Goal: Task Accomplishment & Management: Use online tool/utility

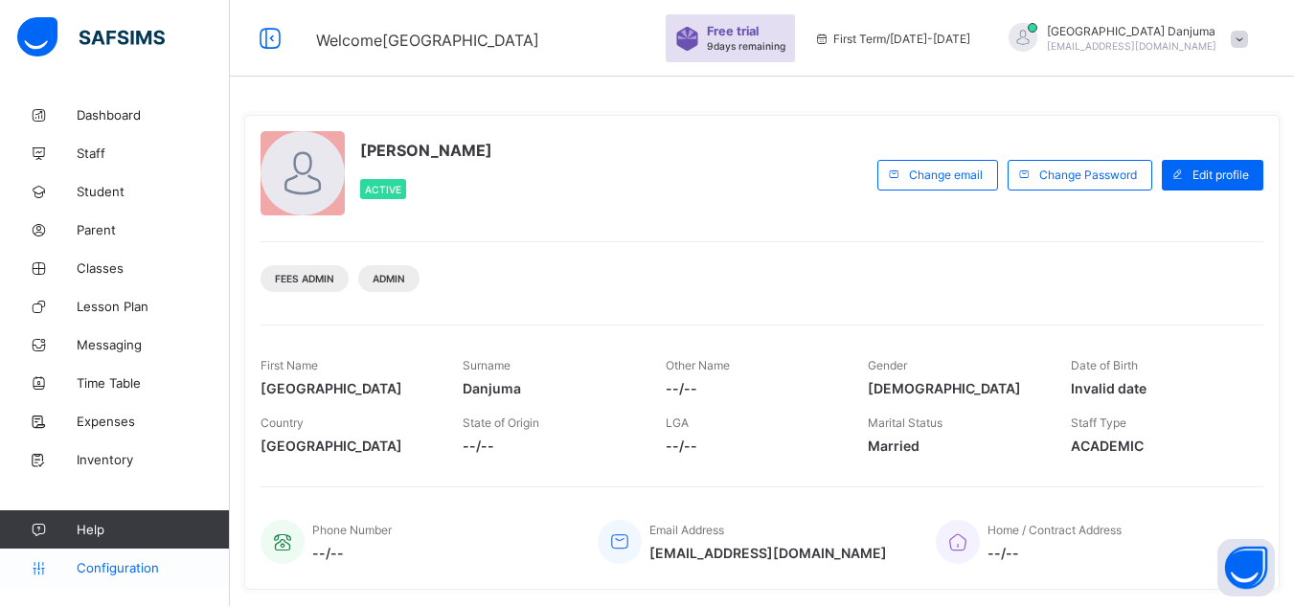
click at [134, 568] on span "Configuration" at bounding box center [153, 567] width 152 height 15
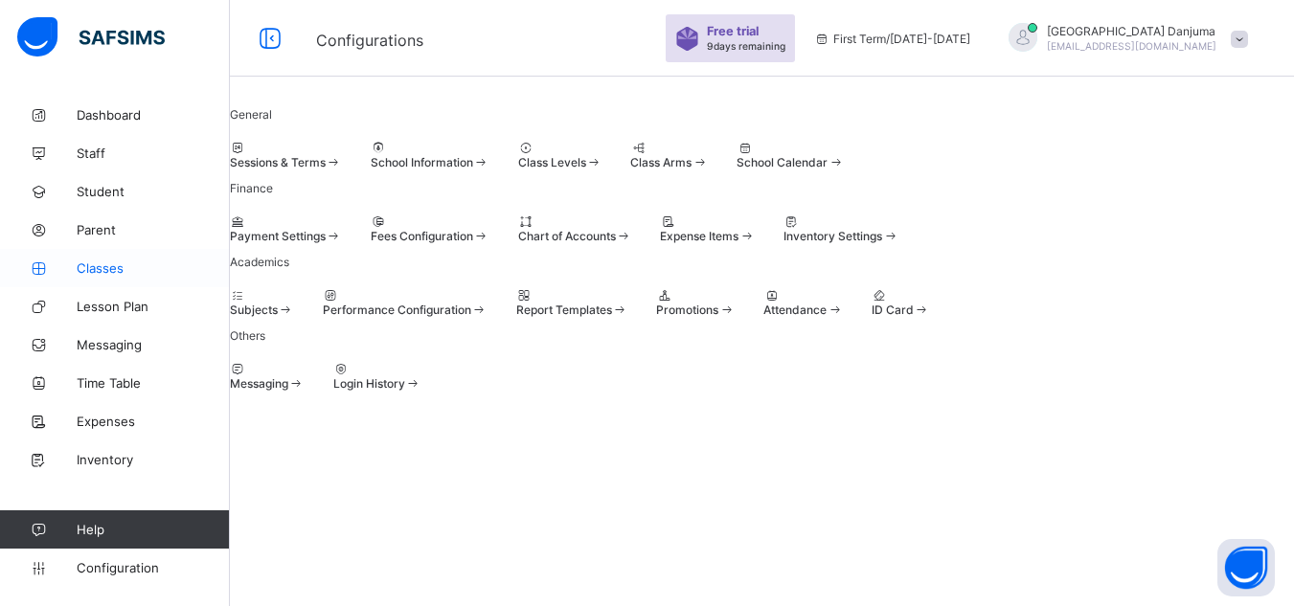
click at [108, 271] on span "Classes" at bounding box center [153, 267] width 153 height 15
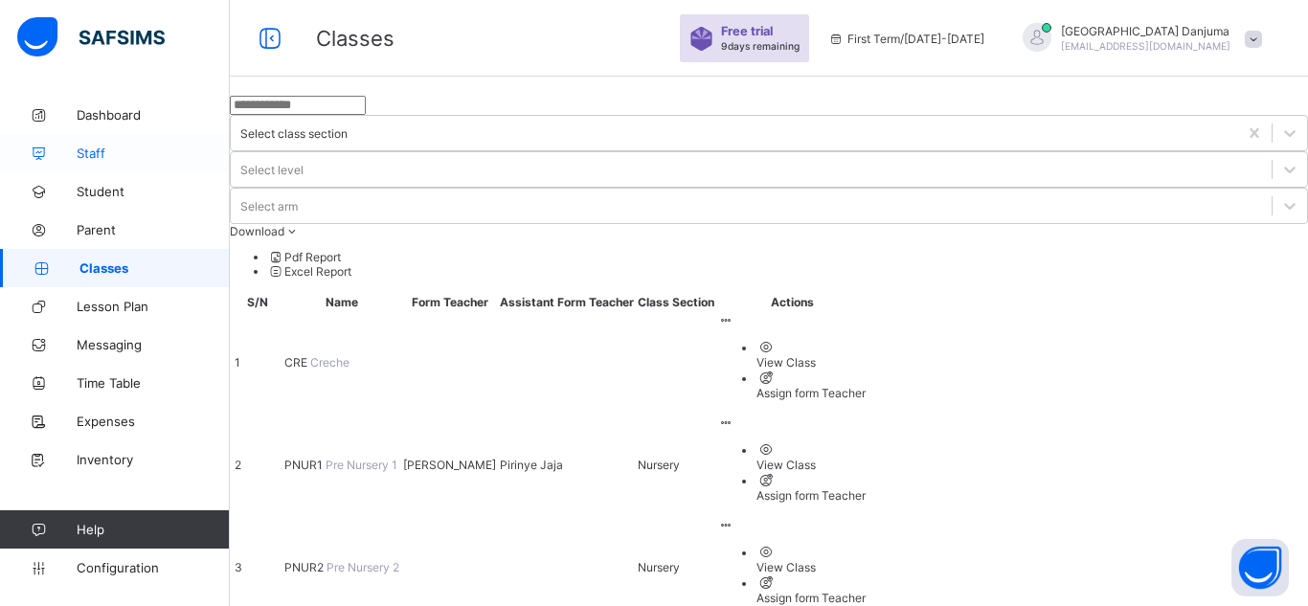
click at [100, 149] on span "Staff" at bounding box center [153, 153] width 153 height 15
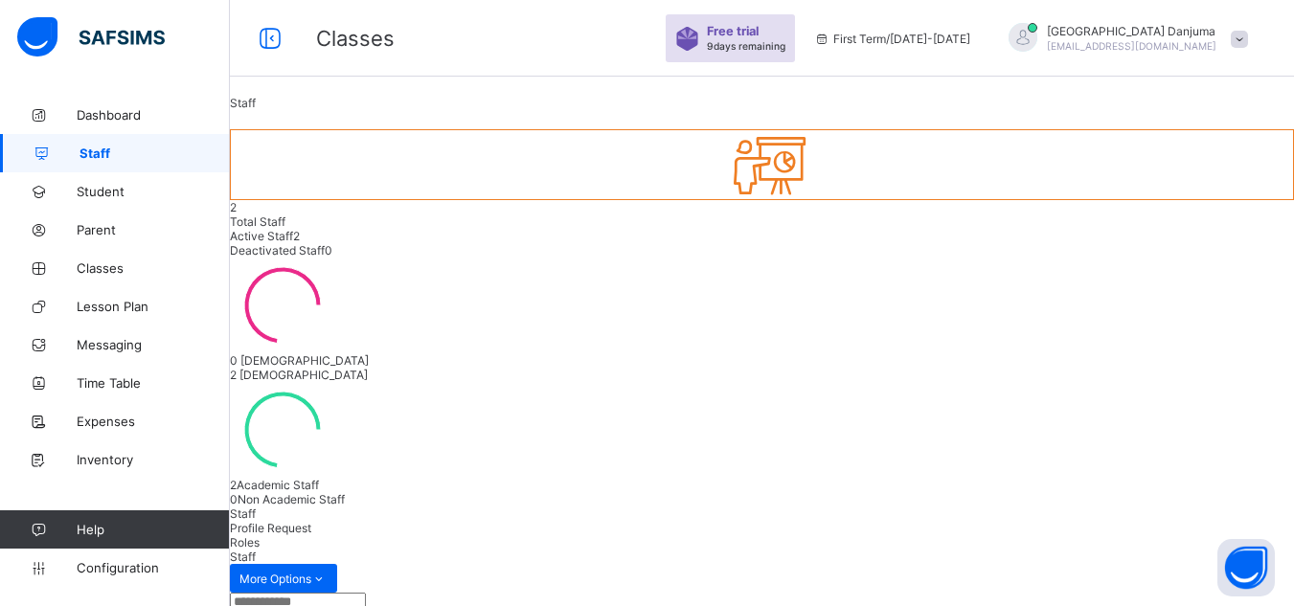
scroll to position [132, 0]
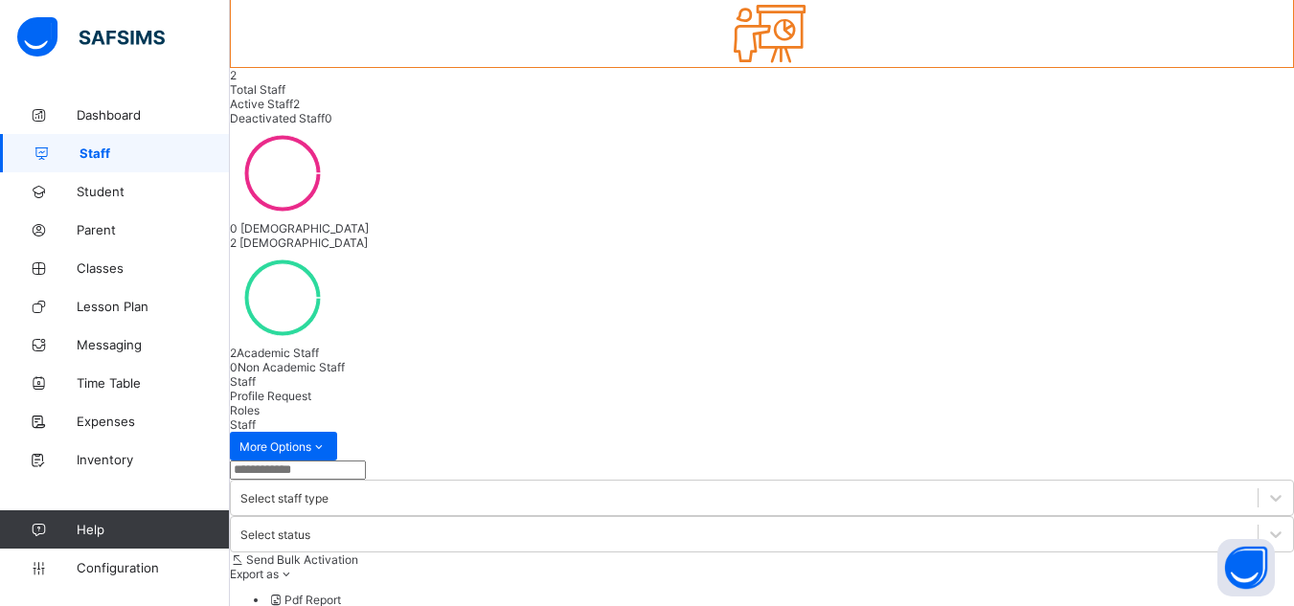
drag, startPoint x: 826, startPoint y: 468, endPoint x: 914, endPoint y: 469, distance: 87.2
copy td "jajapirinye@g..."
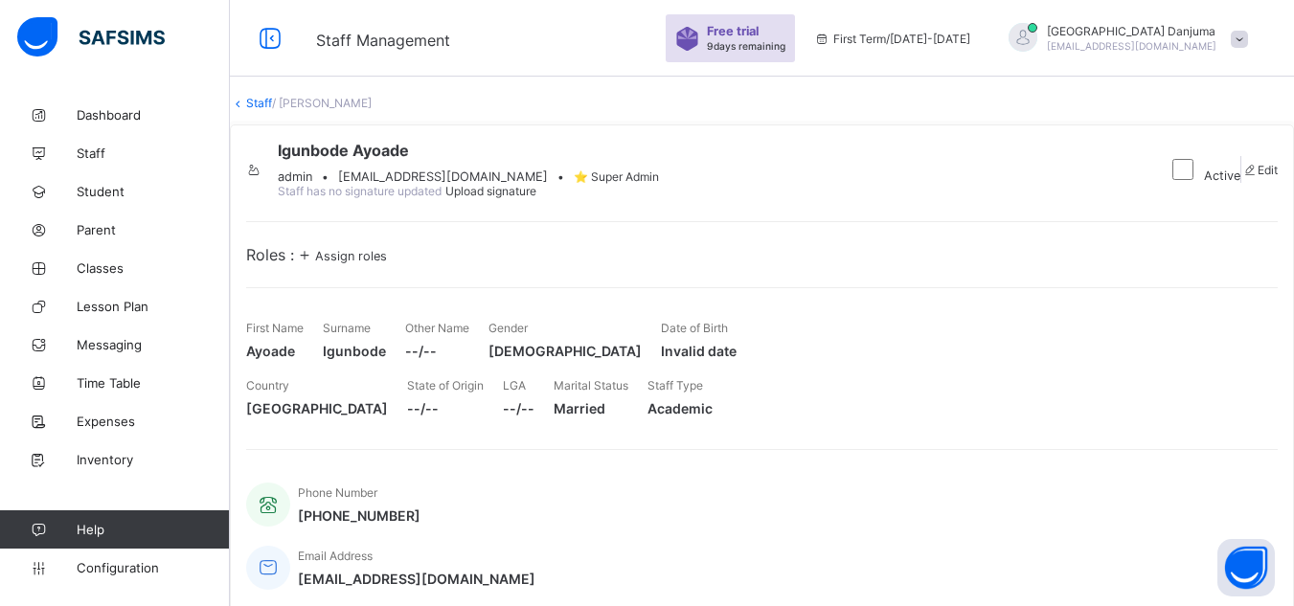
drag, startPoint x: 442, startPoint y: 234, endPoint x: 662, endPoint y: 230, distance: 219.3
click at [548, 184] on span "greenpearlsclassicschools@gmail.com" at bounding box center [443, 177] width 210 height 14
copy span "greenpearlsclassicschools@gmail.com"
click at [132, 567] on span "Configuration" at bounding box center [153, 567] width 152 height 15
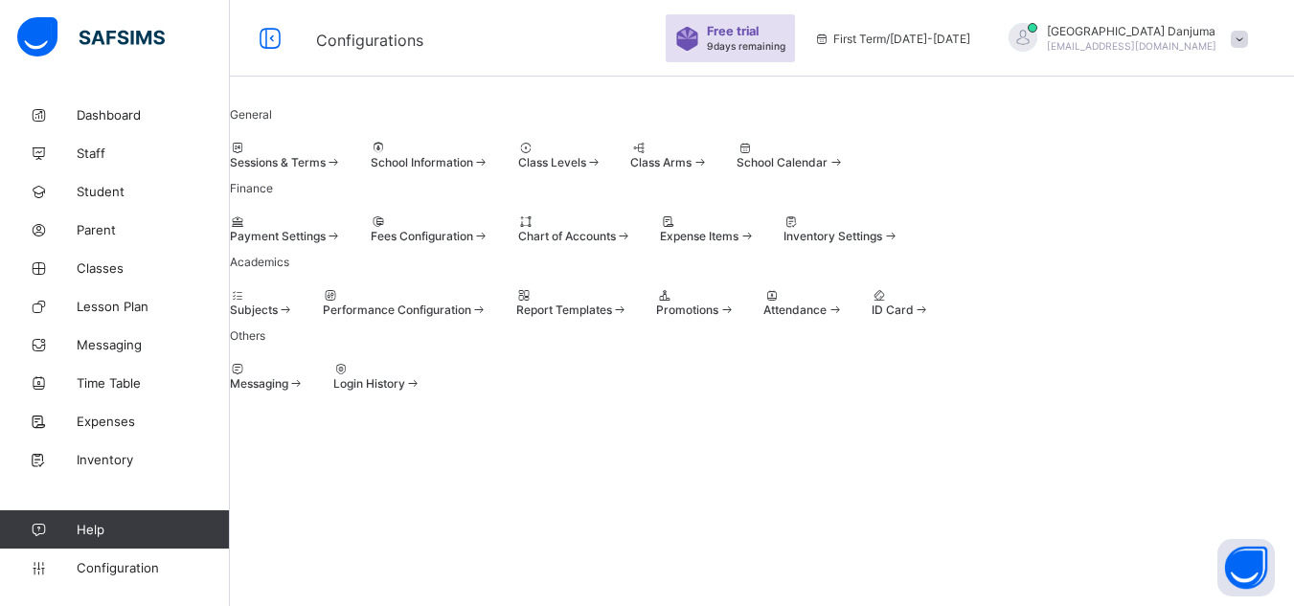
click at [473, 170] on span "School Information" at bounding box center [422, 162] width 102 height 14
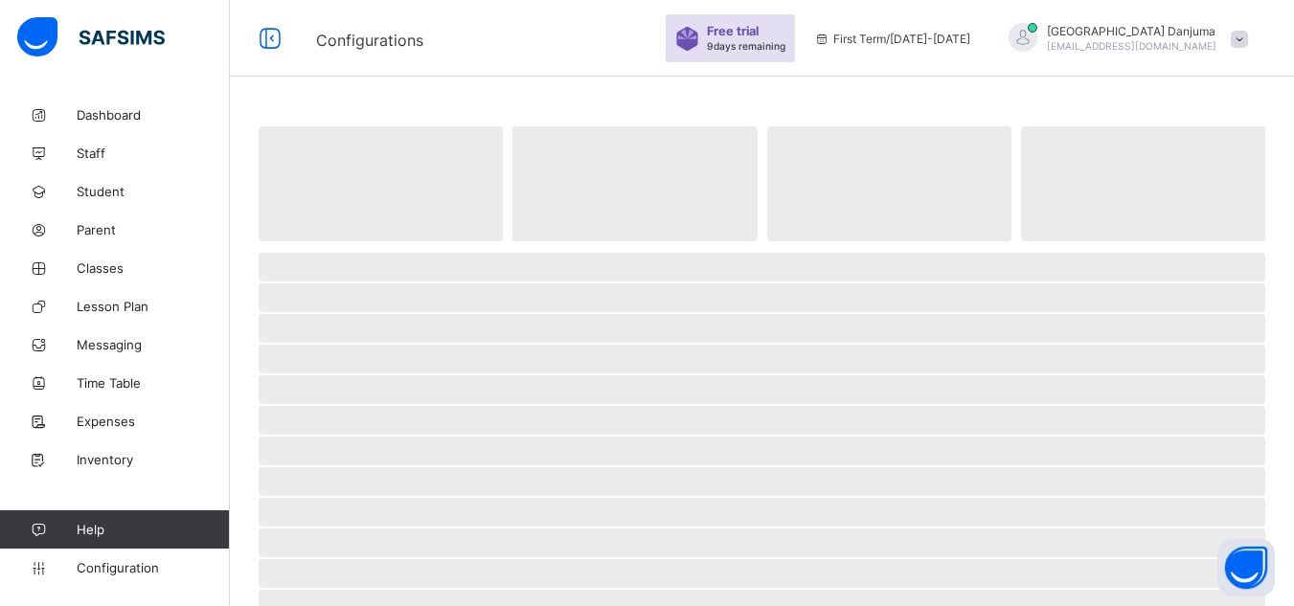
select select "**"
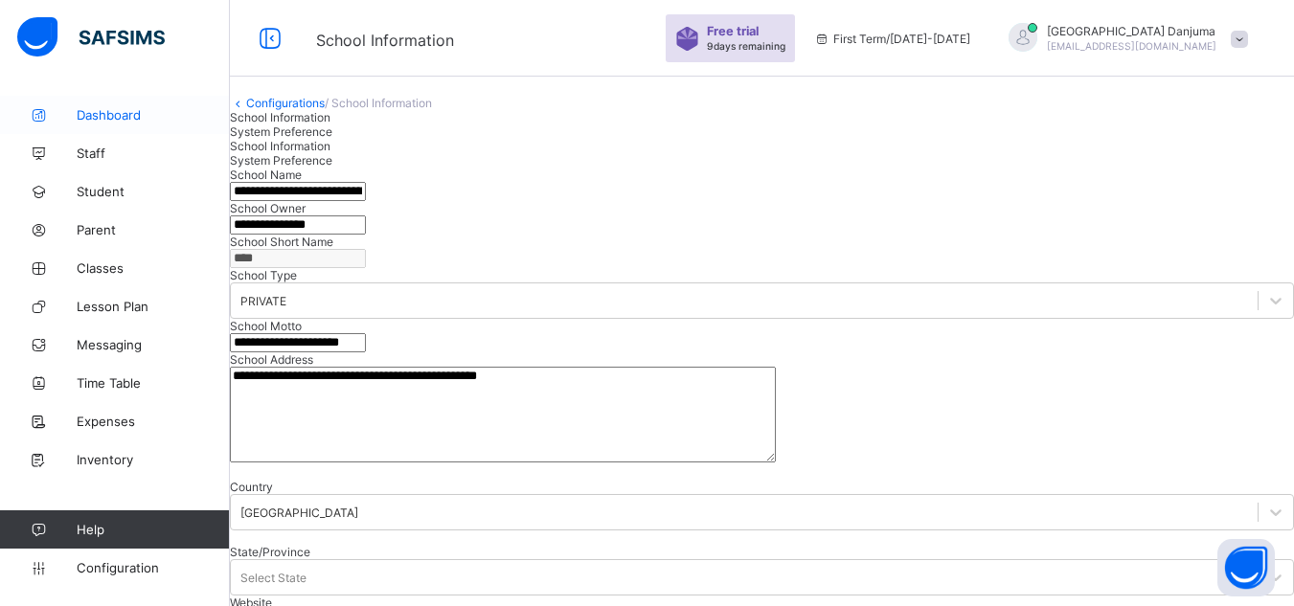
click at [122, 112] on span "Dashboard" at bounding box center [153, 114] width 153 height 15
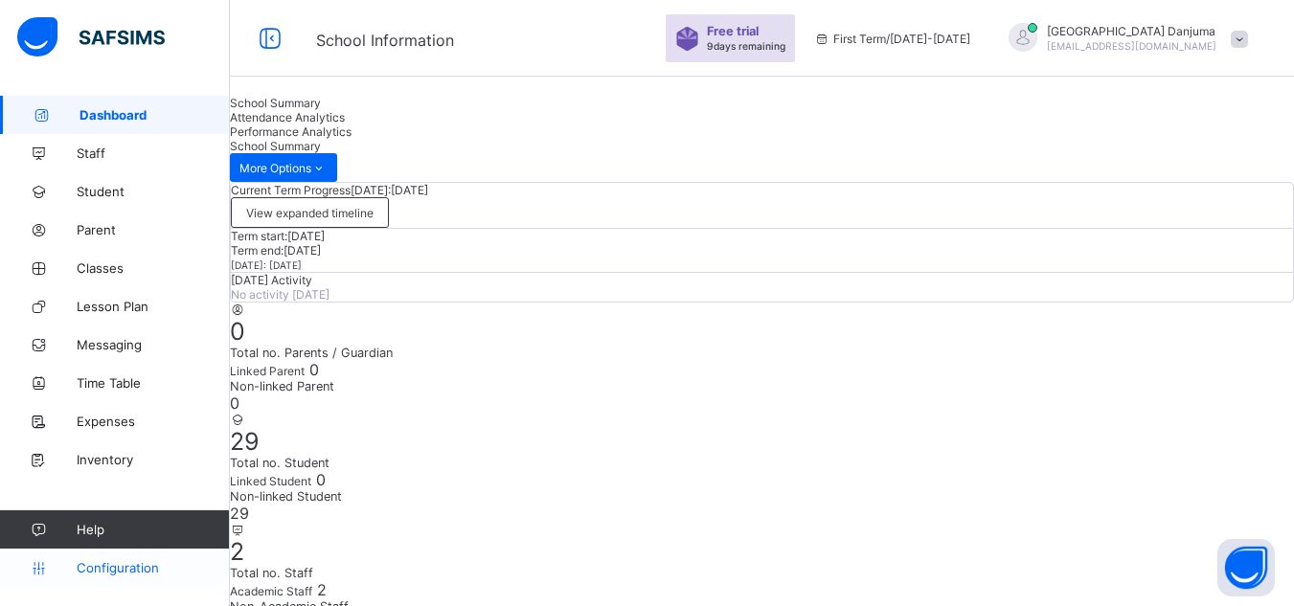
click at [144, 565] on span "Configuration" at bounding box center [153, 567] width 152 height 15
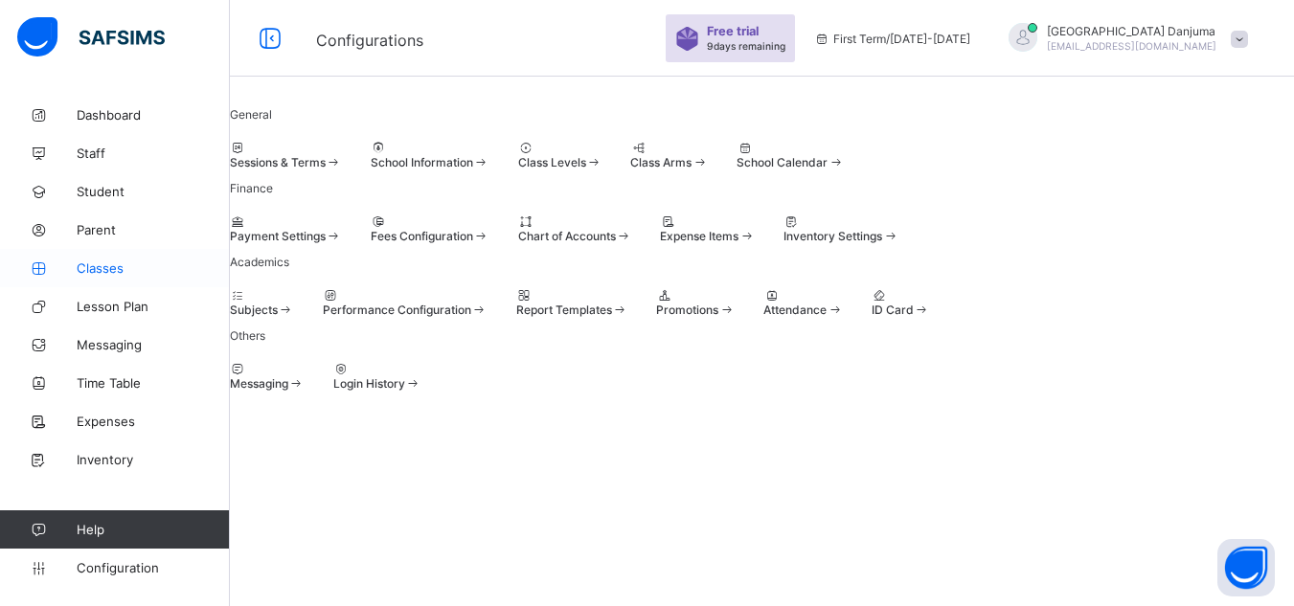
click at [108, 267] on span "Classes" at bounding box center [153, 267] width 153 height 15
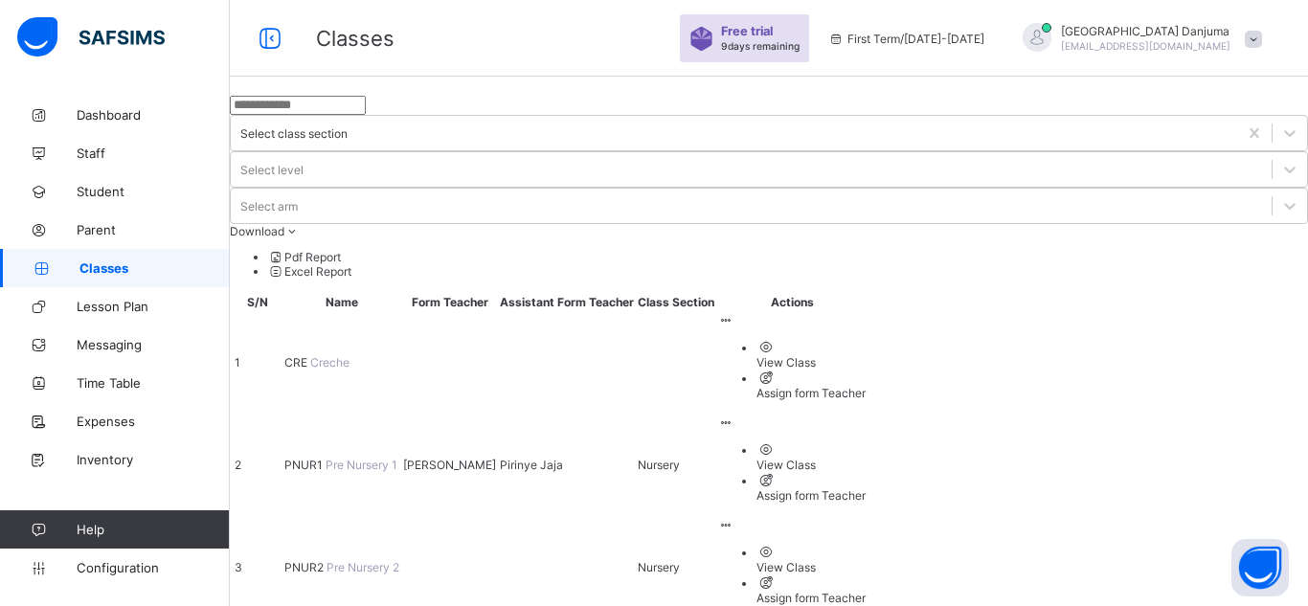
click at [326, 458] on span "PNUR1" at bounding box center [304, 465] width 41 height 14
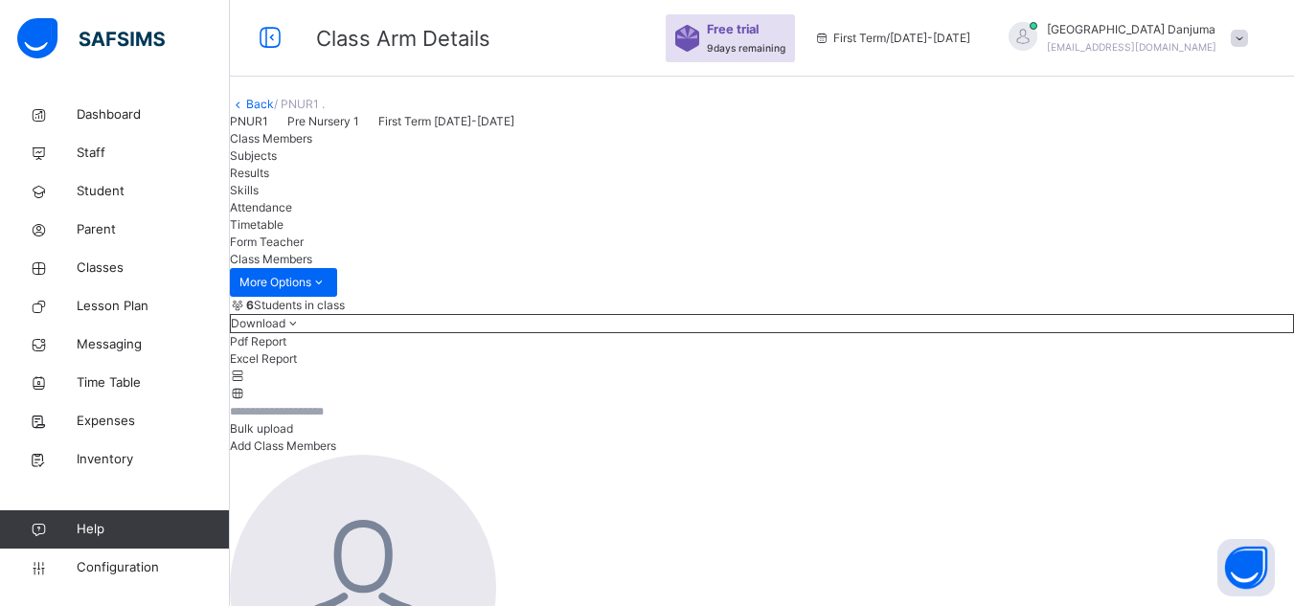
click at [274, 111] on link "Back" at bounding box center [260, 104] width 28 height 14
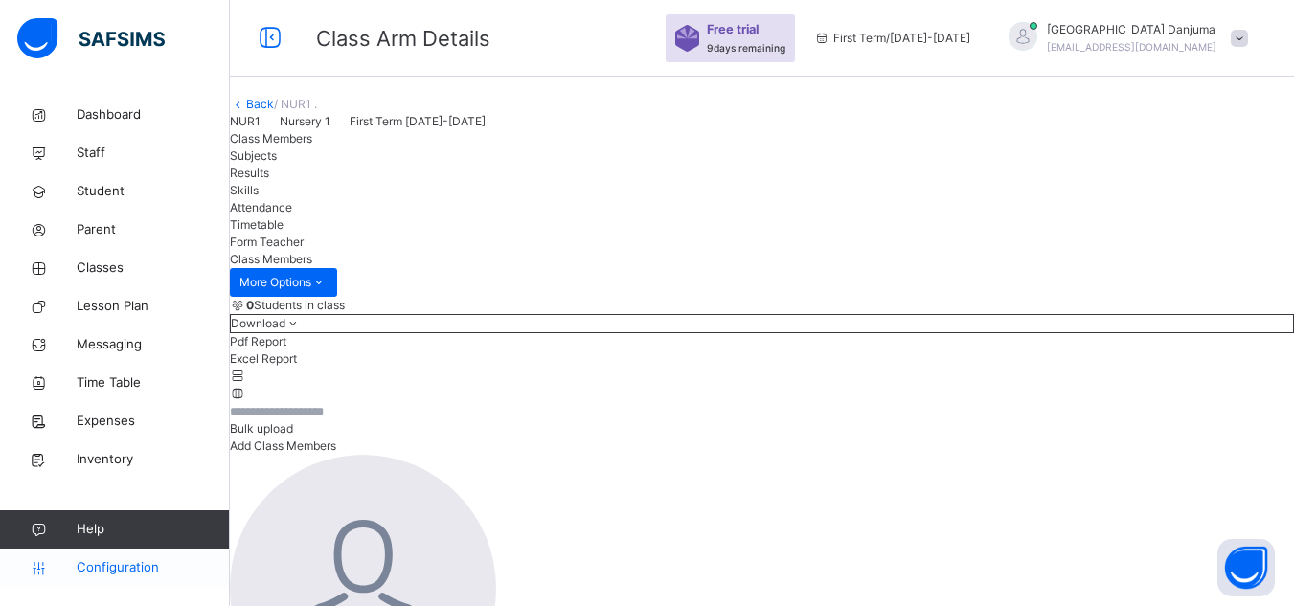
click at [140, 565] on span "Configuration" at bounding box center [153, 567] width 152 height 19
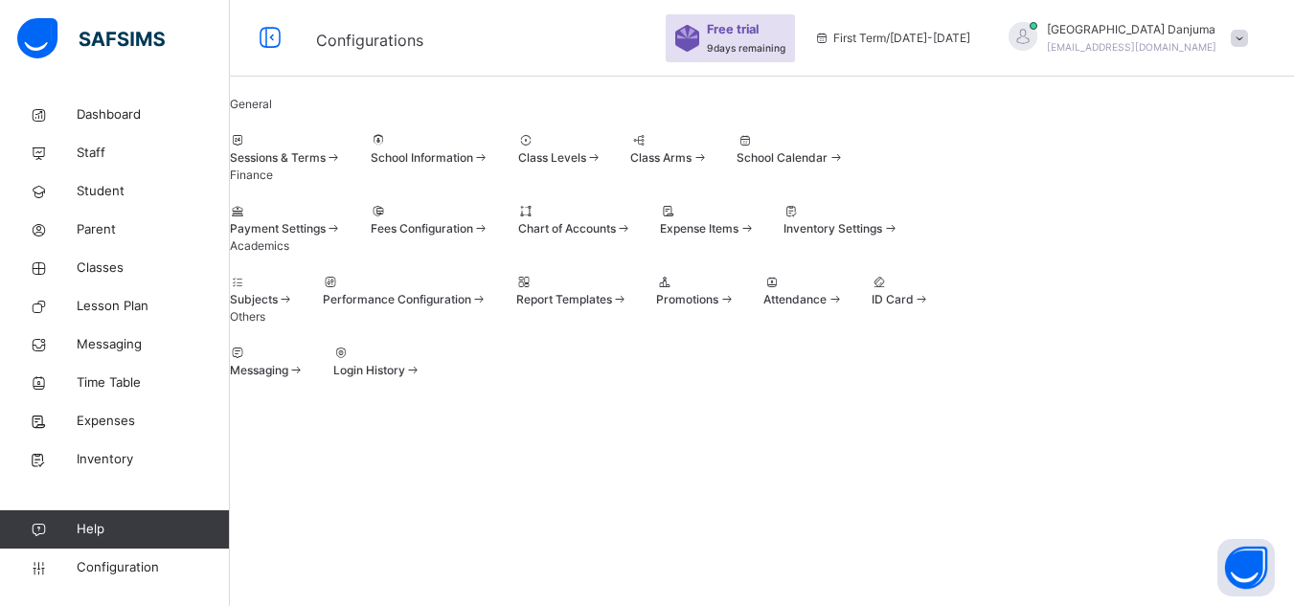
click at [326, 165] on span "Sessions & Terms" at bounding box center [278, 157] width 96 height 14
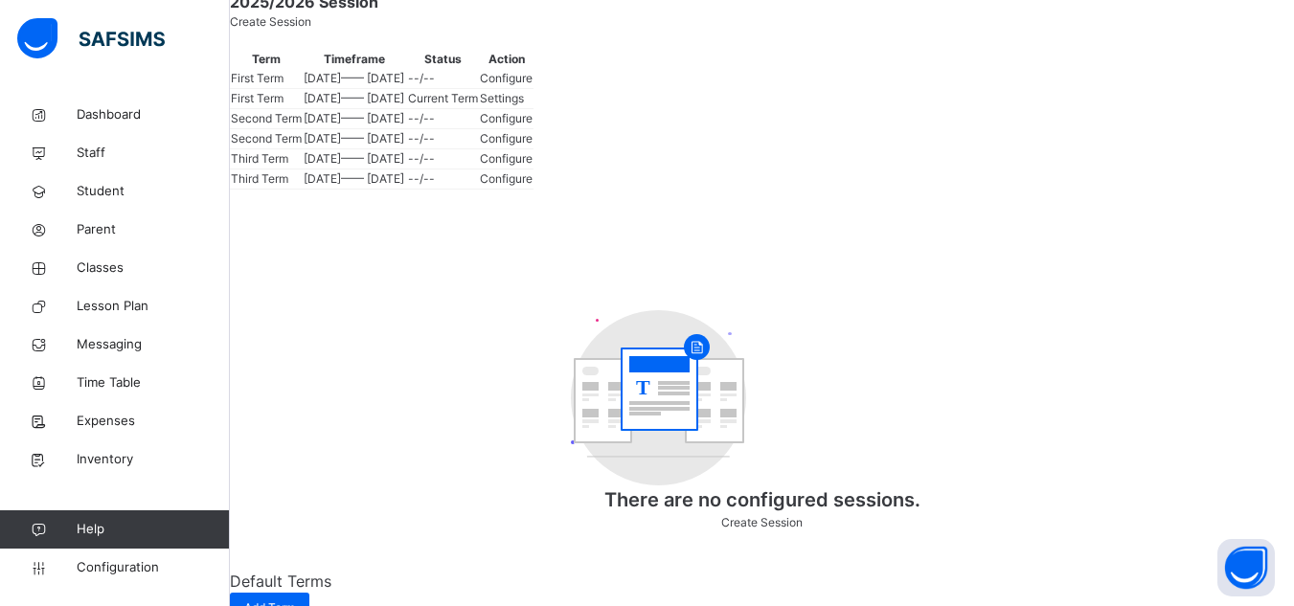
scroll to position [219, 0]
click at [1293, 98] on div "**********" at bounding box center [762, 419] width 1064 height 1087
click at [125, 572] on span "Configuration" at bounding box center [153, 567] width 152 height 19
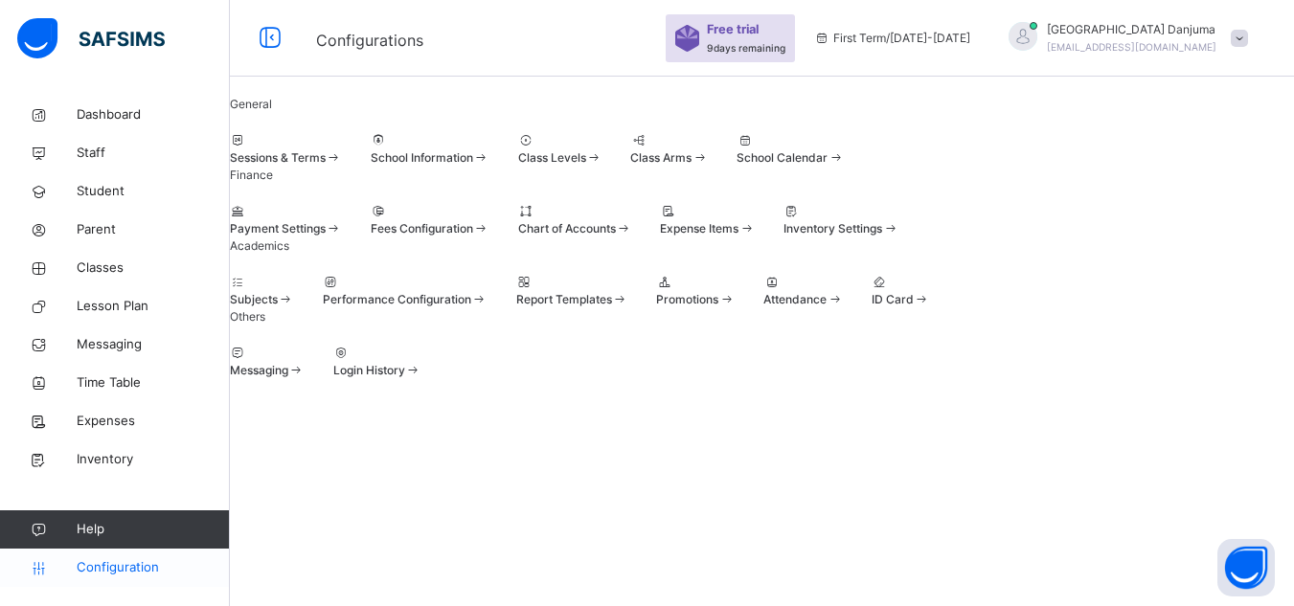
scroll to position [192, 0]
click at [105, 273] on span "Classes" at bounding box center [153, 268] width 153 height 19
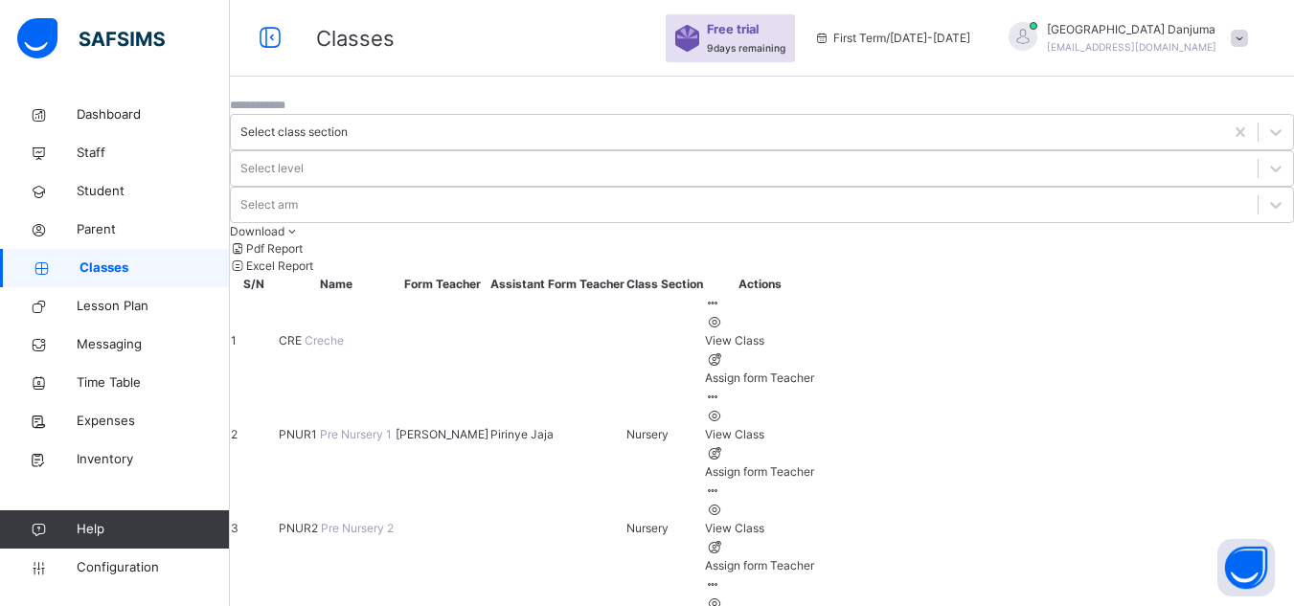
click at [320, 427] on span "PNUR1" at bounding box center [299, 434] width 41 height 14
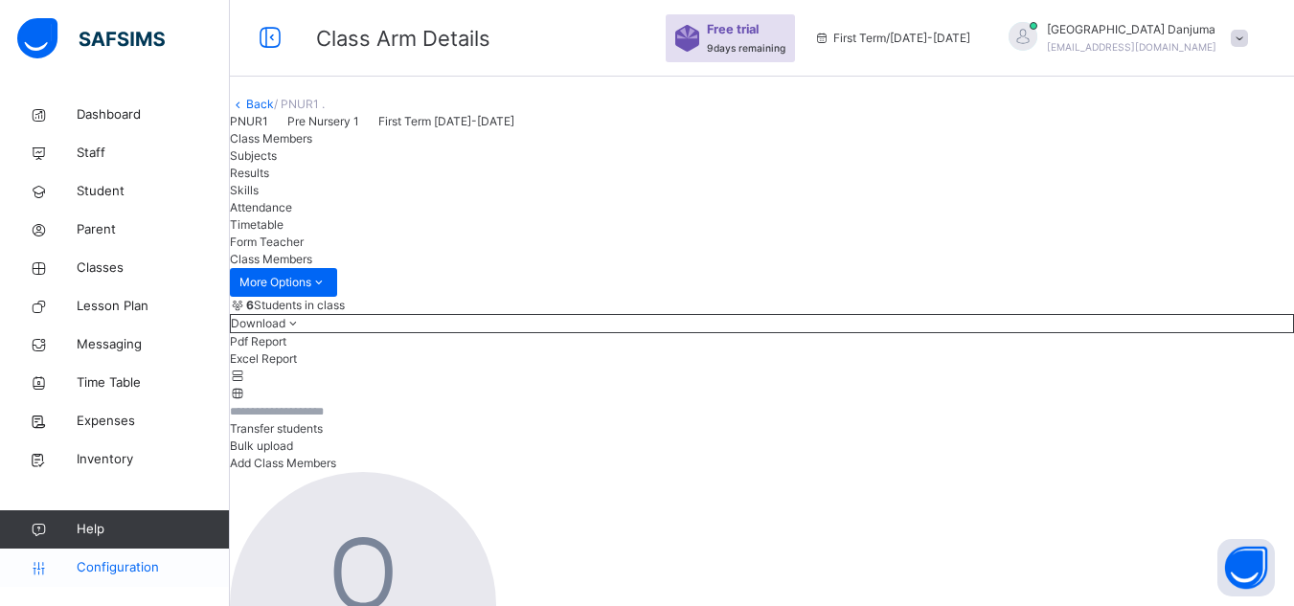
click at [114, 570] on span "Configuration" at bounding box center [153, 567] width 152 height 19
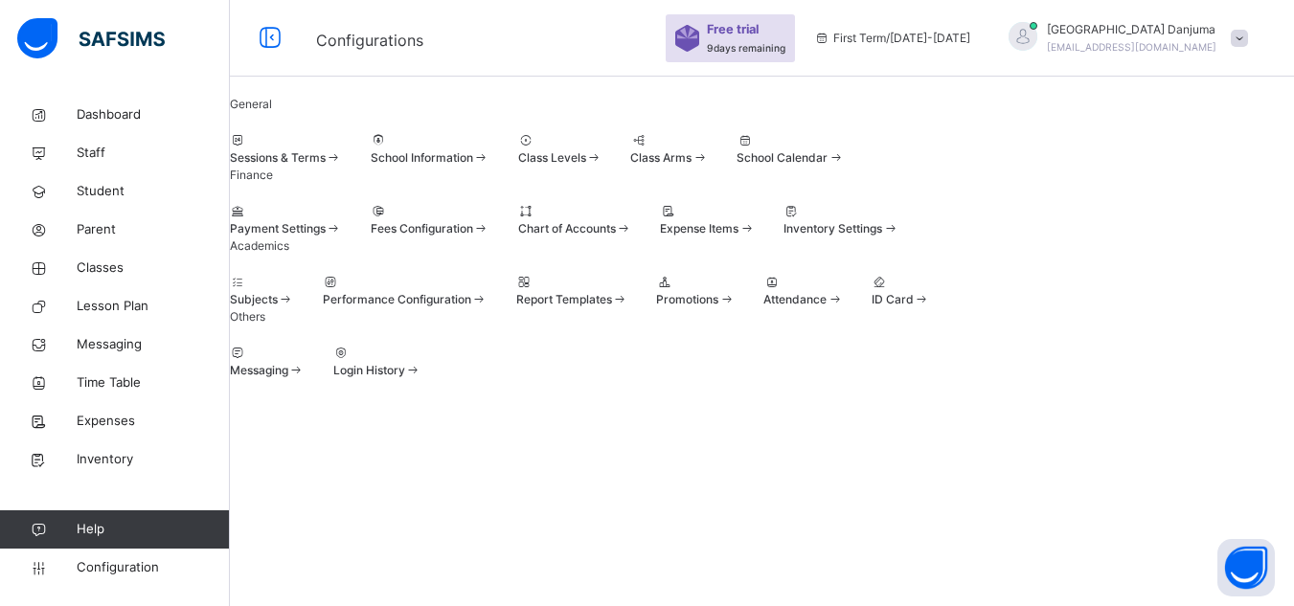
click at [278, 306] on span "Subjects" at bounding box center [254, 299] width 48 height 14
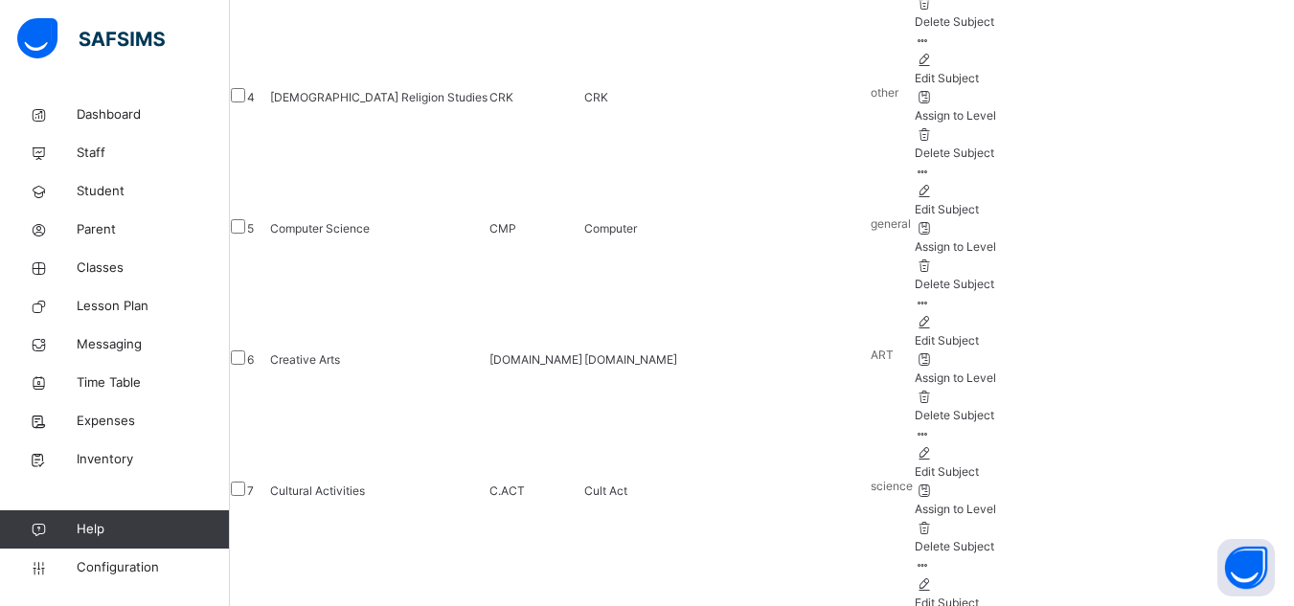
scroll to position [817, 0]
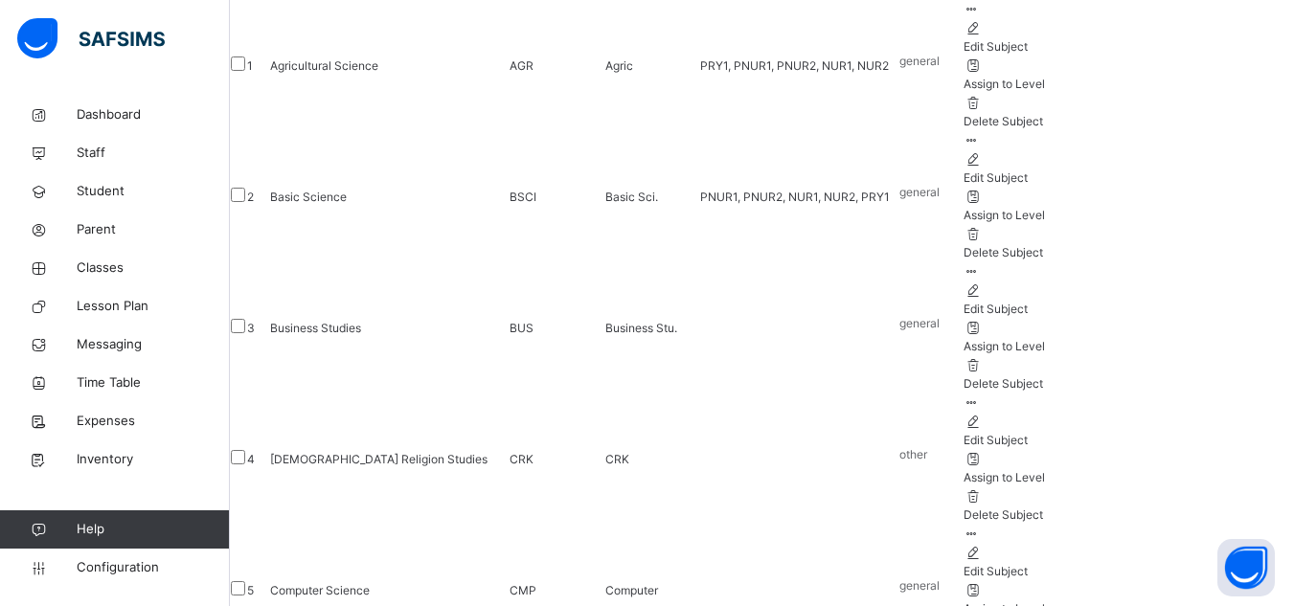
scroll to position [0, 0]
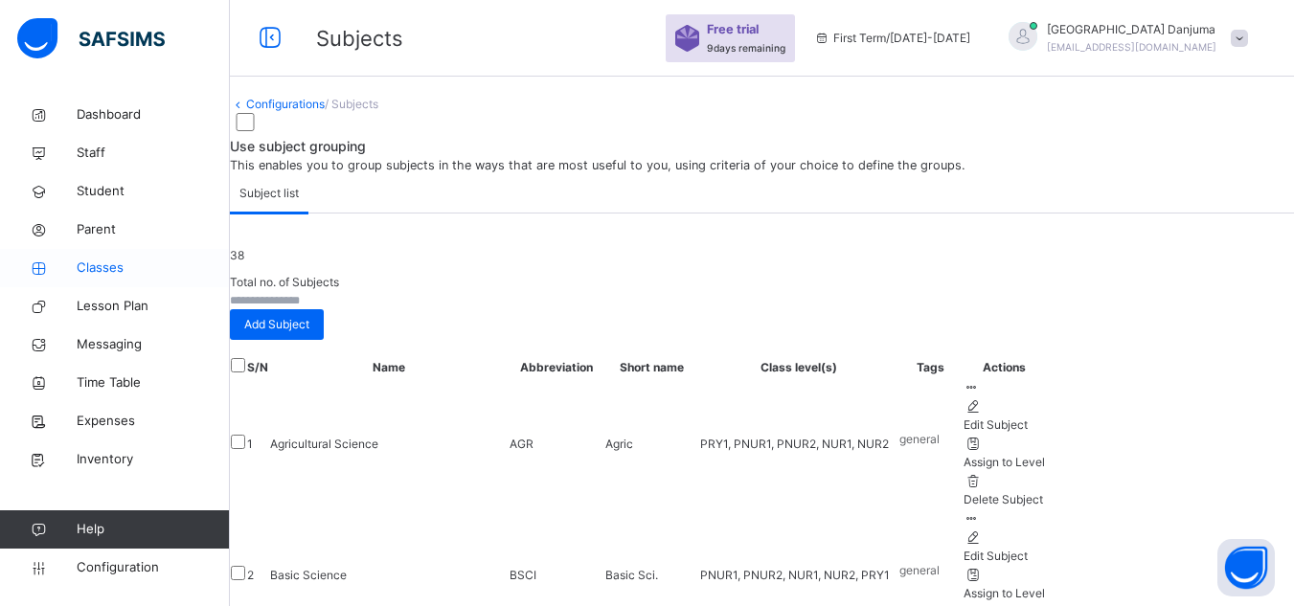
click at [107, 271] on span "Classes" at bounding box center [153, 268] width 153 height 19
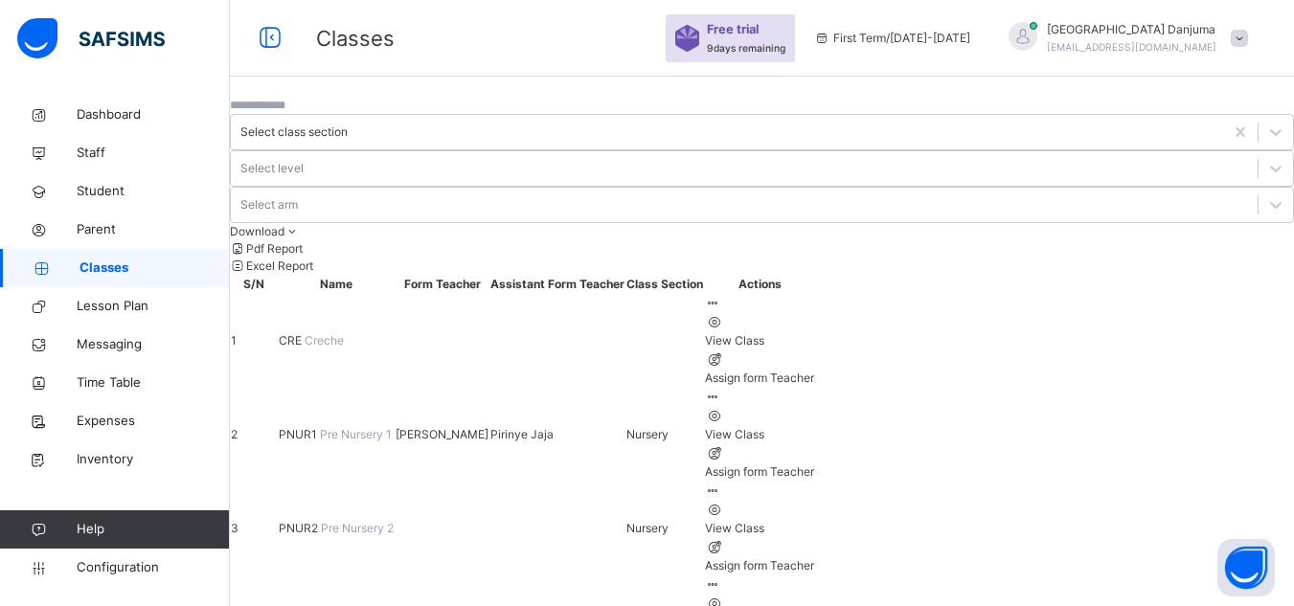
click at [320, 427] on span "PNUR1" at bounding box center [299, 434] width 41 height 14
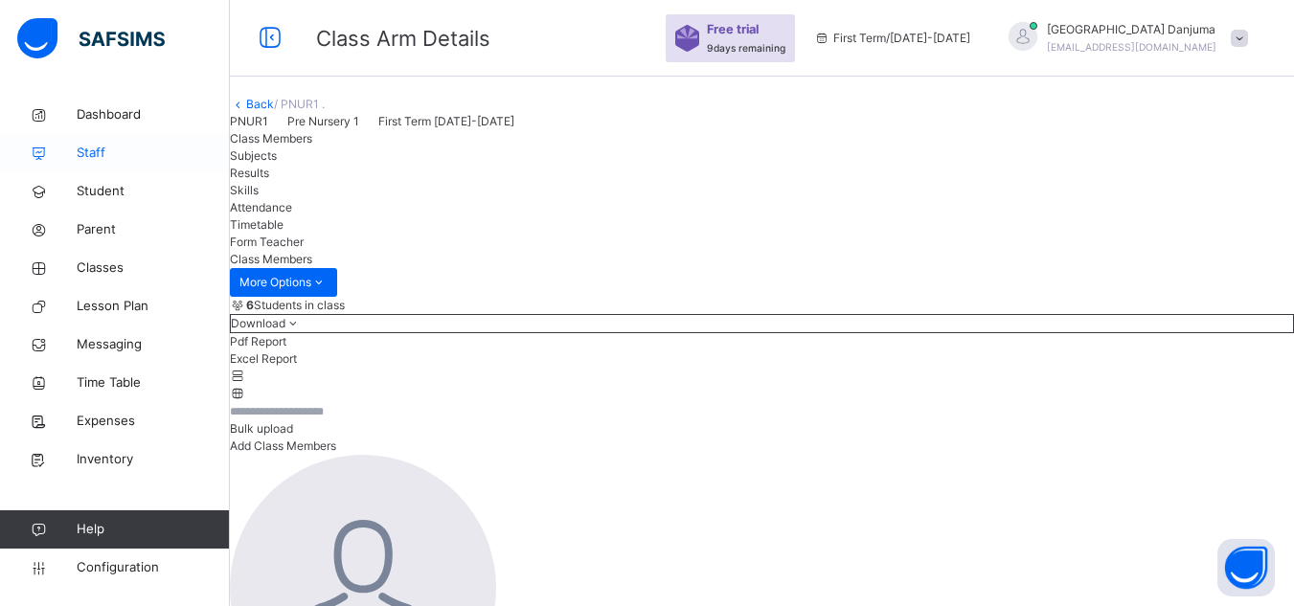
click at [90, 147] on span "Staff" at bounding box center [153, 153] width 153 height 19
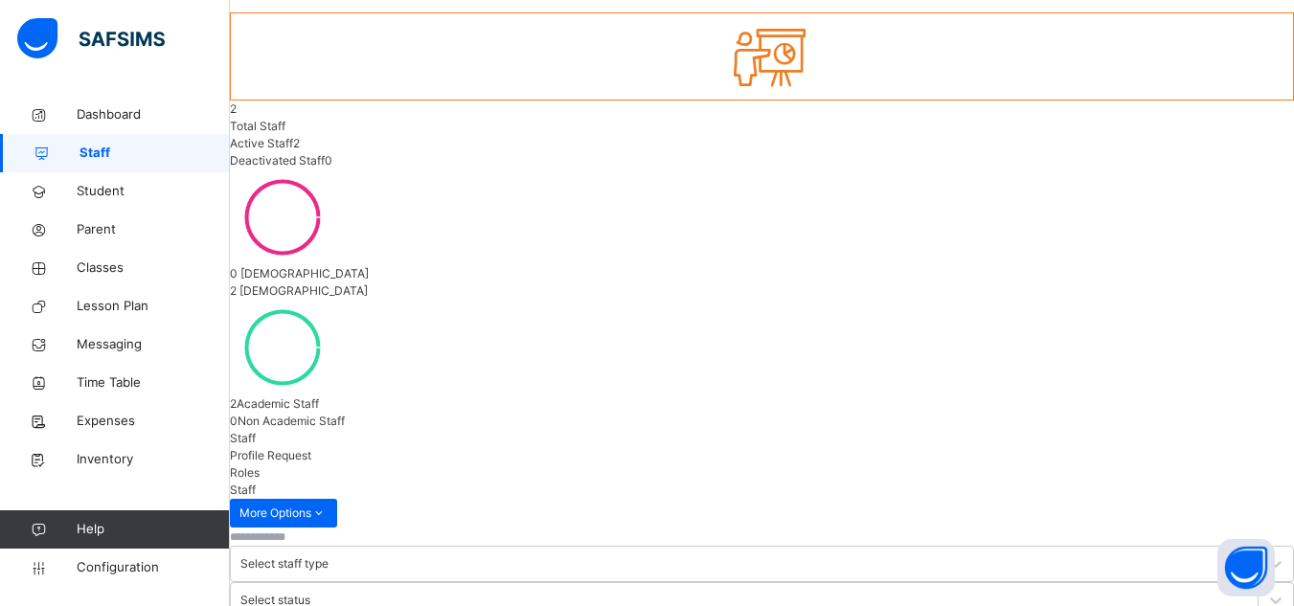
scroll to position [162, 0]
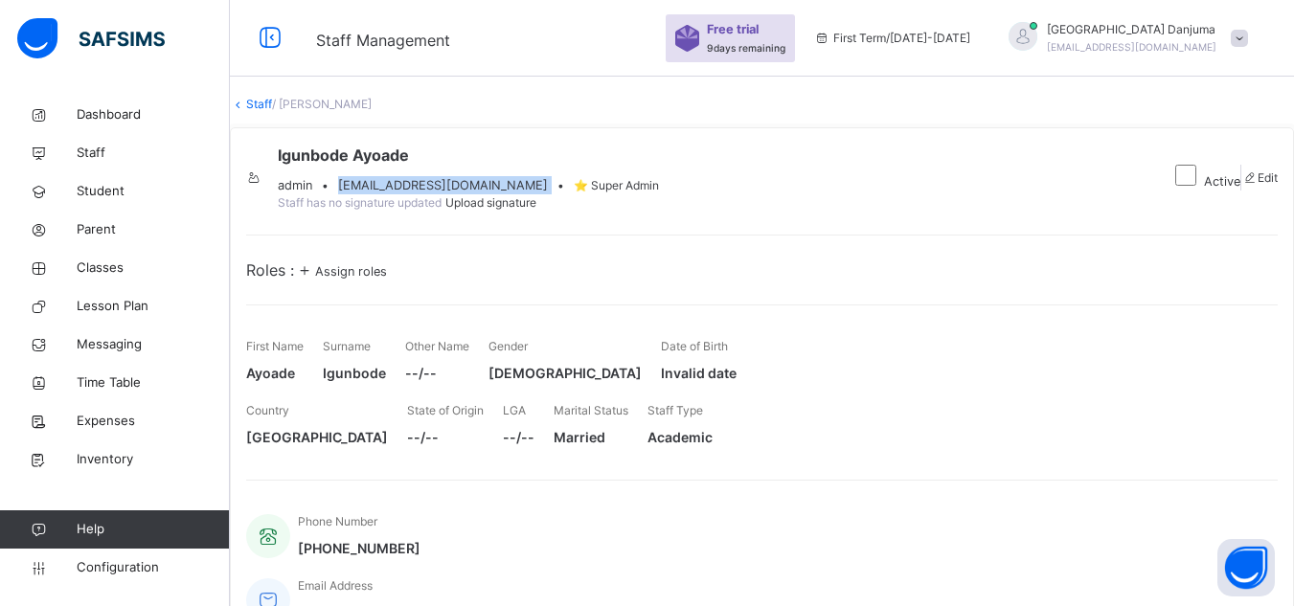
drag, startPoint x: 442, startPoint y: 238, endPoint x: 668, endPoint y: 241, distance: 226.0
click at [659, 194] on div "admin • greenpearlsclassicschools@gmail.com • ⭐ Super Admin" at bounding box center [468, 185] width 381 height 18
copy span "greenpearlsclassicschools@gmail.com"
click at [387, 279] on span "Assign roles" at bounding box center [351, 271] width 72 height 14
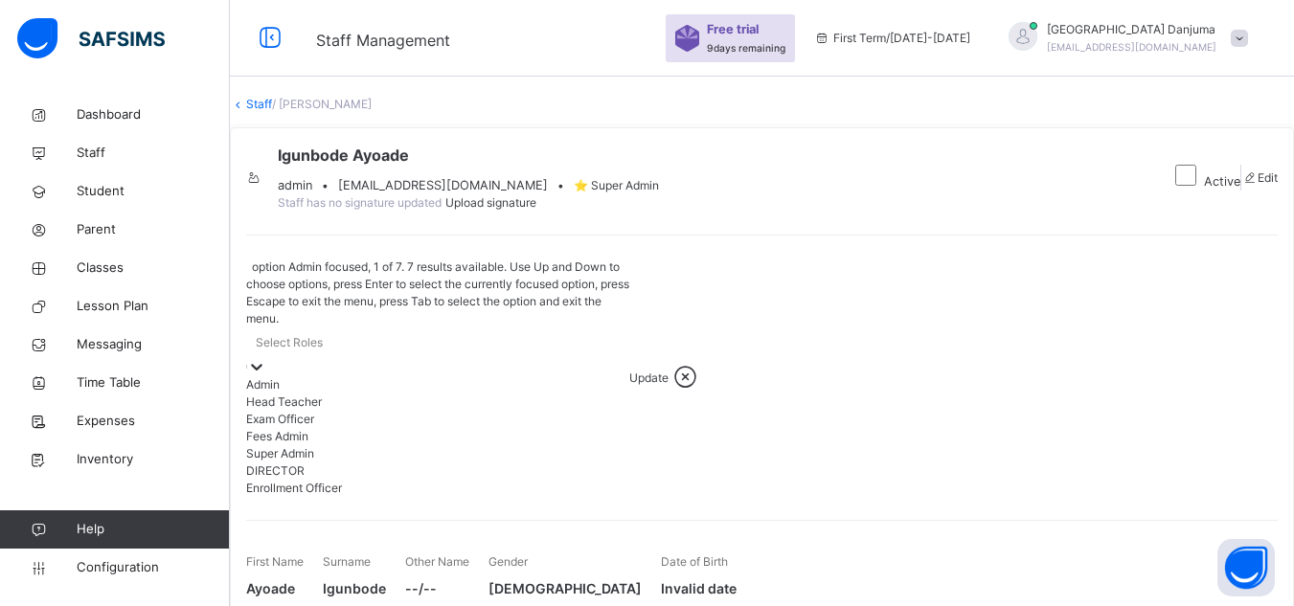
scroll to position [8, 0]
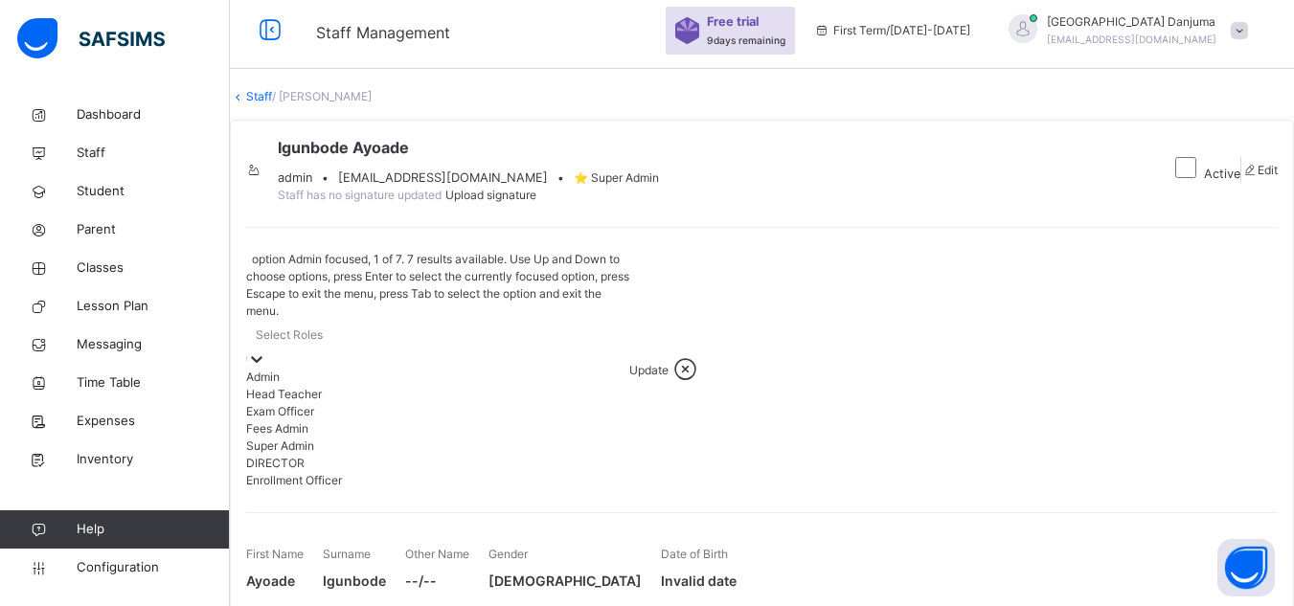
click at [266, 351] on icon at bounding box center [256, 359] width 19 height 19
click at [366, 403] on div "Head Teacher" at bounding box center [437, 394] width 383 height 17
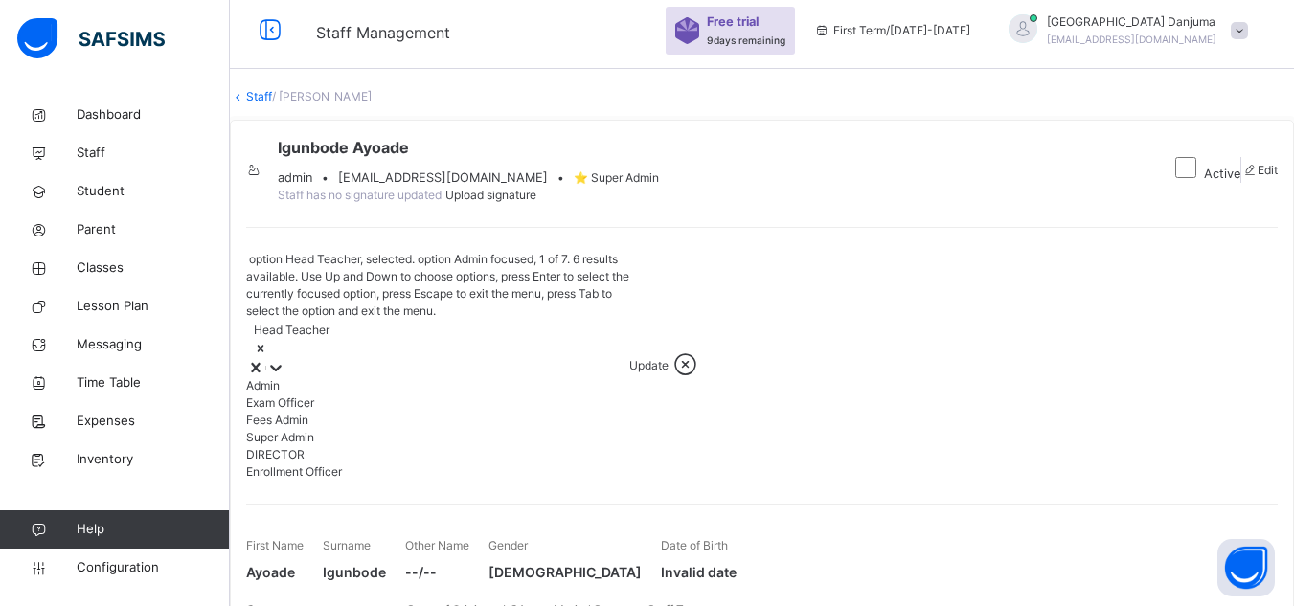
click at [331, 388] on div "Admin" at bounding box center [437, 385] width 383 height 17
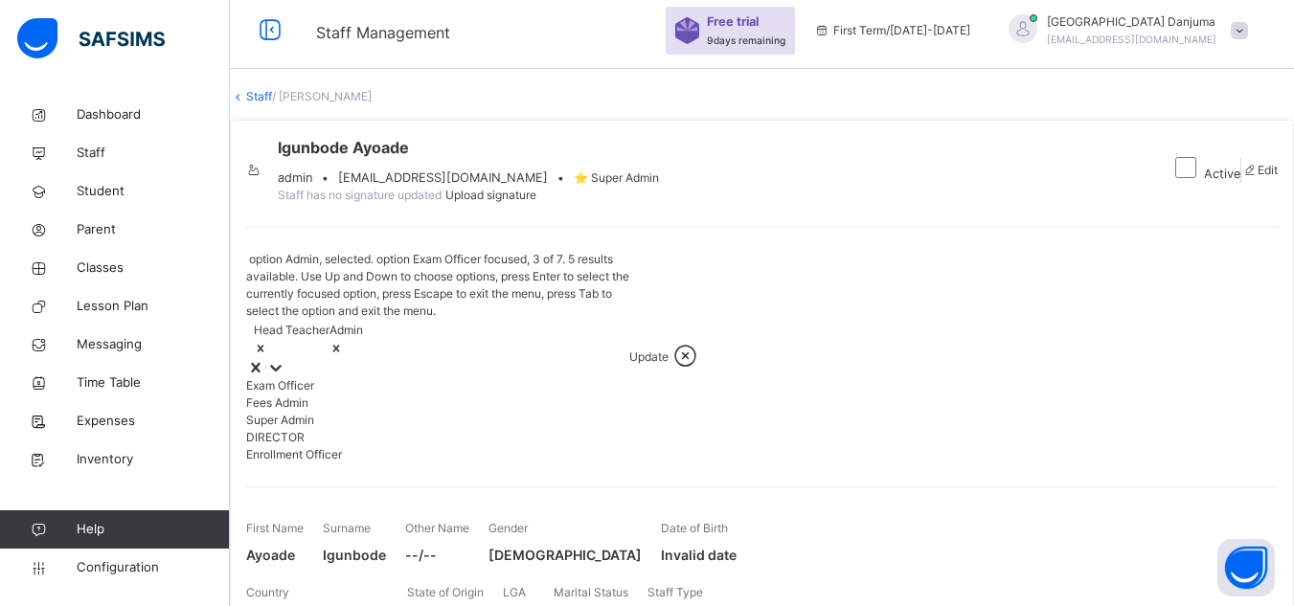
click at [353, 387] on div "Exam Officer" at bounding box center [437, 385] width 383 height 17
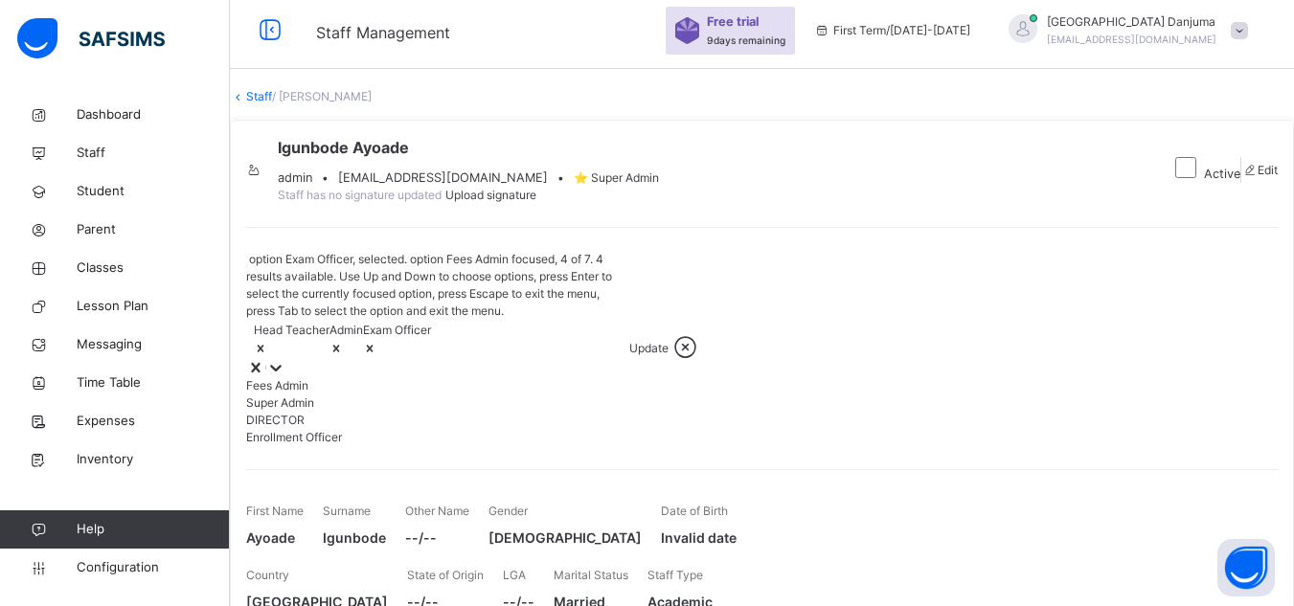
click at [350, 386] on div "Fees Admin" at bounding box center [437, 385] width 383 height 17
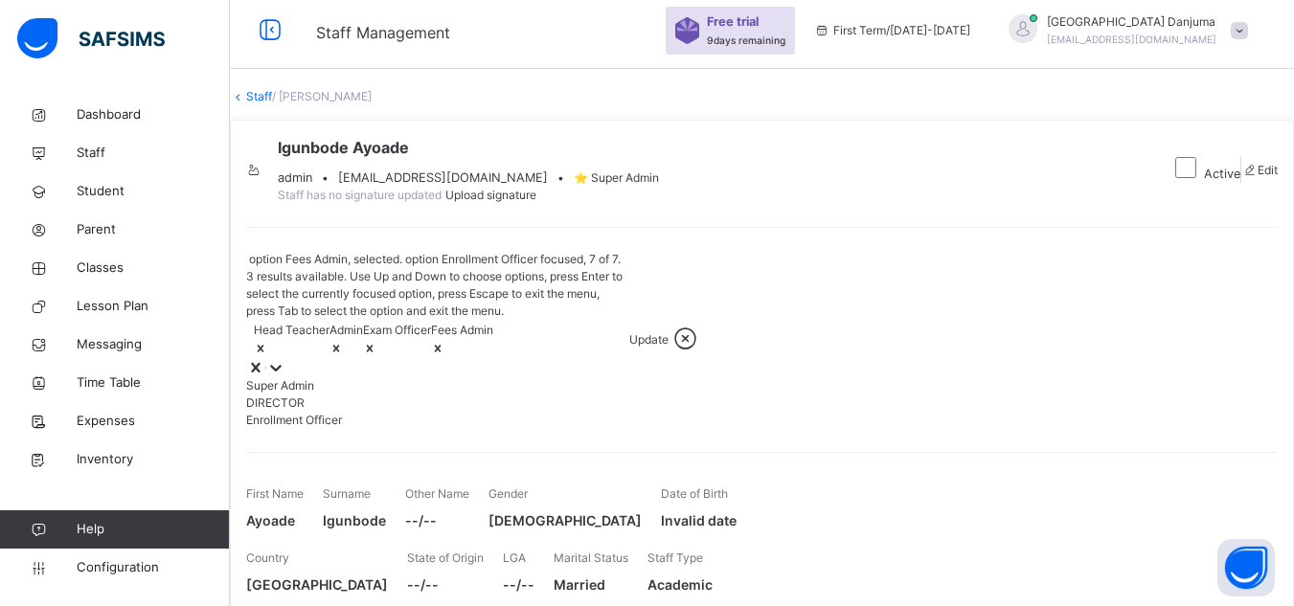
click at [384, 429] on div "Enrollment Officer" at bounding box center [437, 420] width 383 height 17
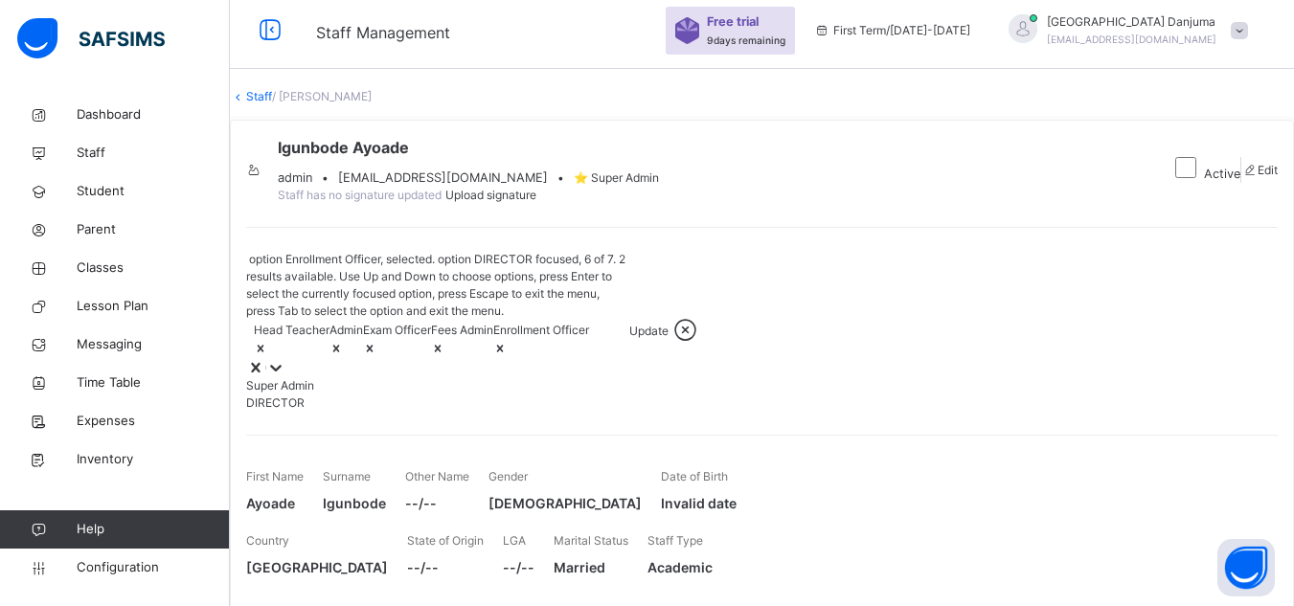
click at [356, 412] on div "DIRECTOR" at bounding box center [437, 403] width 383 height 17
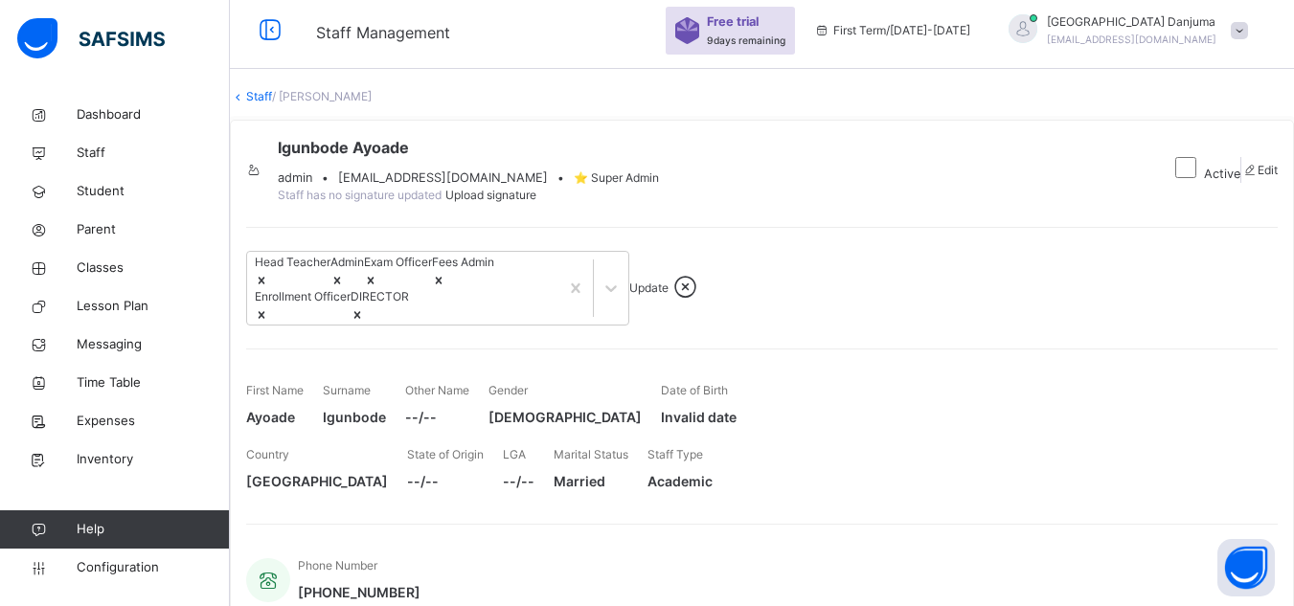
click at [697, 293] on div "Igunbode Ayoade admin • greenpearlsclassicschools@gmail.com • ⭐ Super Admin Sta…" at bounding box center [762, 438] width 1064 height 637
click at [668, 295] on span "Update" at bounding box center [648, 288] width 39 height 14
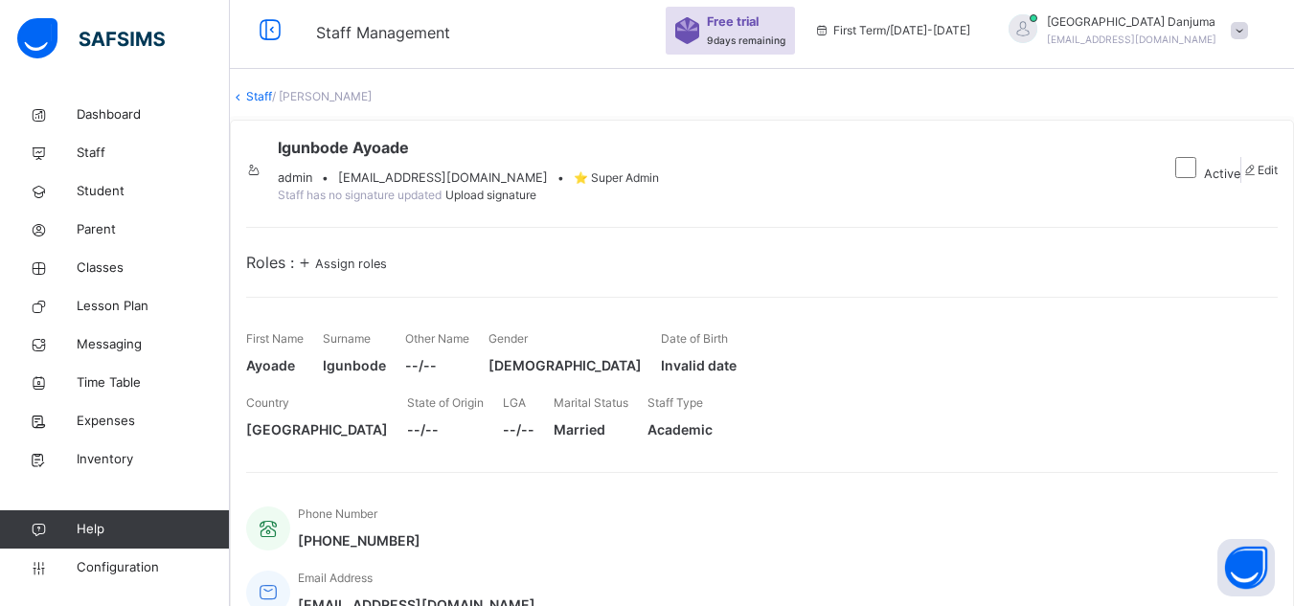
click at [272, 103] on link "Staff" at bounding box center [259, 96] width 26 height 14
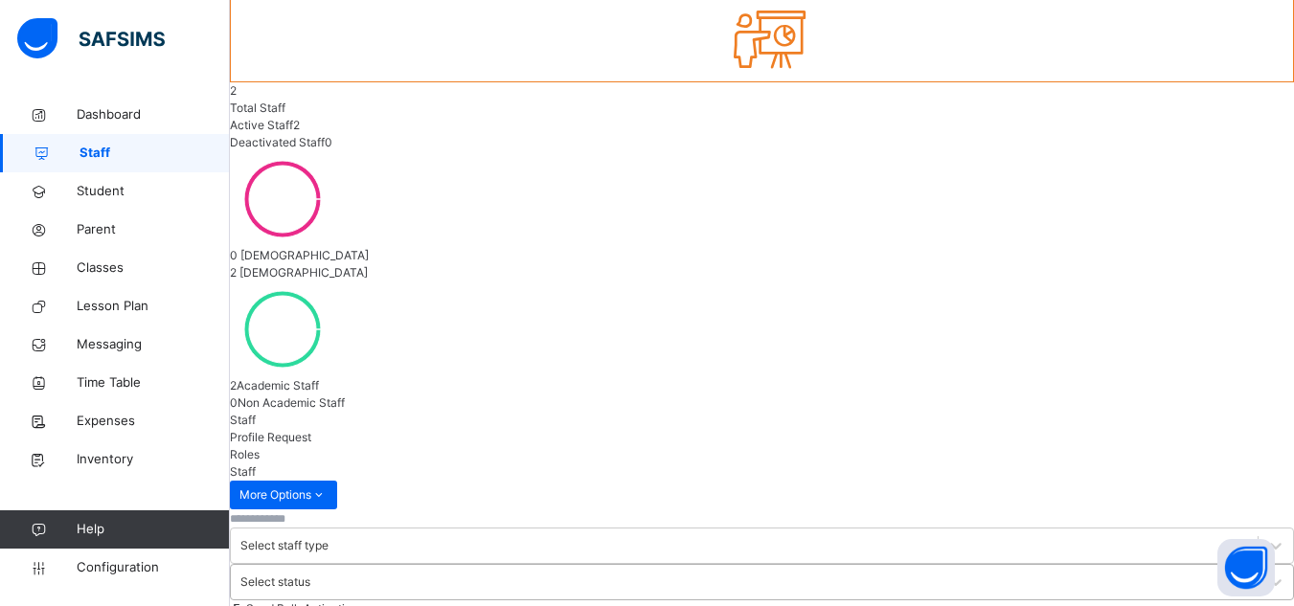
scroll to position [162, 0]
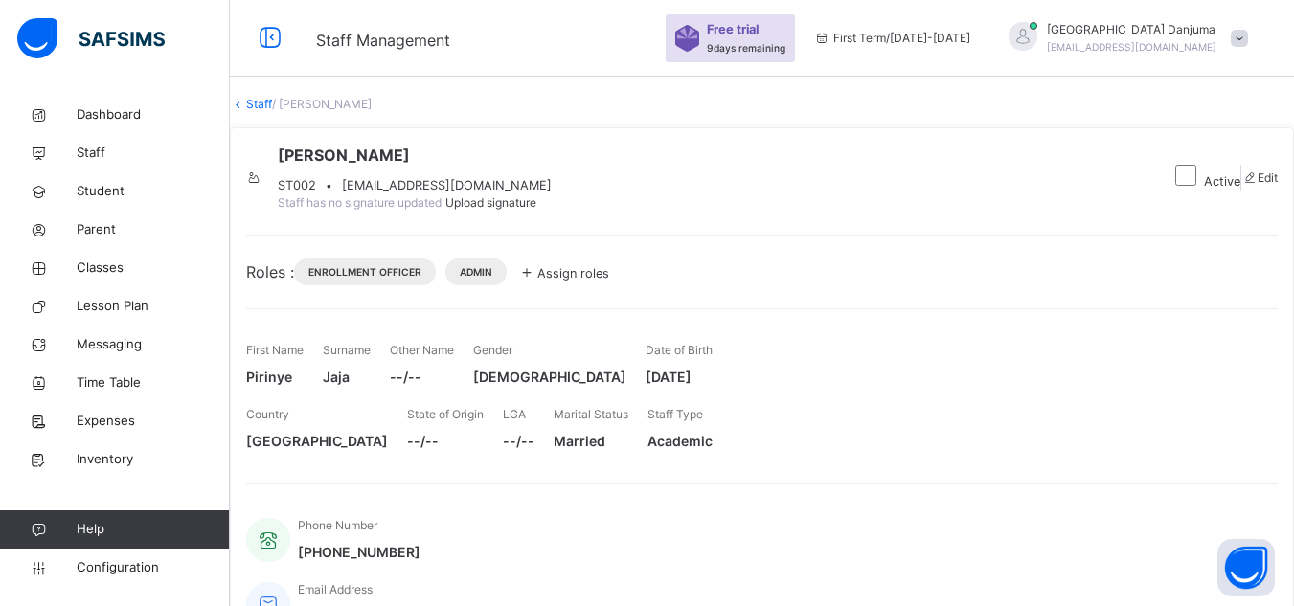
click at [609, 281] on span "Assign roles" at bounding box center [573, 273] width 72 height 14
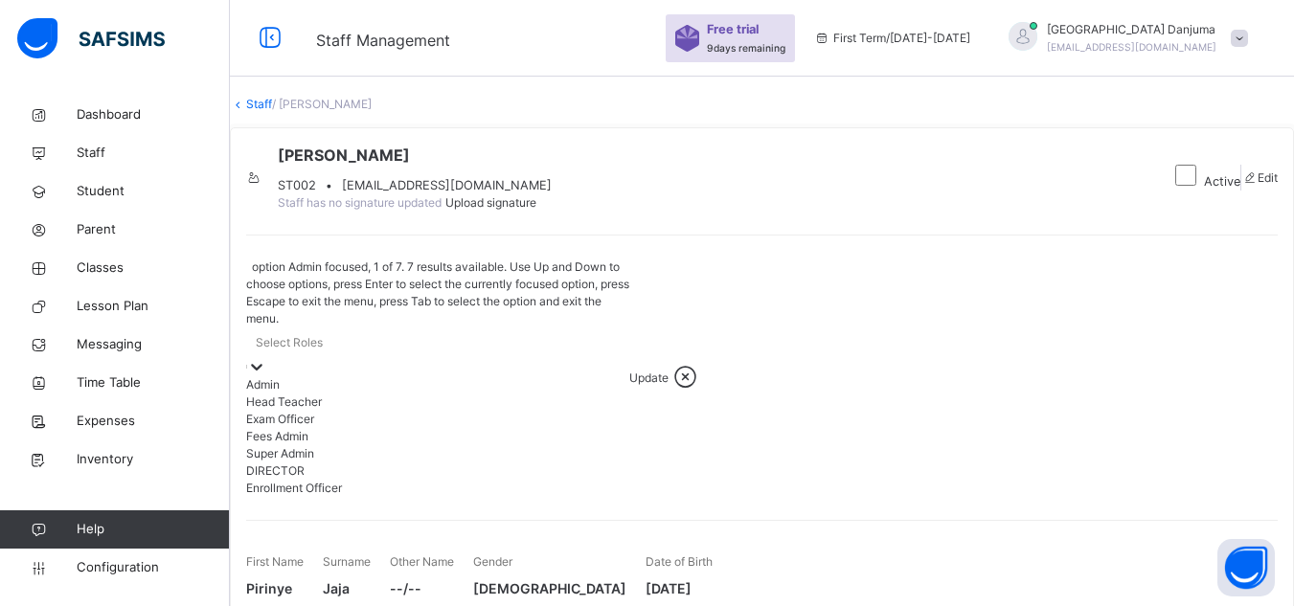
scroll to position [8, 0]
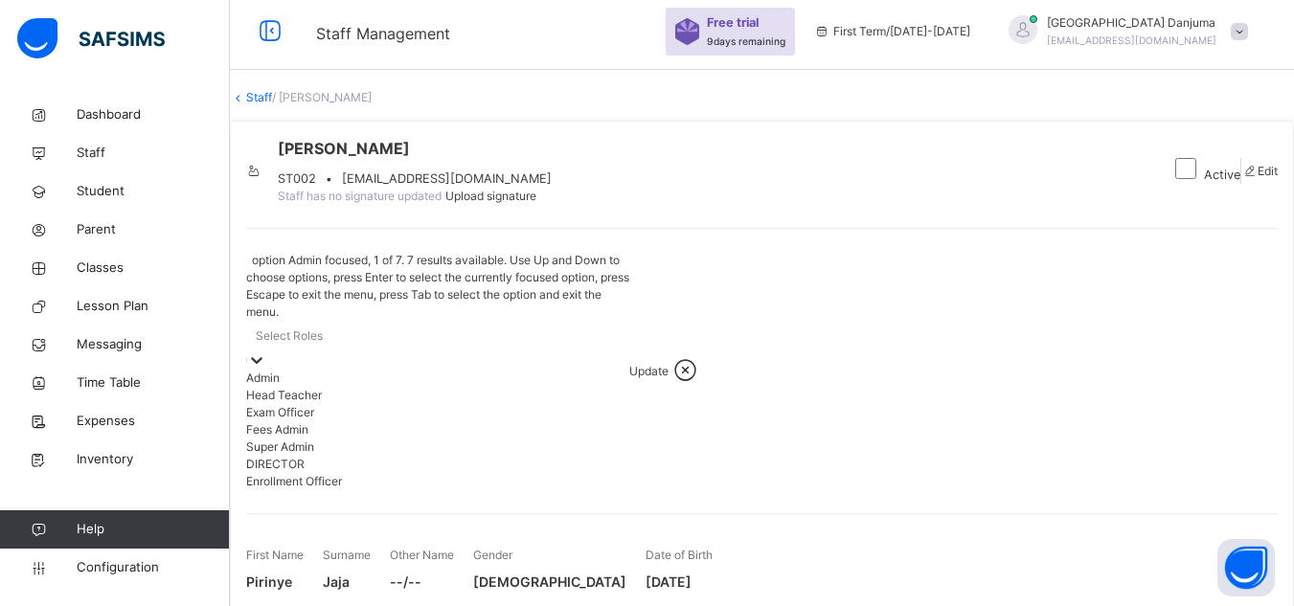
click at [266, 351] on icon at bounding box center [256, 360] width 19 height 19
click at [353, 381] on div "Admin" at bounding box center [437, 377] width 383 height 17
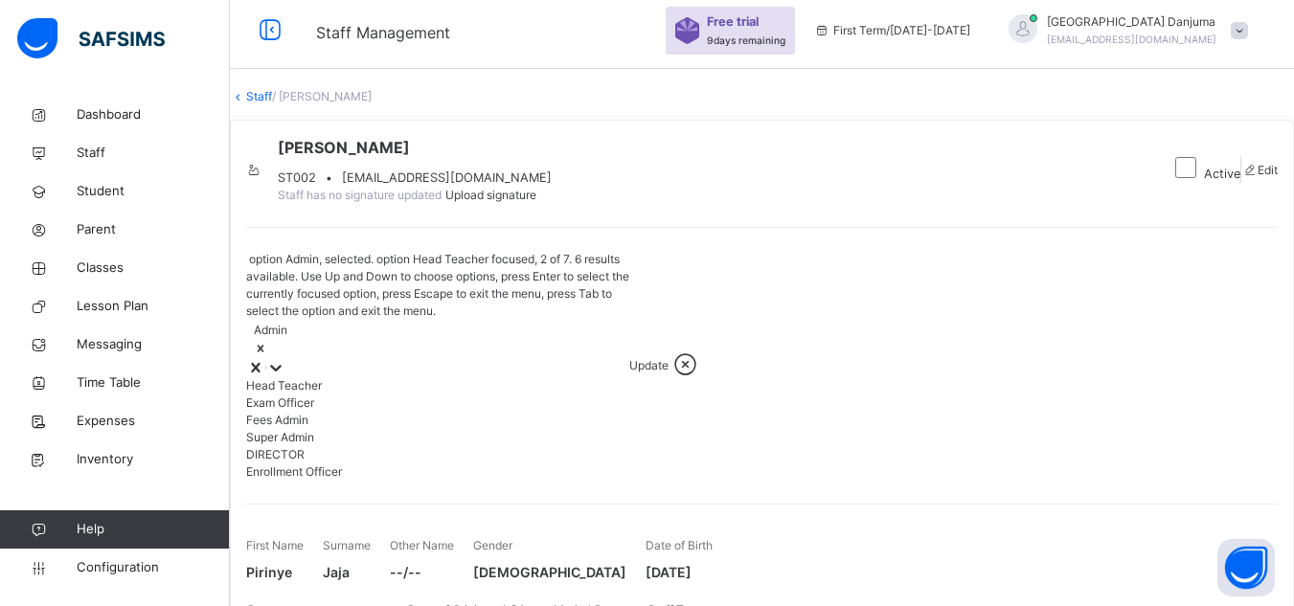
click at [353, 381] on div "Head Teacher" at bounding box center [437, 385] width 383 height 17
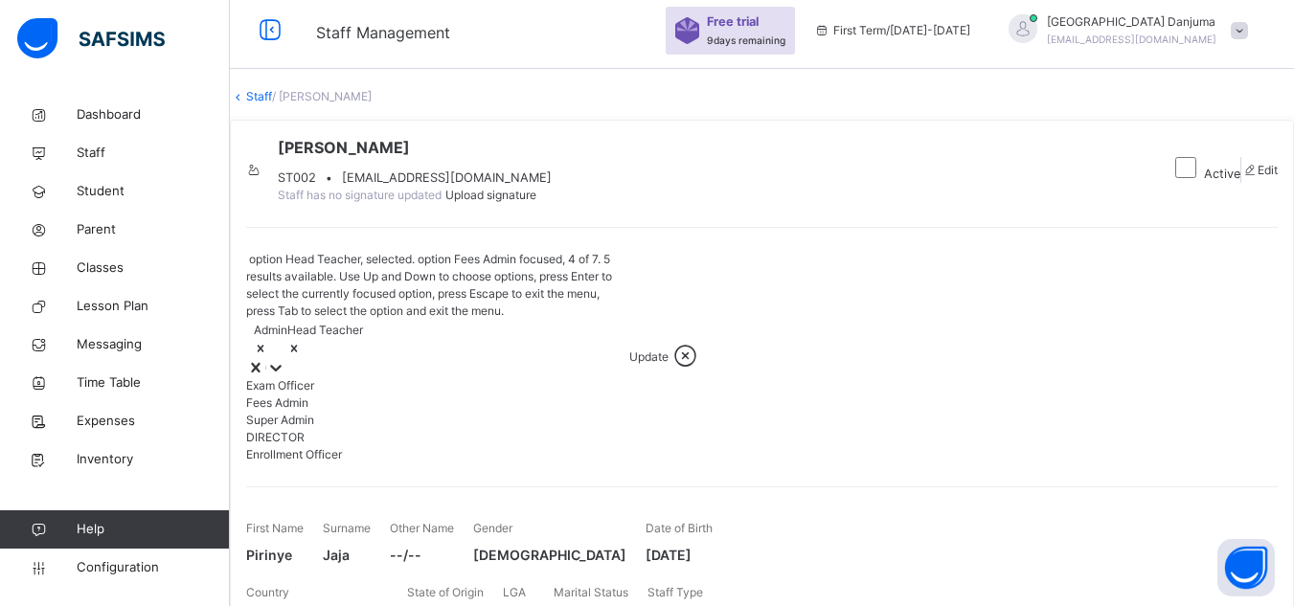
click at [348, 412] on div "Fees Admin" at bounding box center [437, 403] width 383 height 17
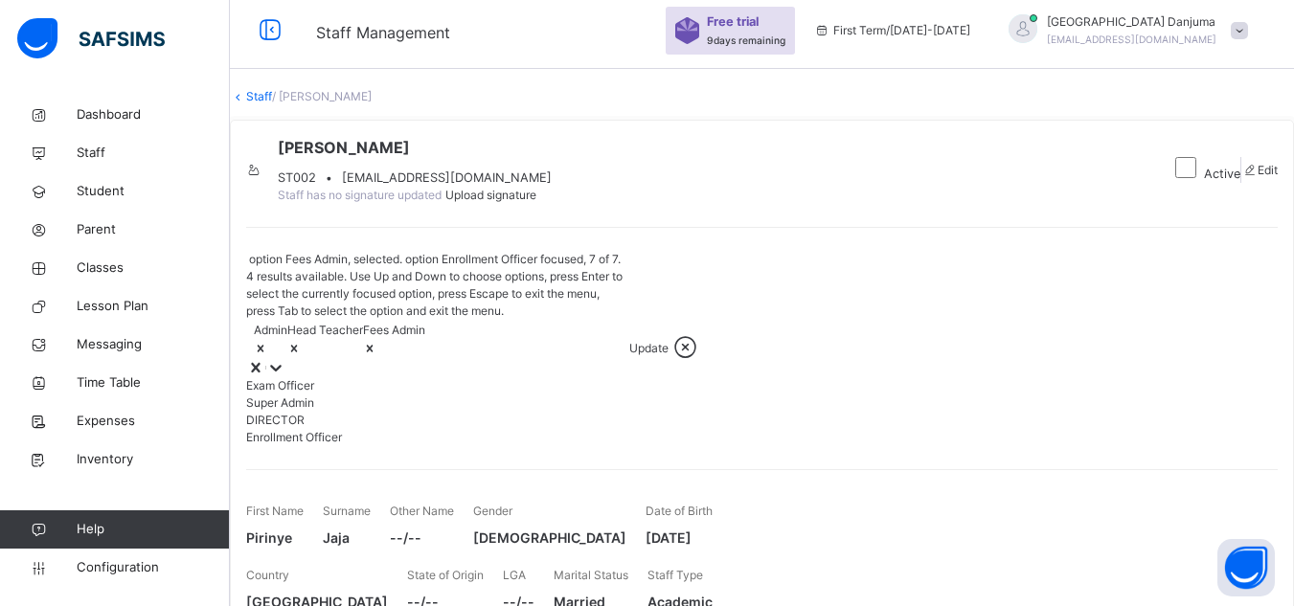
click at [369, 446] on div "Enrollment Officer" at bounding box center [437, 437] width 383 height 17
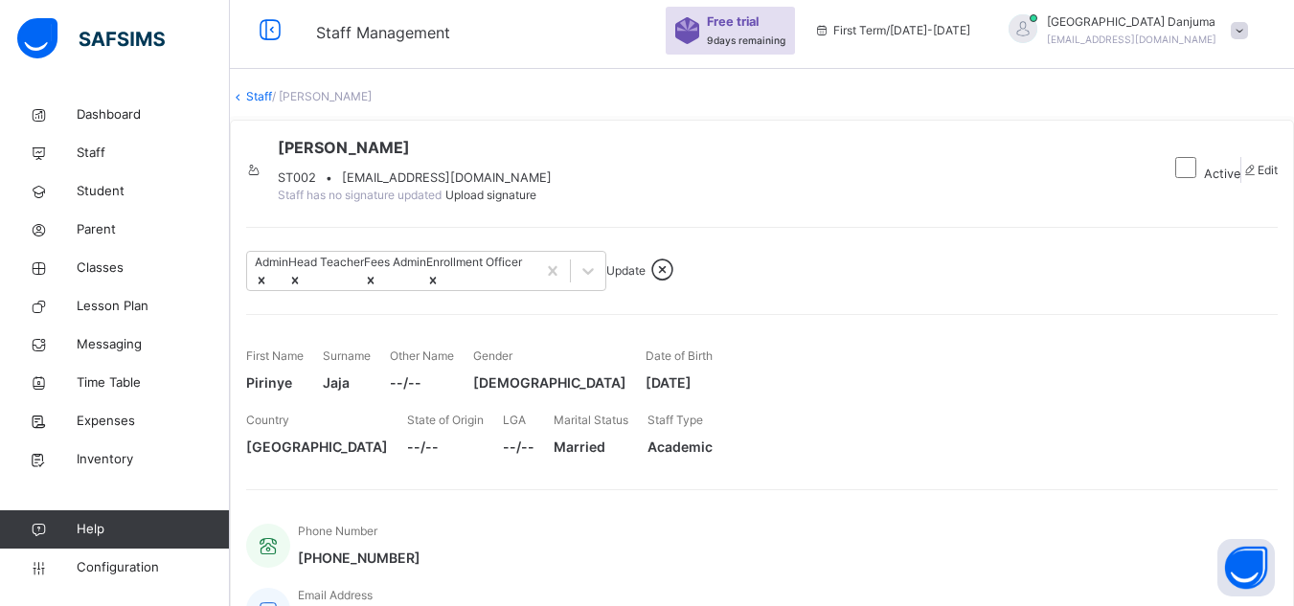
click at [679, 285] on div "Jaja Pirinye ST002 • jajapirinye@gmail.com Staff has no signature updated Uploa…" at bounding box center [762, 421] width 1064 height 602
click at [645, 278] on span "Update" at bounding box center [625, 270] width 39 height 14
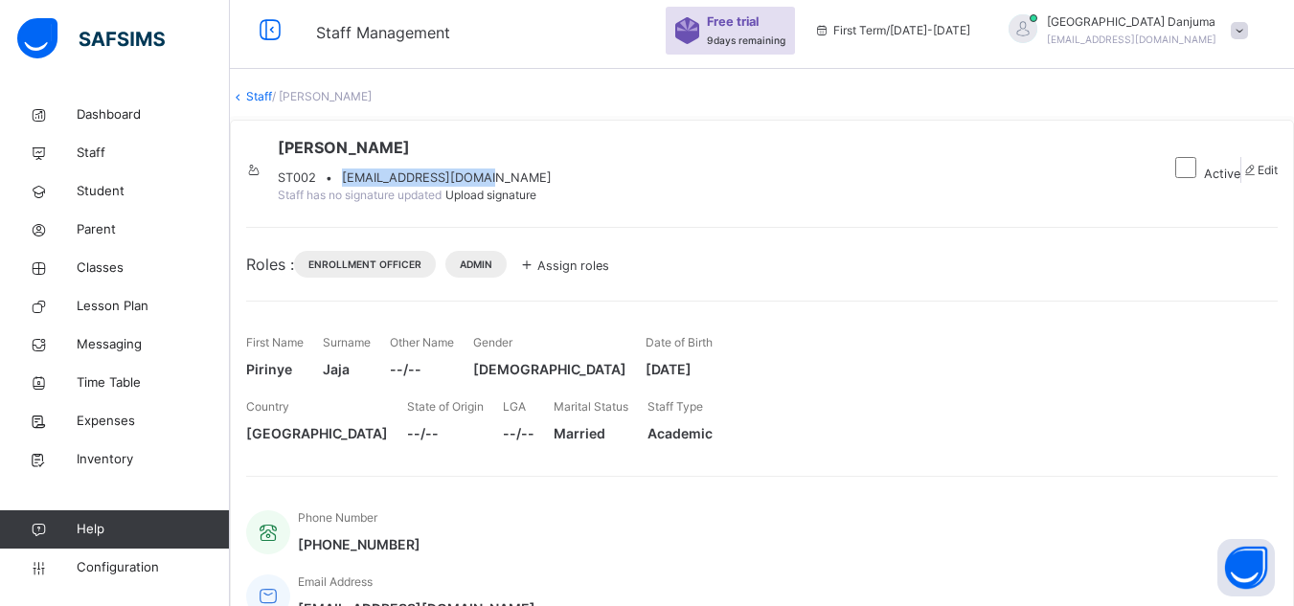
drag, startPoint x: 443, startPoint y: 231, endPoint x: 569, endPoint y: 229, distance: 125.5
click at [552, 187] on span "jajapirinye@gmail.com" at bounding box center [447, 178] width 210 height 18
copy span "jajapirinye@gmail.com"
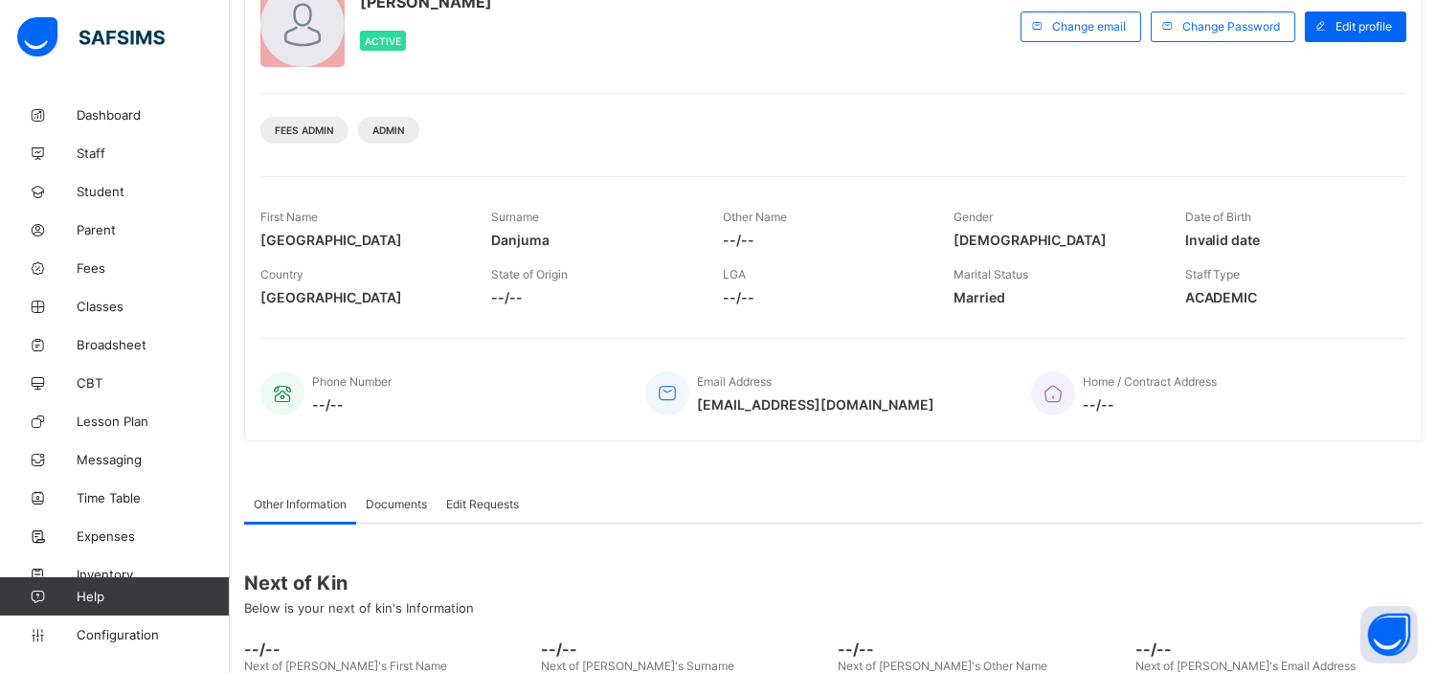
scroll to position [159, 0]
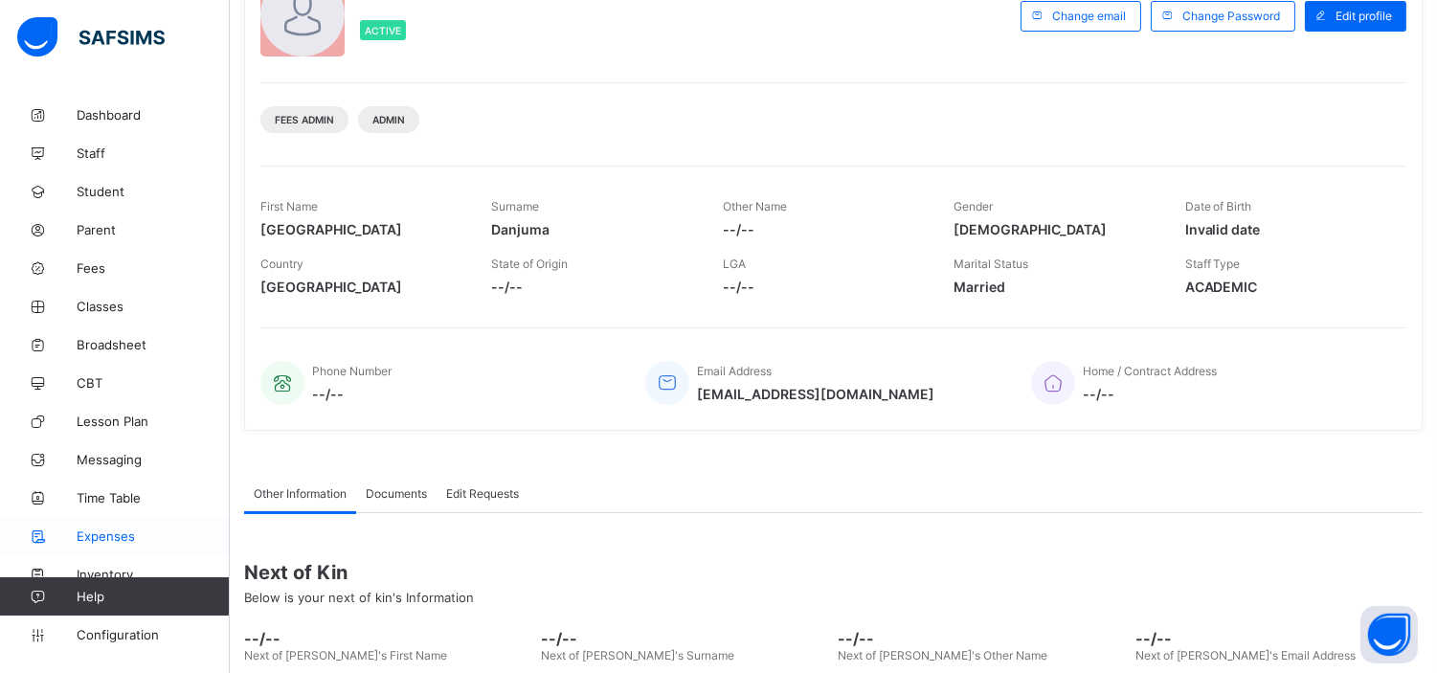
click at [121, 532] on span "Expenses" at bounding box center [153, 536] width 153 height 15
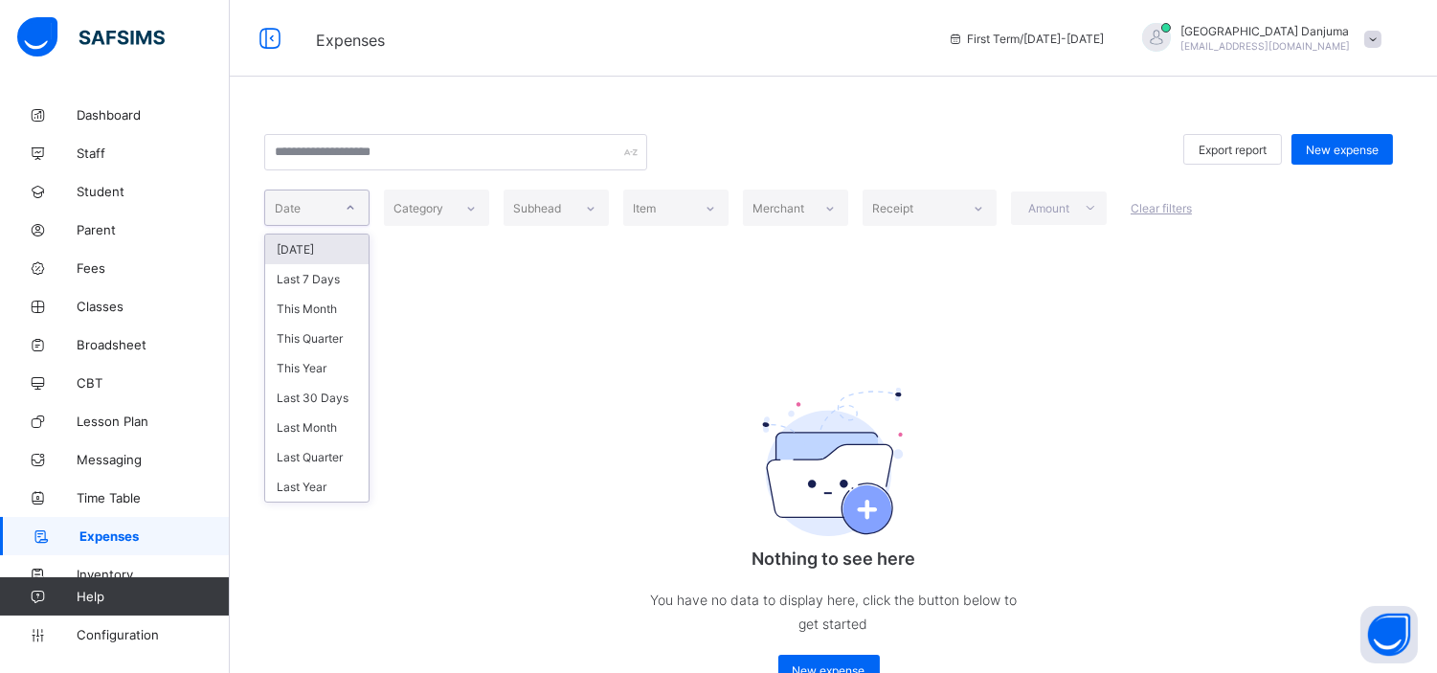
click at [354, 215] on icon at bounding box center [350, 207] width 11 height 19
click at [310, 253] on div "Today" at bounding box center [316, 250] width 103 height 30
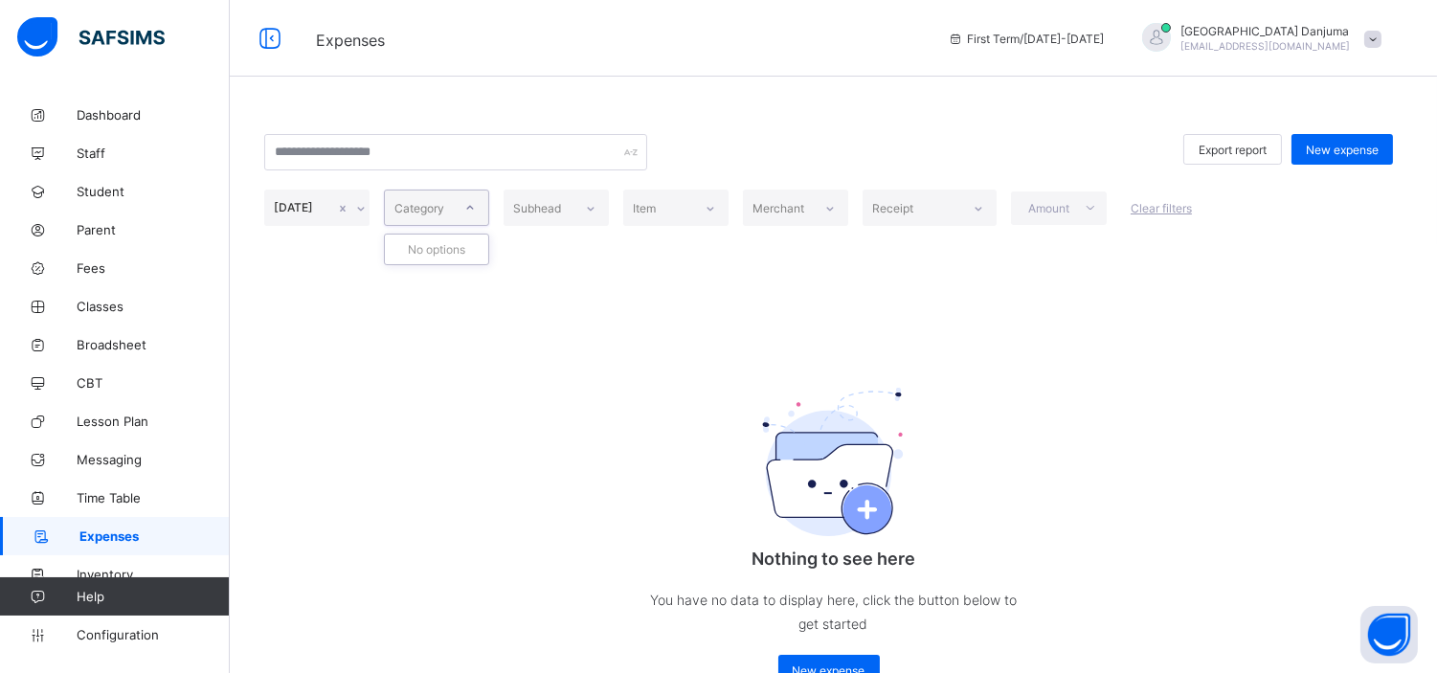
click at [443, 209] on div "Category" at bounding box center [420, 208] width 50 height 36
click at [1243, 154] on span "Export report" at bounding box center [1233, 150] width 68 height 14
click at [113, 563] on link "Inventory" at bounding box center [115, 574] width 230 height 38
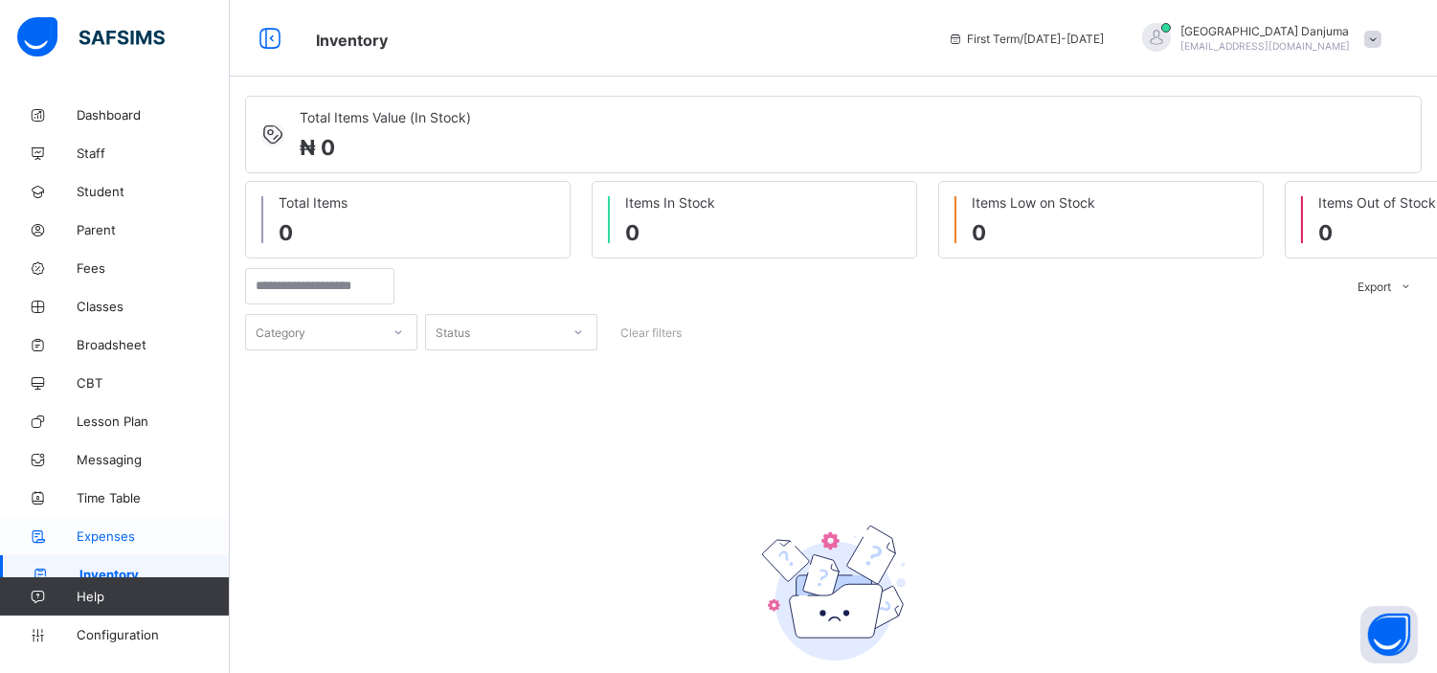
click at [131, 532] on span "Expenses" at bounding box center [153, 536] width 153 height 15
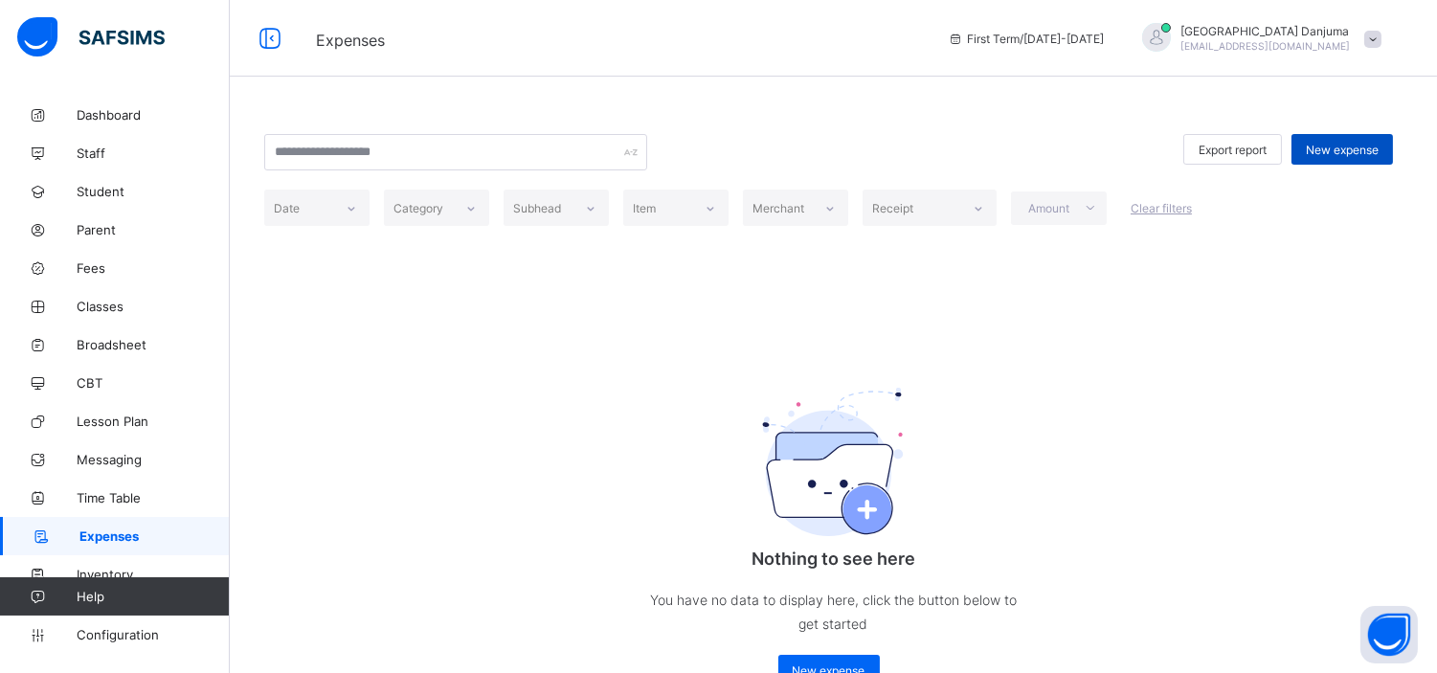
click at [1374, 147] on span "New expense" at bounding box center [1342, 150] width 73 height 14
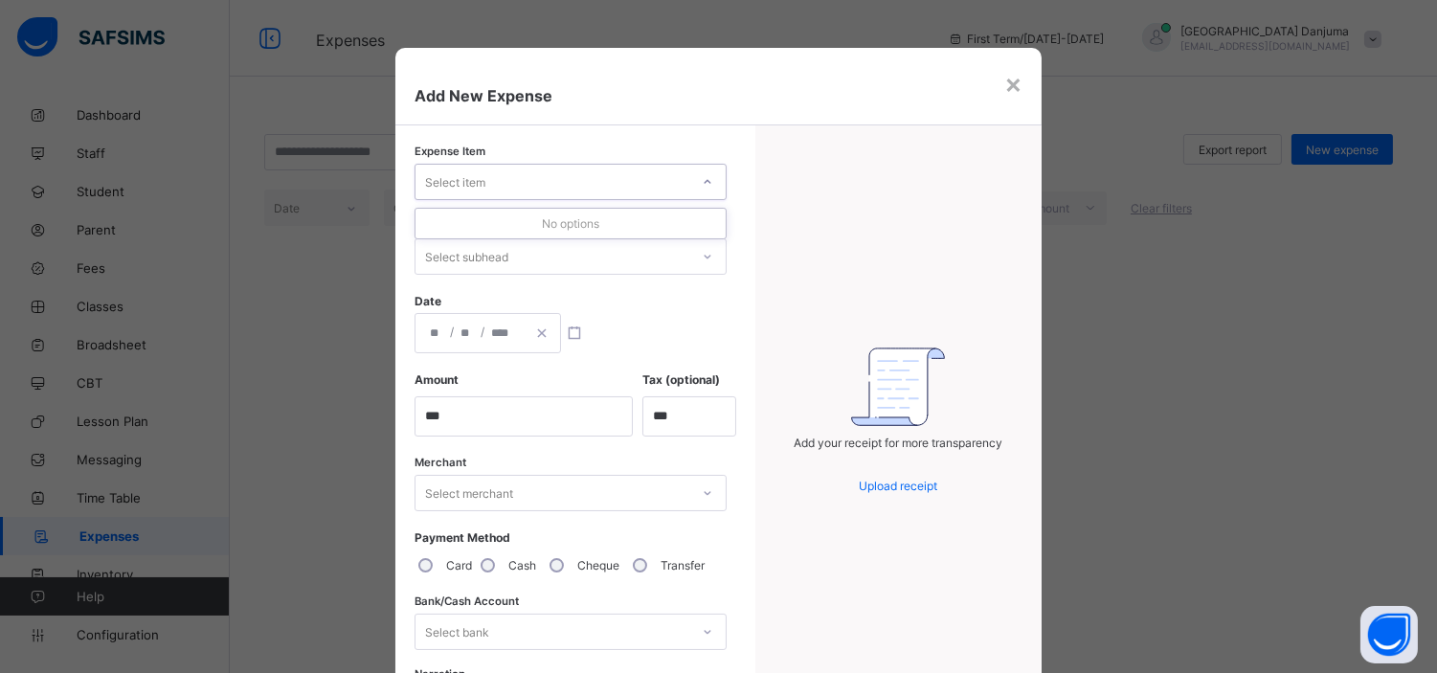
click at [592, 176] on div "Select item" at bounding box center [553, 182] width 274 height 27
click at [820, 177] on div "Add your receipt for more transparency Upload receipt" at bounding box center [899, 434] width 286 height 619
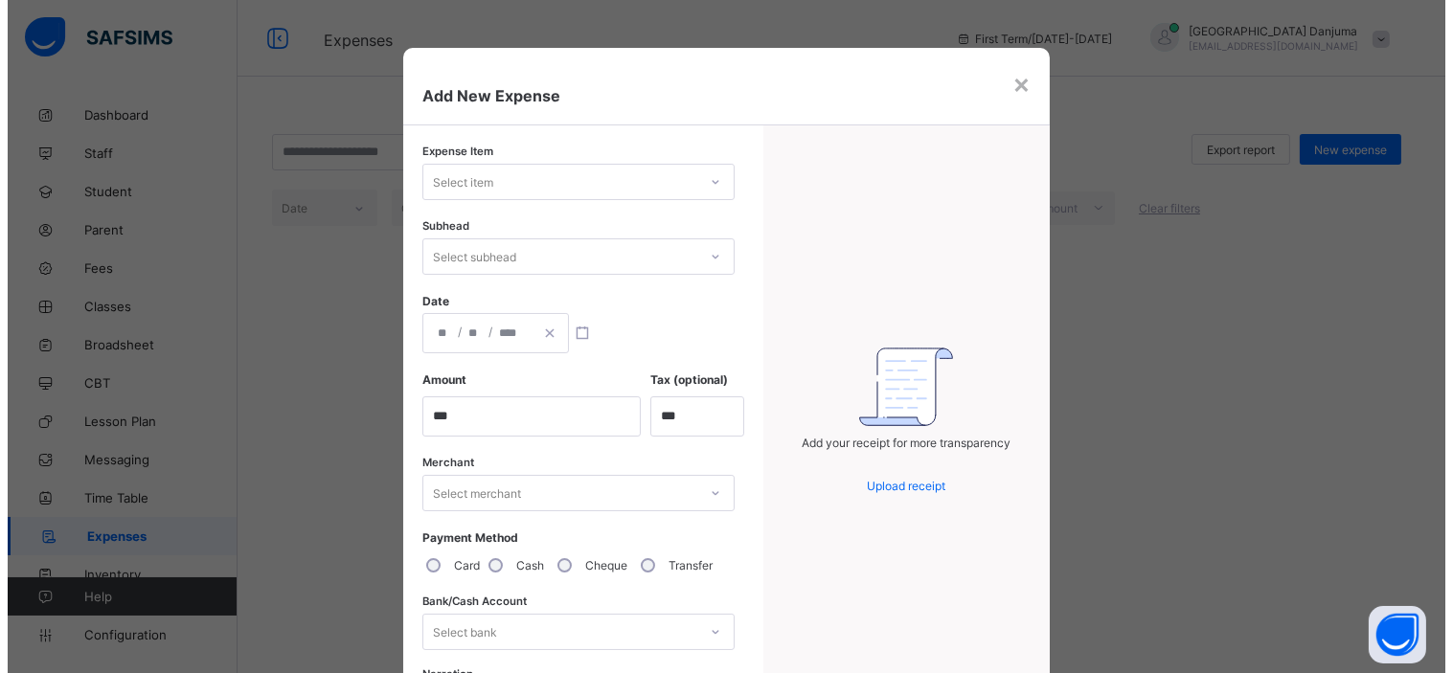
scroll to position [1, 0]
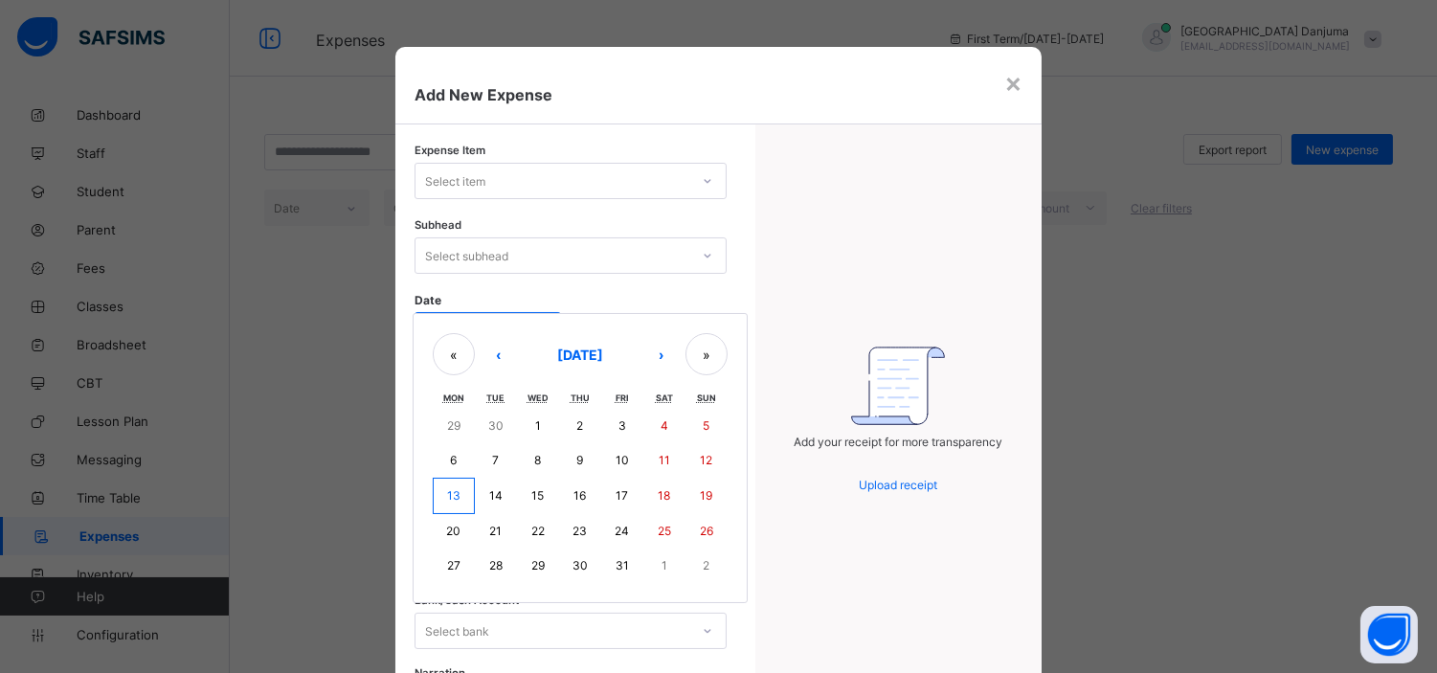
click at [432, 326] on div "/ / « ‹ October 2025 › » Mon Tue Wed Thu Fri Sat Sun 29 30 1 2 3 4 5 6 7 8 9 10…" at bounding box center [488, 332] width 147 height 40
click at [447, 493] on abbr "13" at bounding box center [453, 495] width 13 height 14
type input "**********"
type input "**"
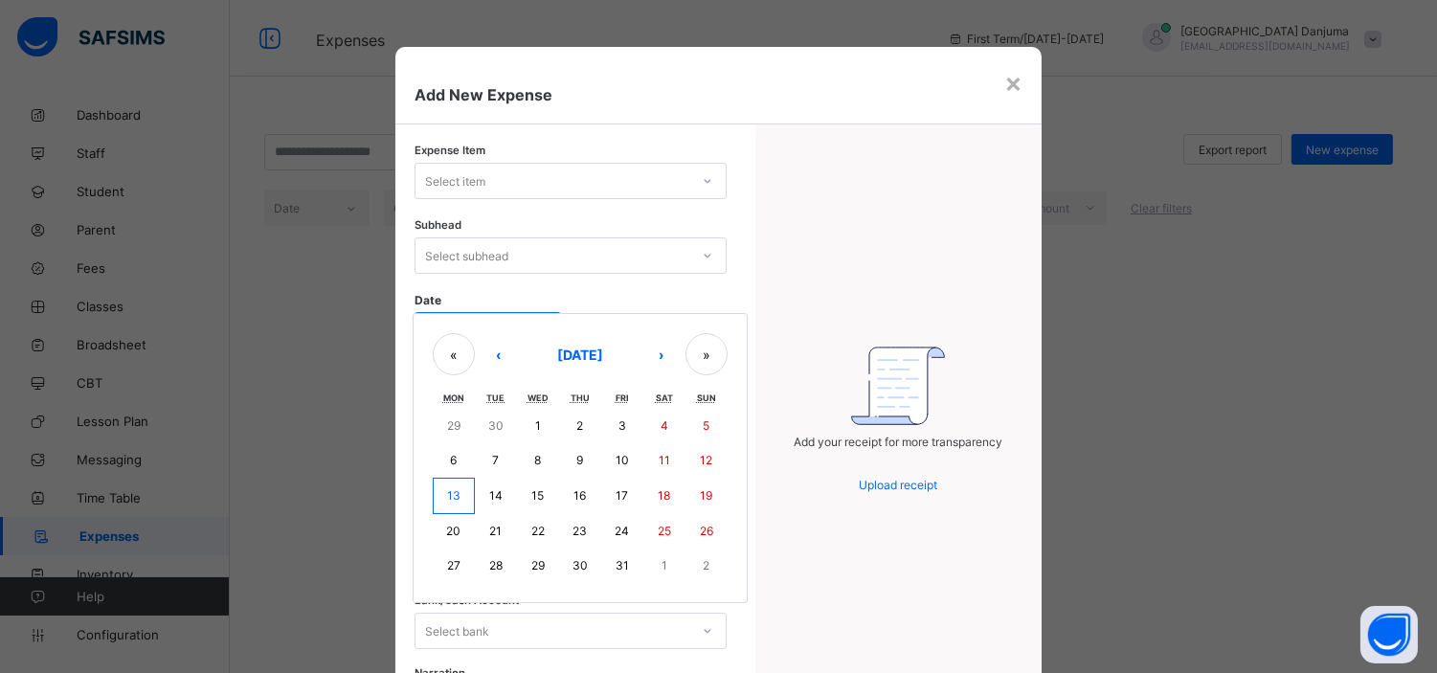
type input "****"
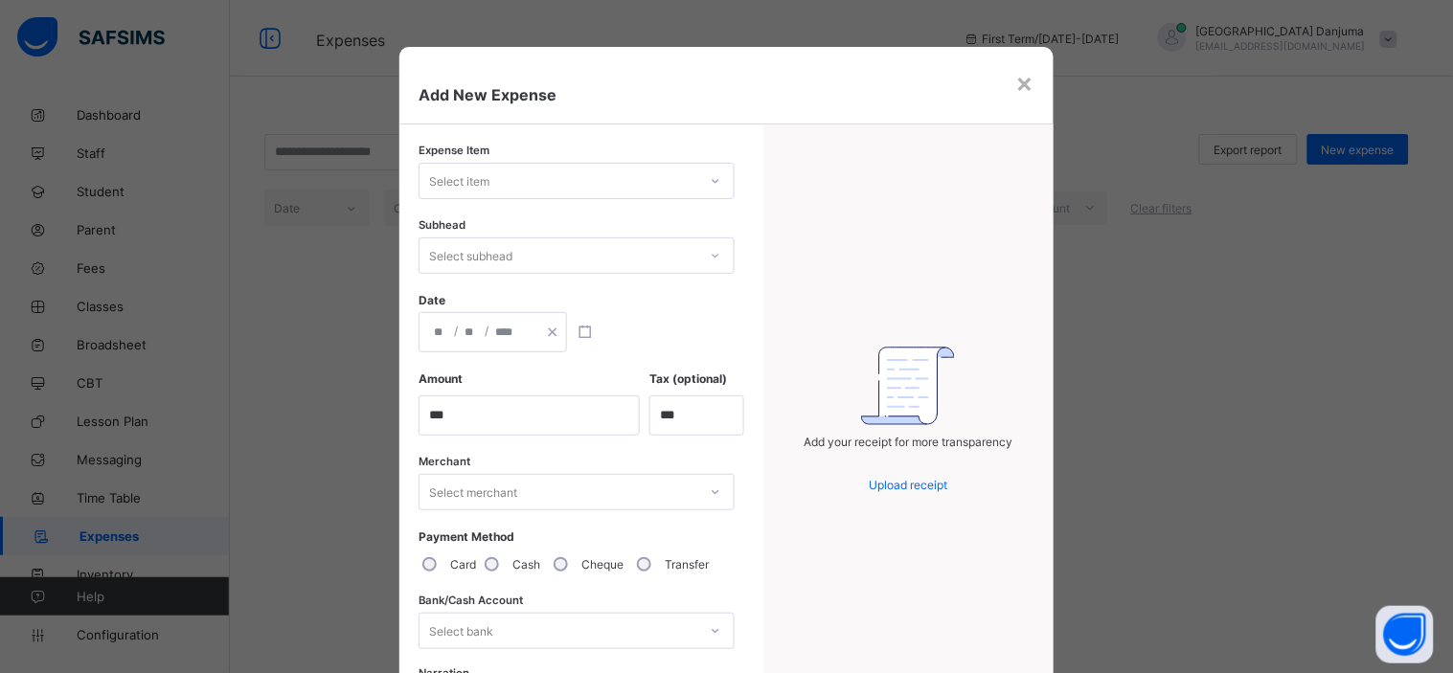
click at [754, 309] on div "**********" at bounding box center [721, 433] width 645 height 619
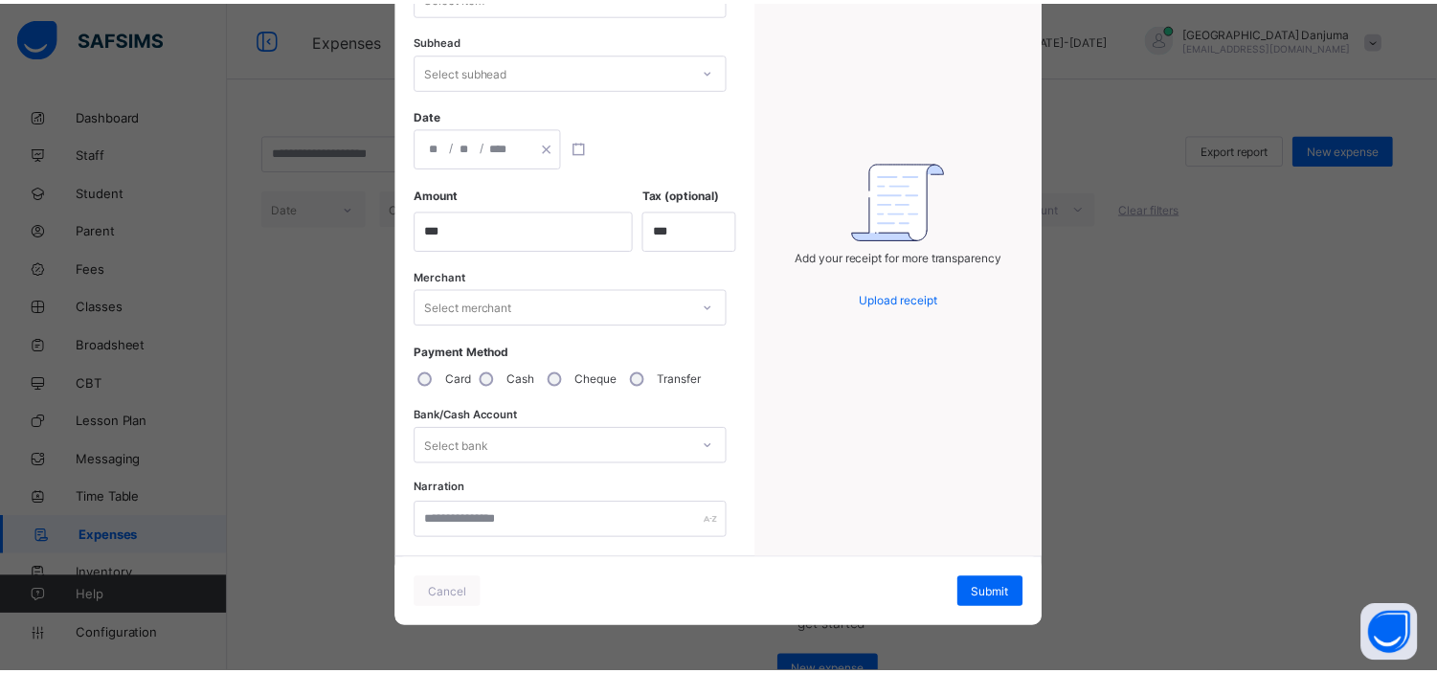
scroll to position [0, 0]
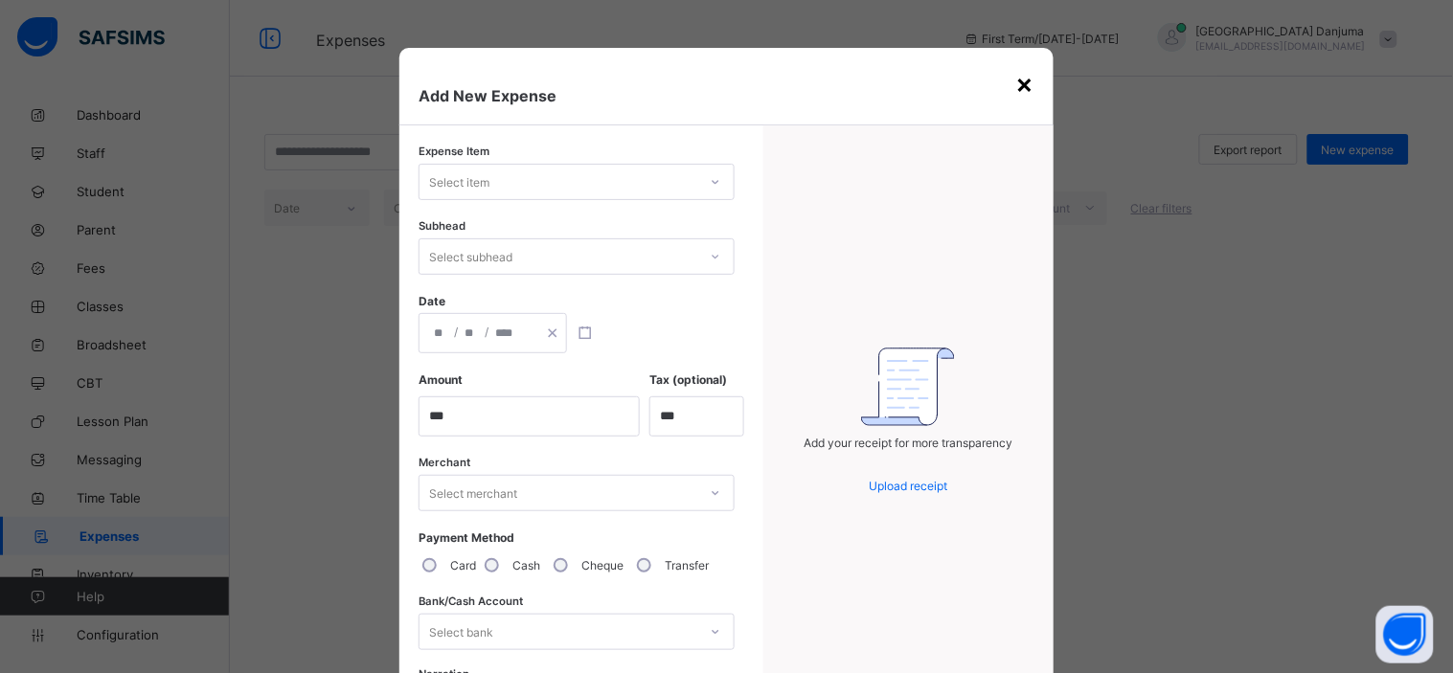
click at [1025, 84] on div "×" at bounding box center [1025, 83] width 18 height 33
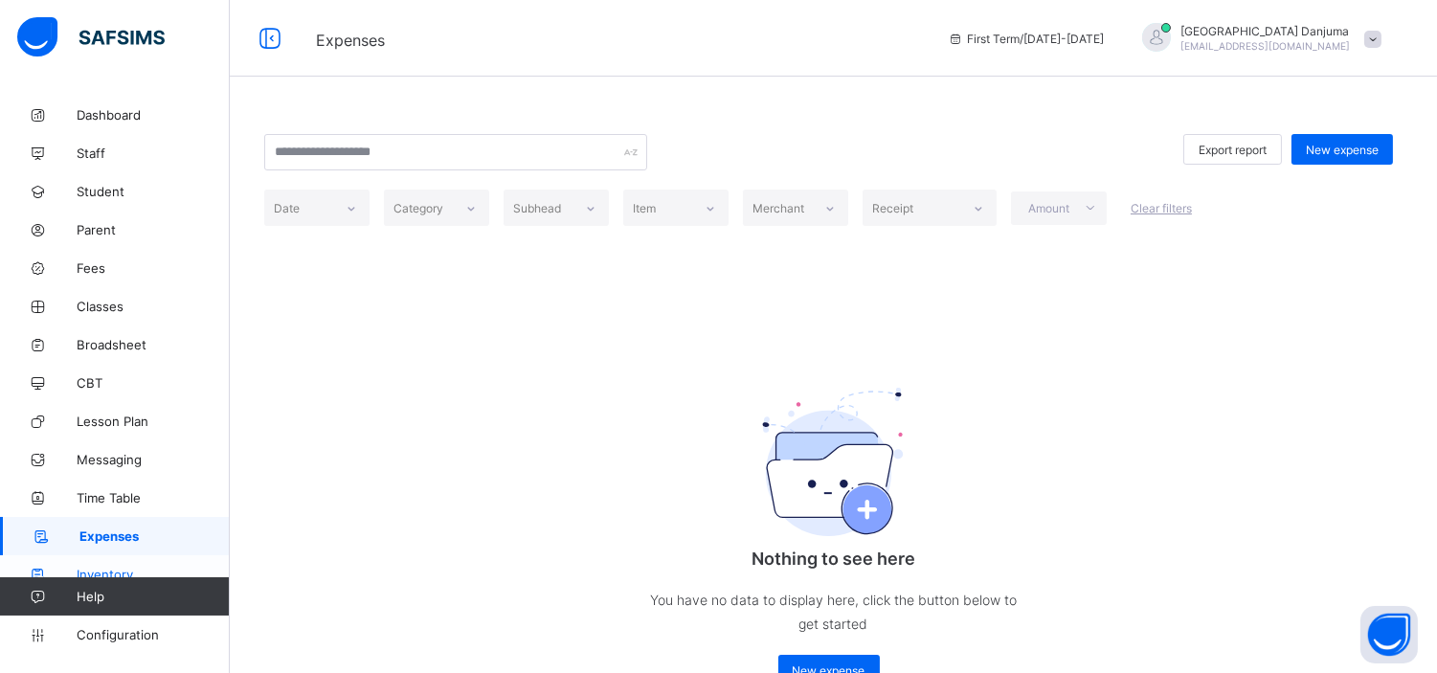
click at [113, 570] on span "Inventory" at bounding box center [153, 574] width 153 height 15
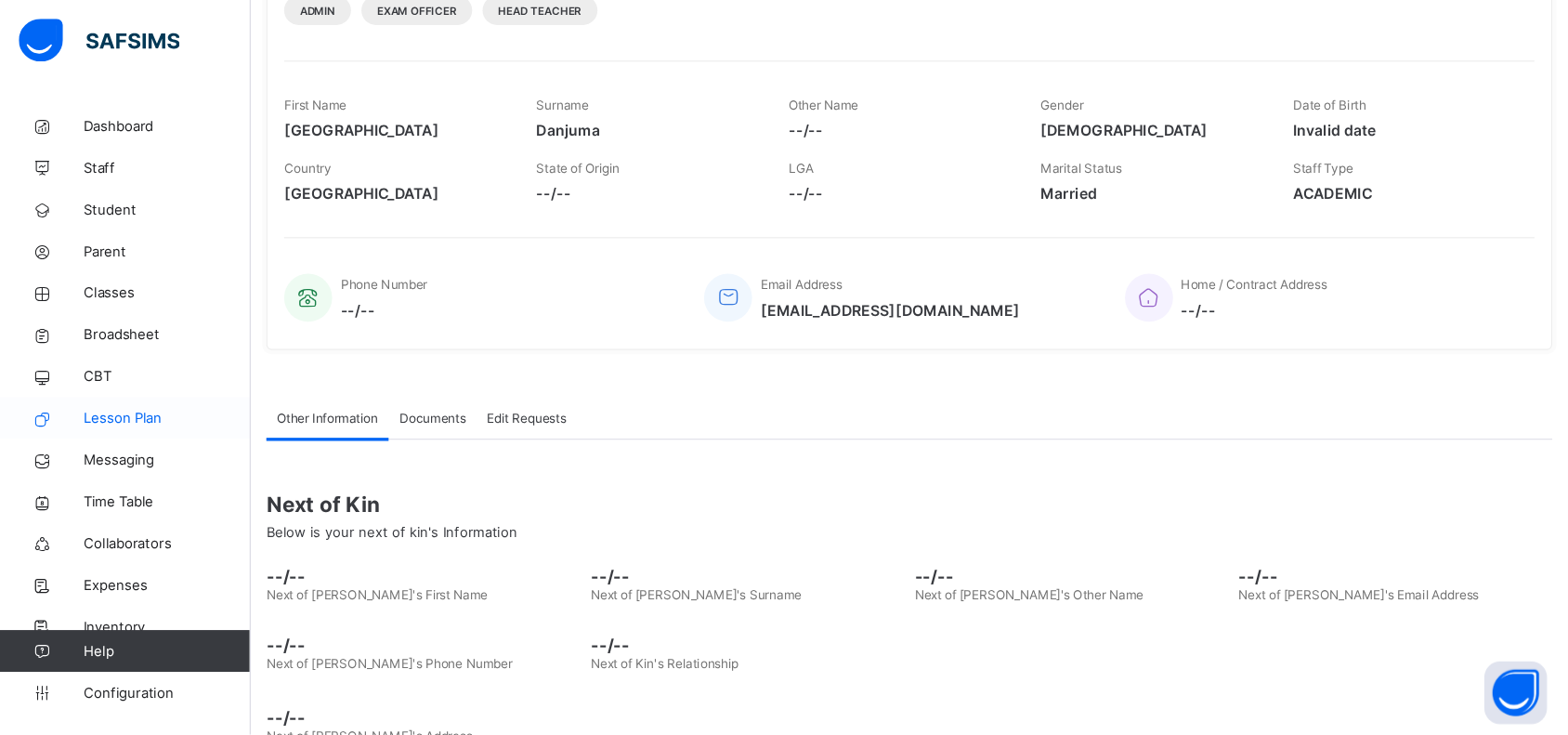
scroll to position [223, 0]
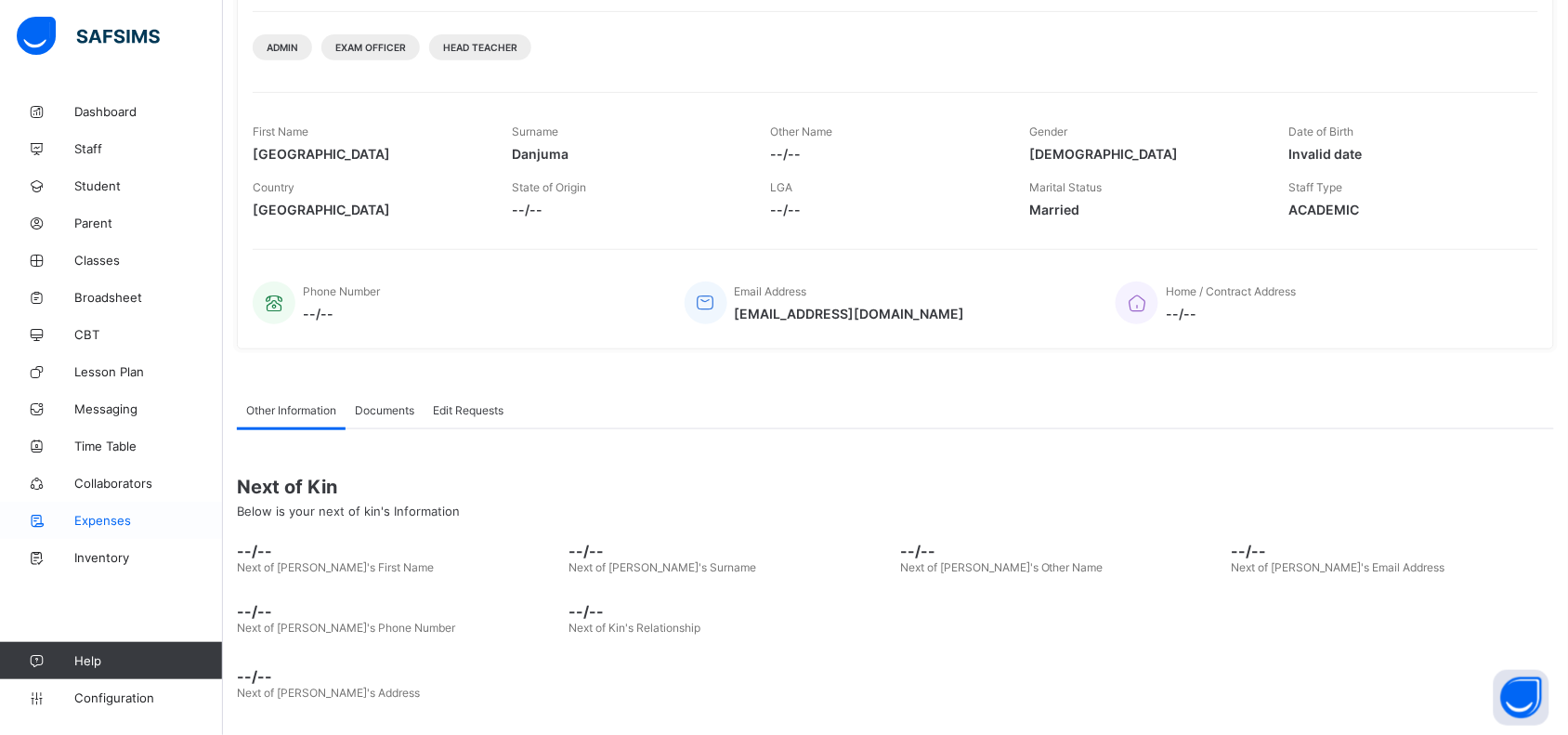
click at [102, 469] on span "Expenses" at bounding box center [148, 520] width 148 height 15
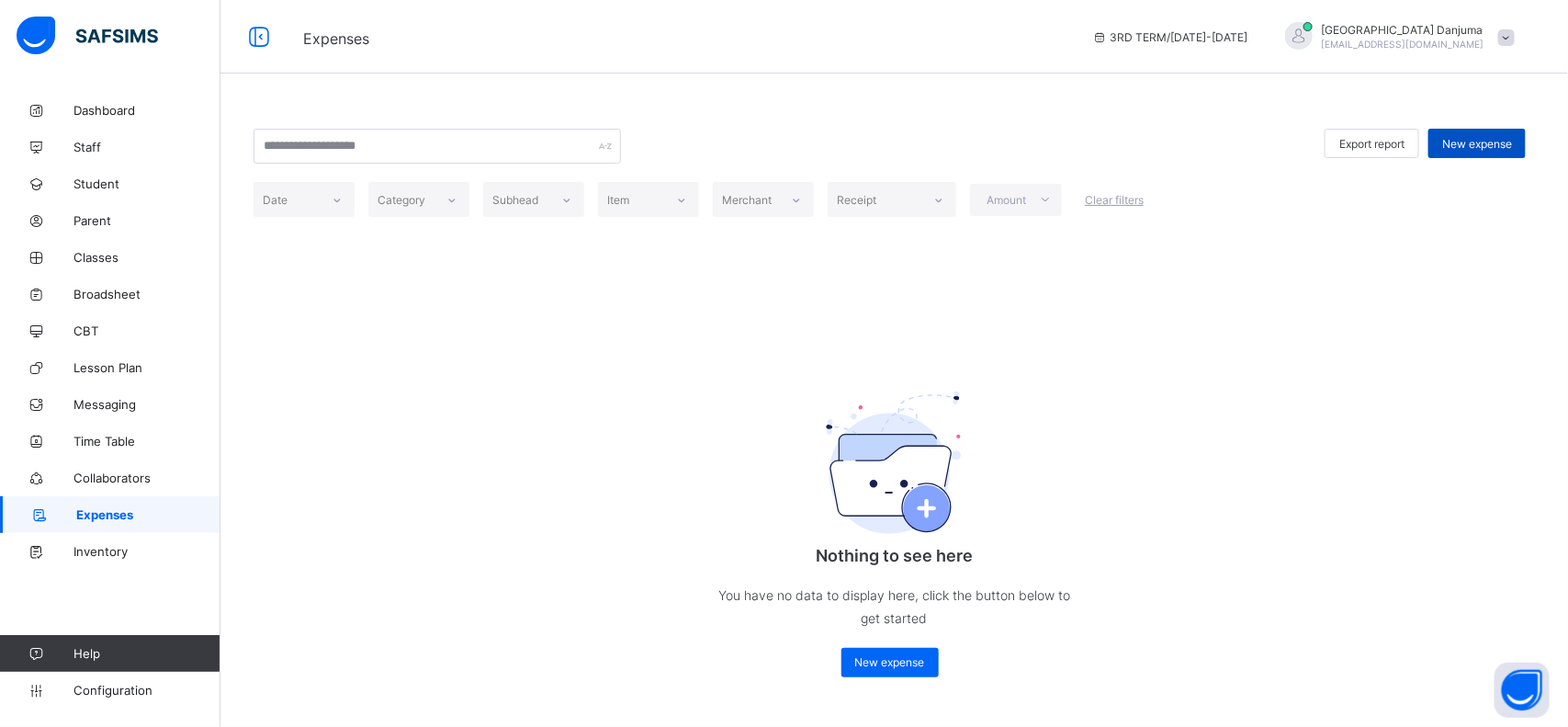
click at [992, 135] on div "New expense" at bounding box center [1477, 143] width 98 height 30
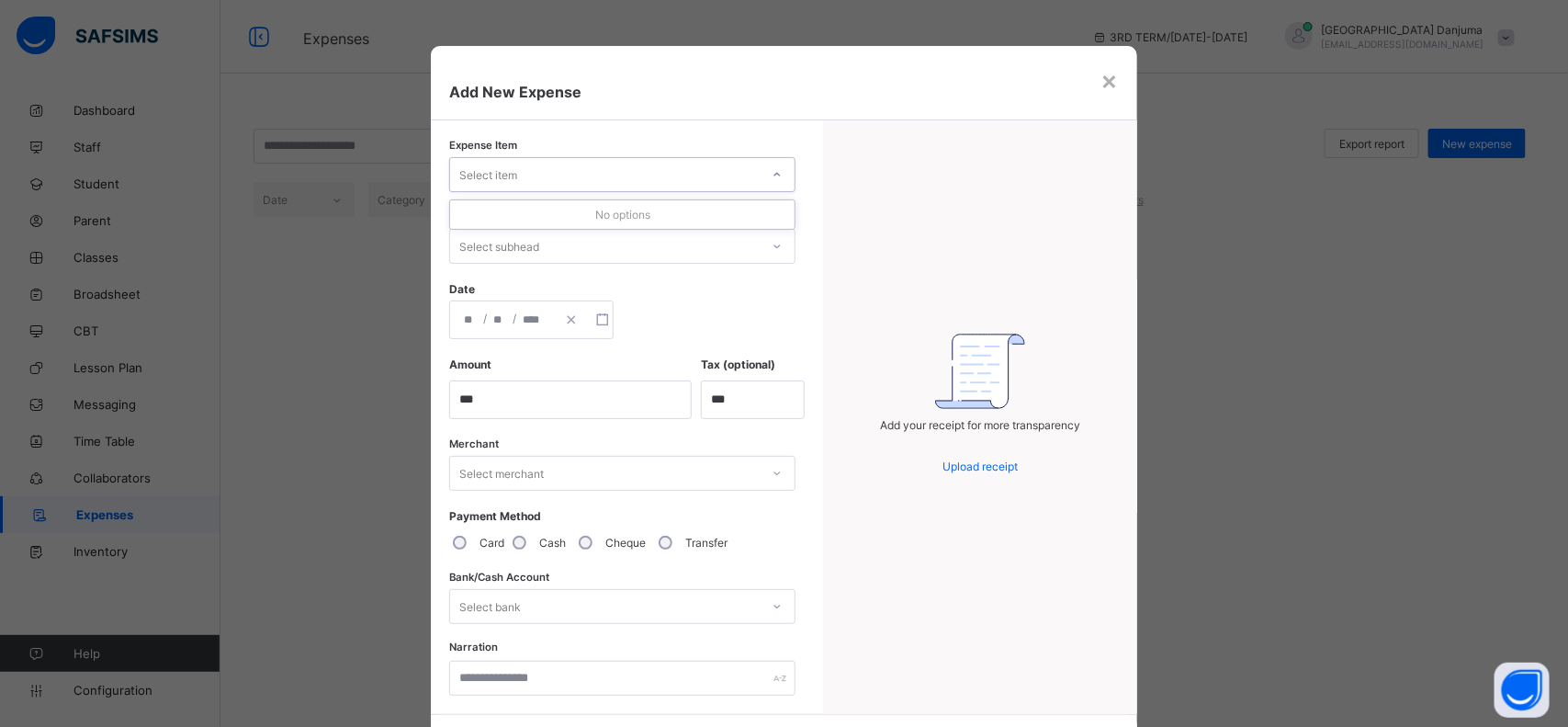
click at [586, 179] on div "Select item" at bounding box center [604, 175] width 310 height 26
type input "**********"
click at [834, 154] on div "Add your receipt for more transparency Upload receipt" at bounding box center [979, 416] width 314 height 594
click at [552, 168] on div "Select item" at bounding box center [604, 175] width 310 height 26
type input "**********"
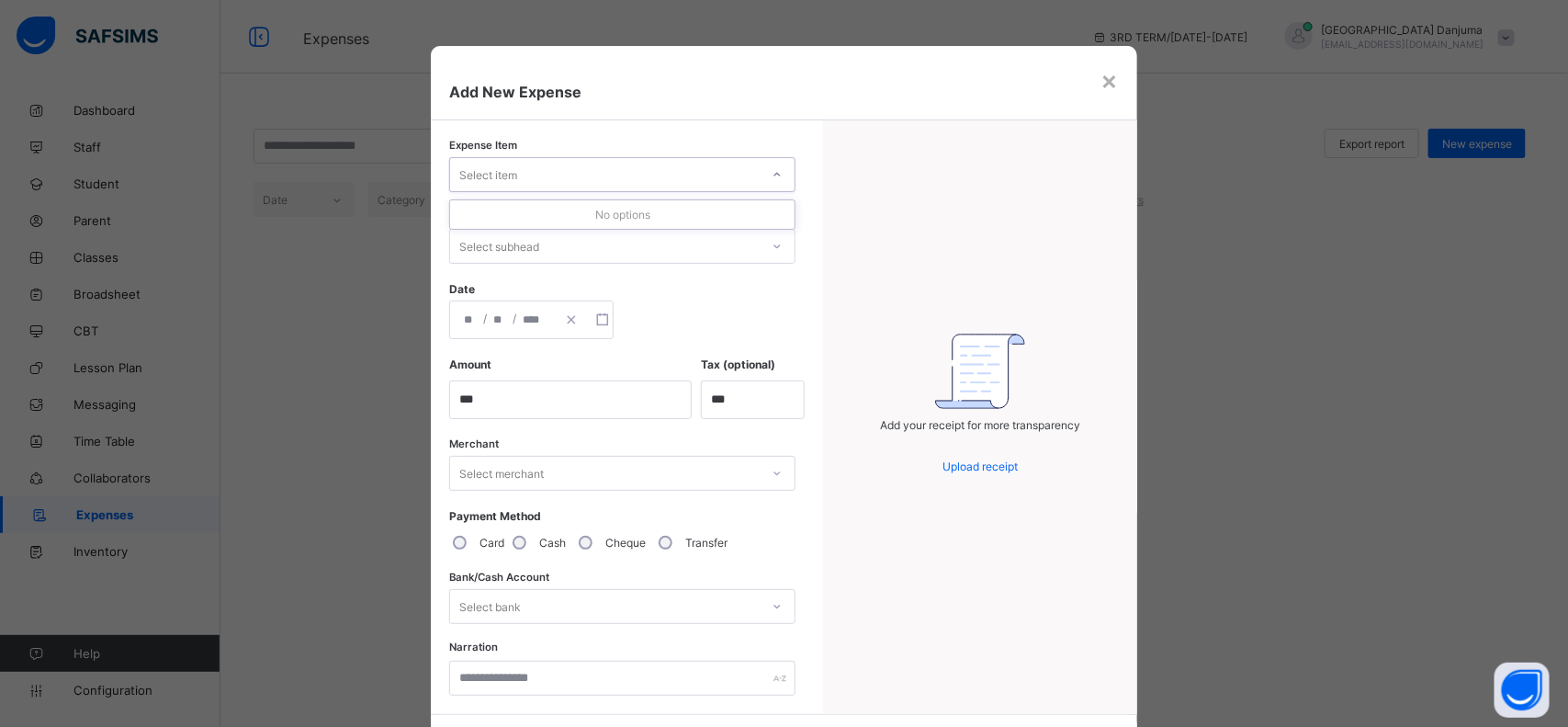
click at [585, 172] on div "Select item" at bounding box center [604, 175] width 310 height 26
click at [992, 78] on div "×" at bounding box center [1110, 80] width 17 height 32
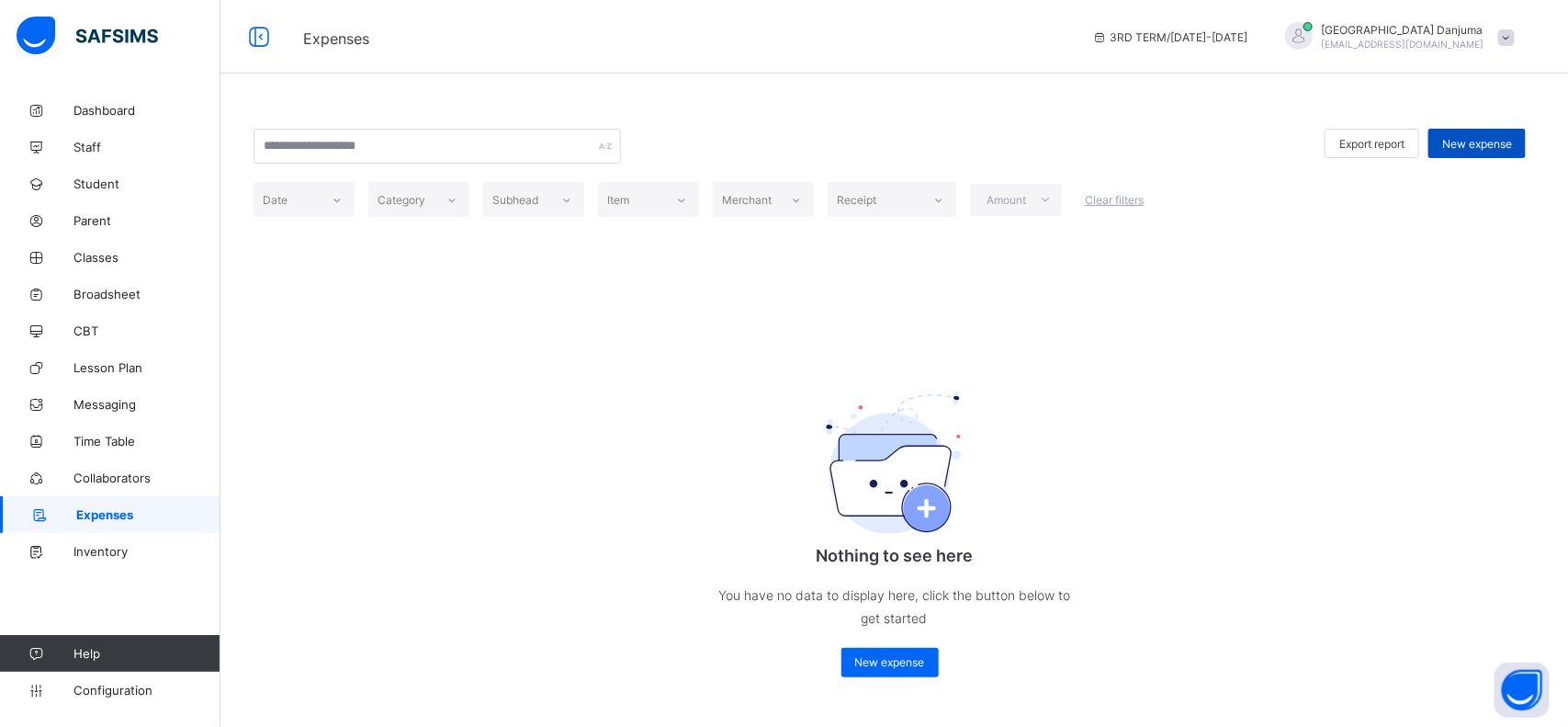
click at [992, 153] on div "New expense" at bounding box center [1477, 143] width 98 height 30
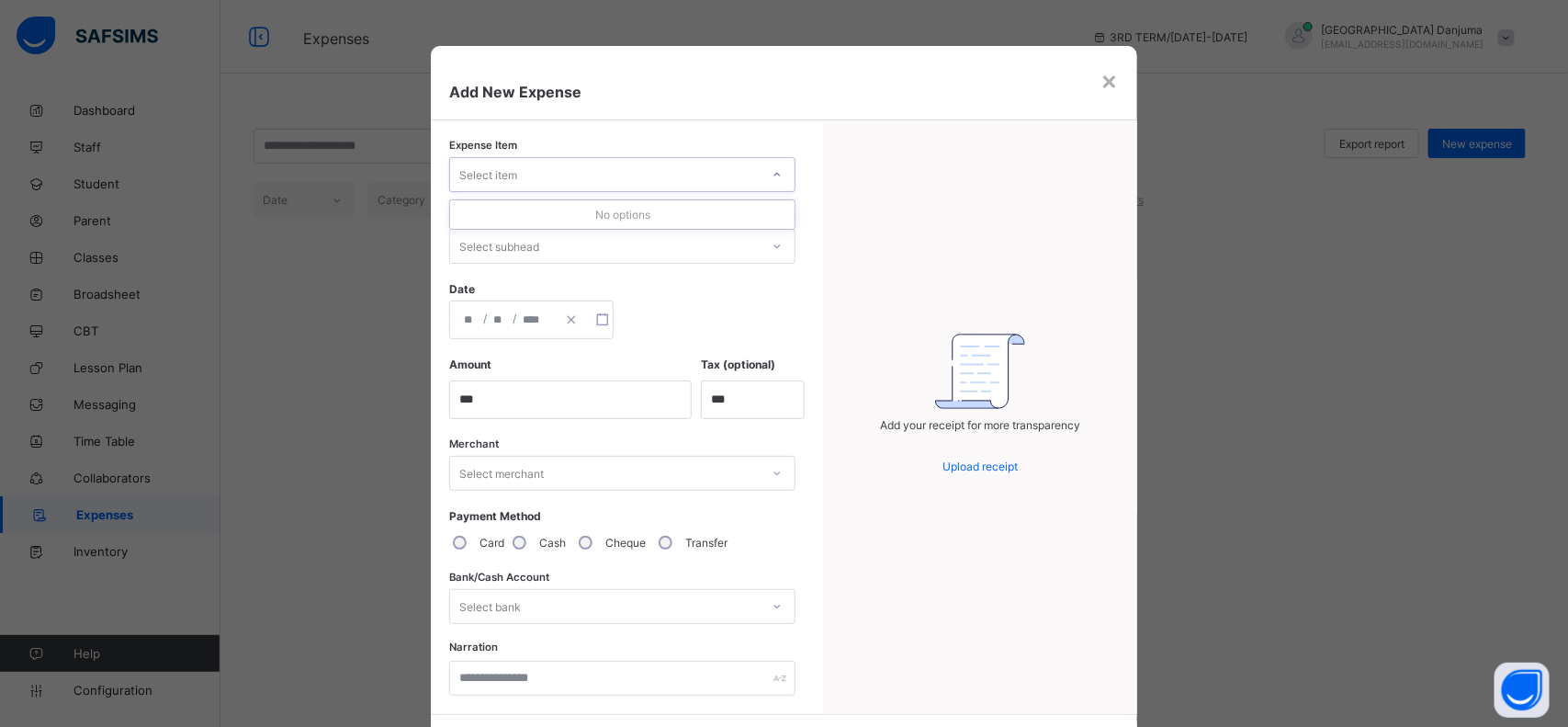
click at [727, 173] on div "Select item" at bounding box center [604, 175] width 310 height 26
type input "***"
click at [804, 184] on div "Expense Item Select item Subhead Select subhead Date / / Amount Tax (optional) …" at bounding box center [621, 416] width 383 height 594
click at [631, 175] on div "Select item" at bounding box center [604, 175] width 310 height 26
type input "****"
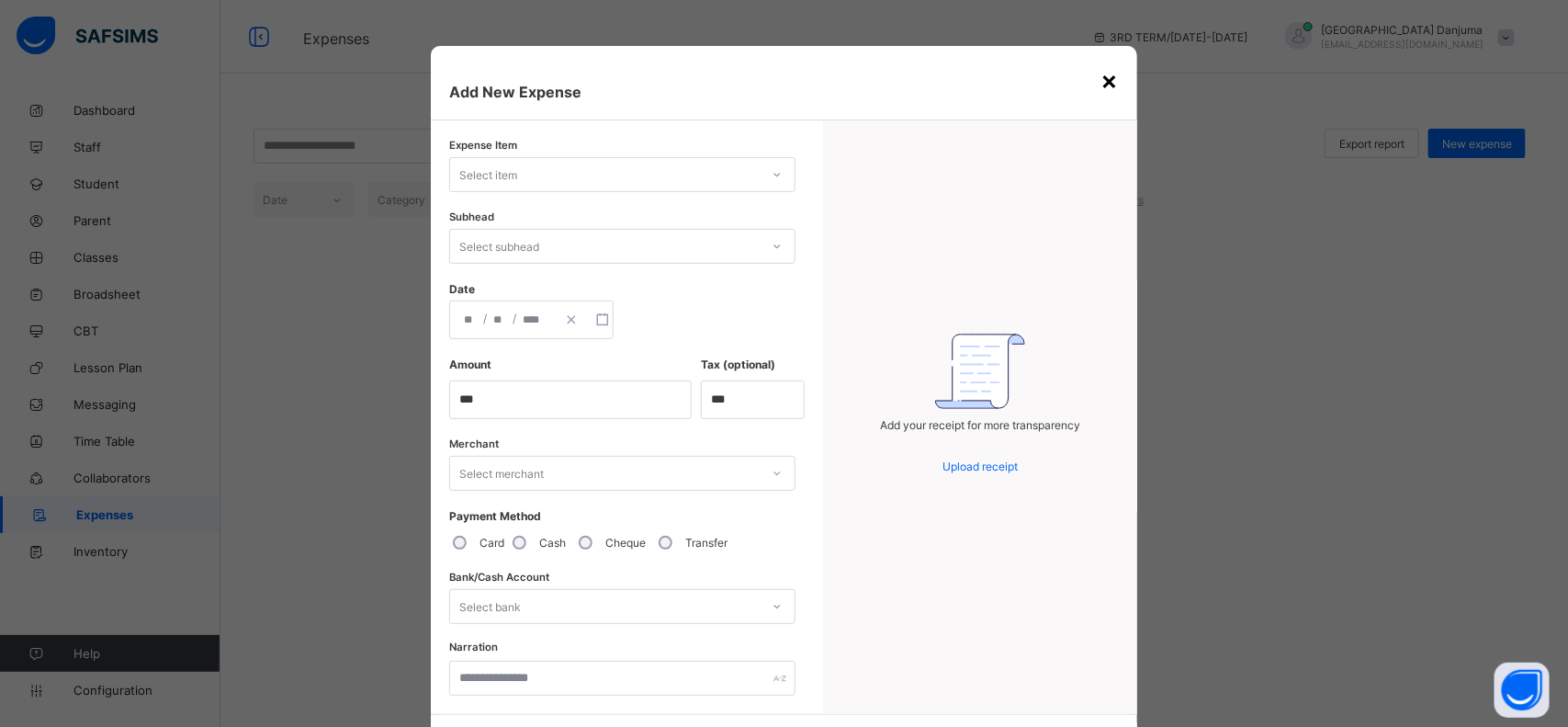
click at [992, 76] on div "×" at bounding box center [1110, 80] width 17 height 32
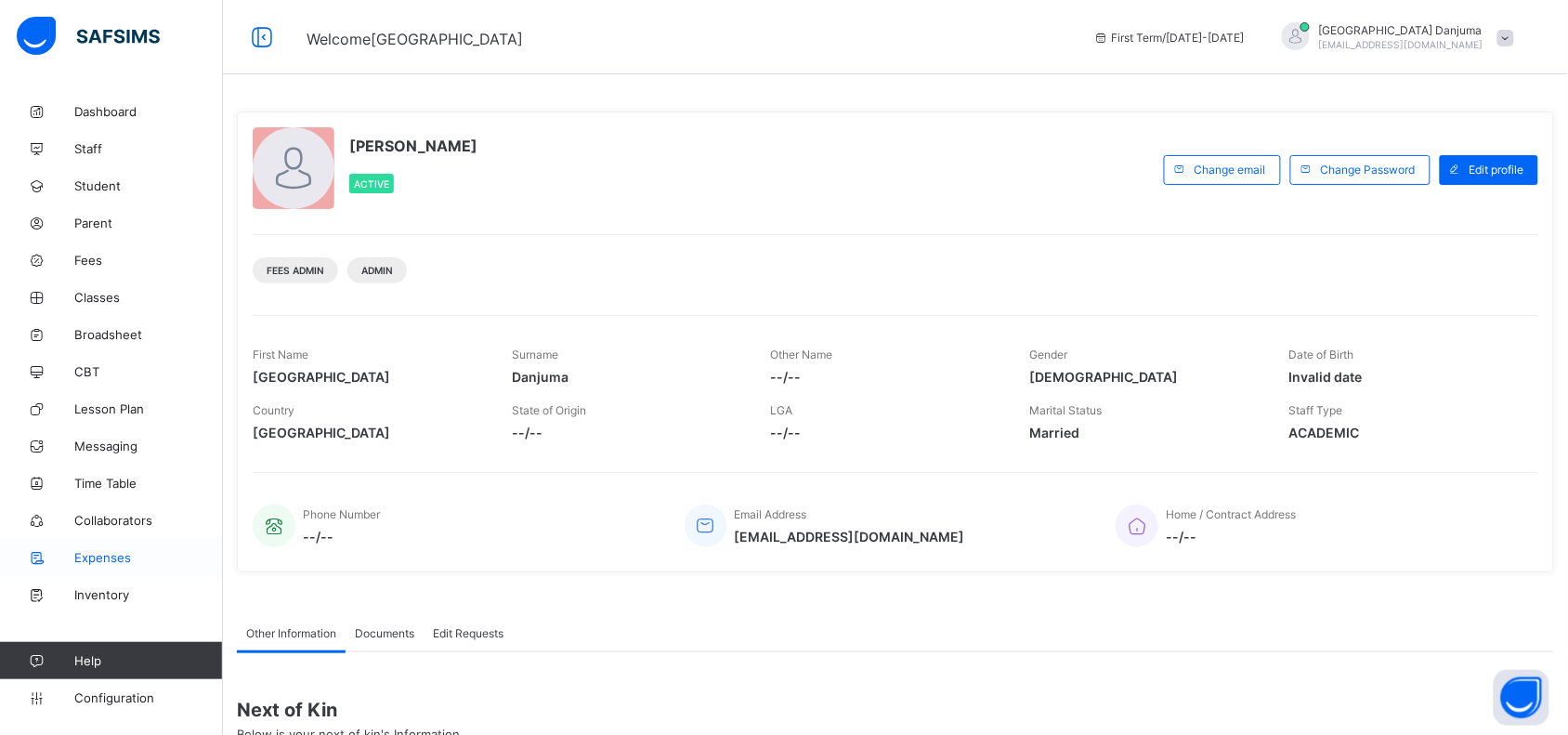
click at [109, 559] on span "Expenses" at bounding box center [148, 557] width 148 height 15
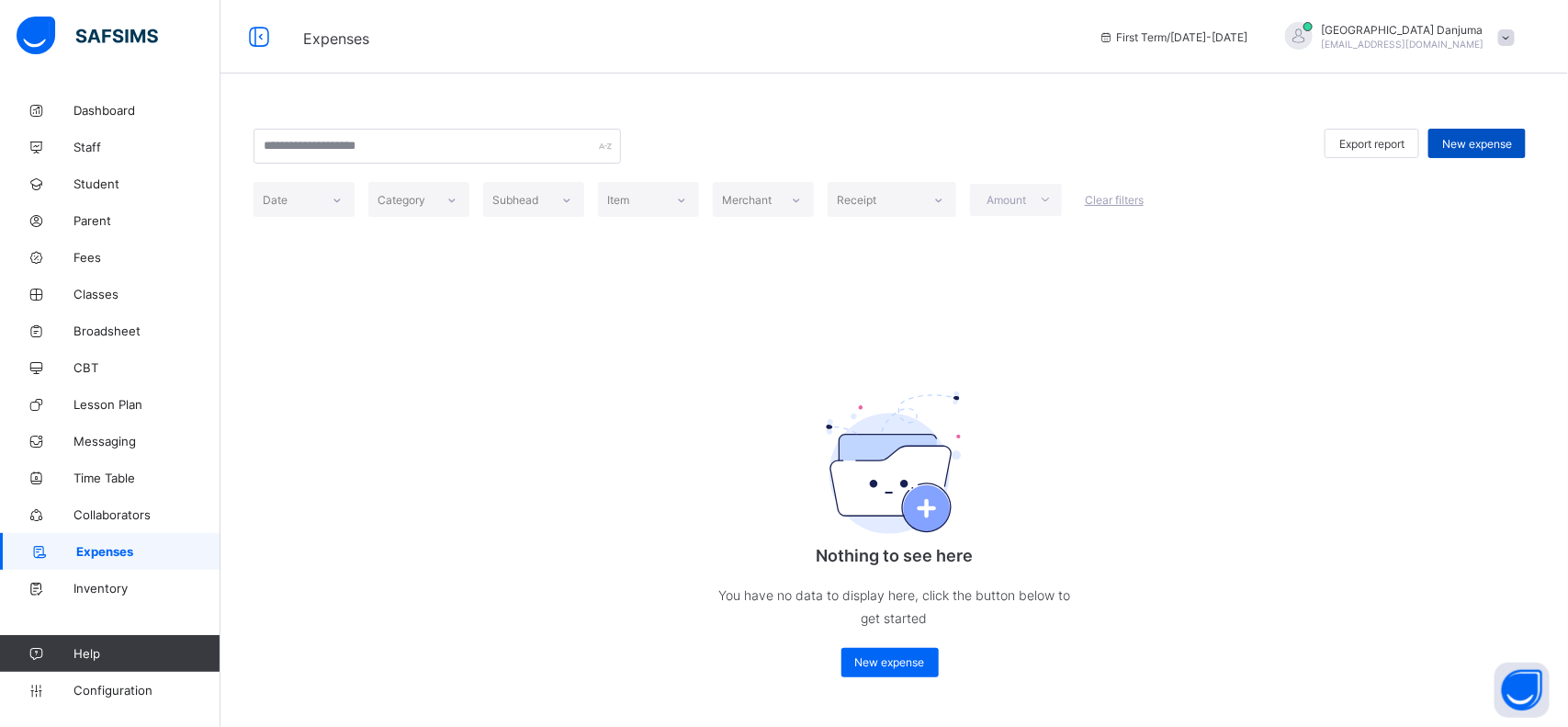
click at [1240, 141] on span "New expense" at bounding box center [1477, 144] width 70 height 13
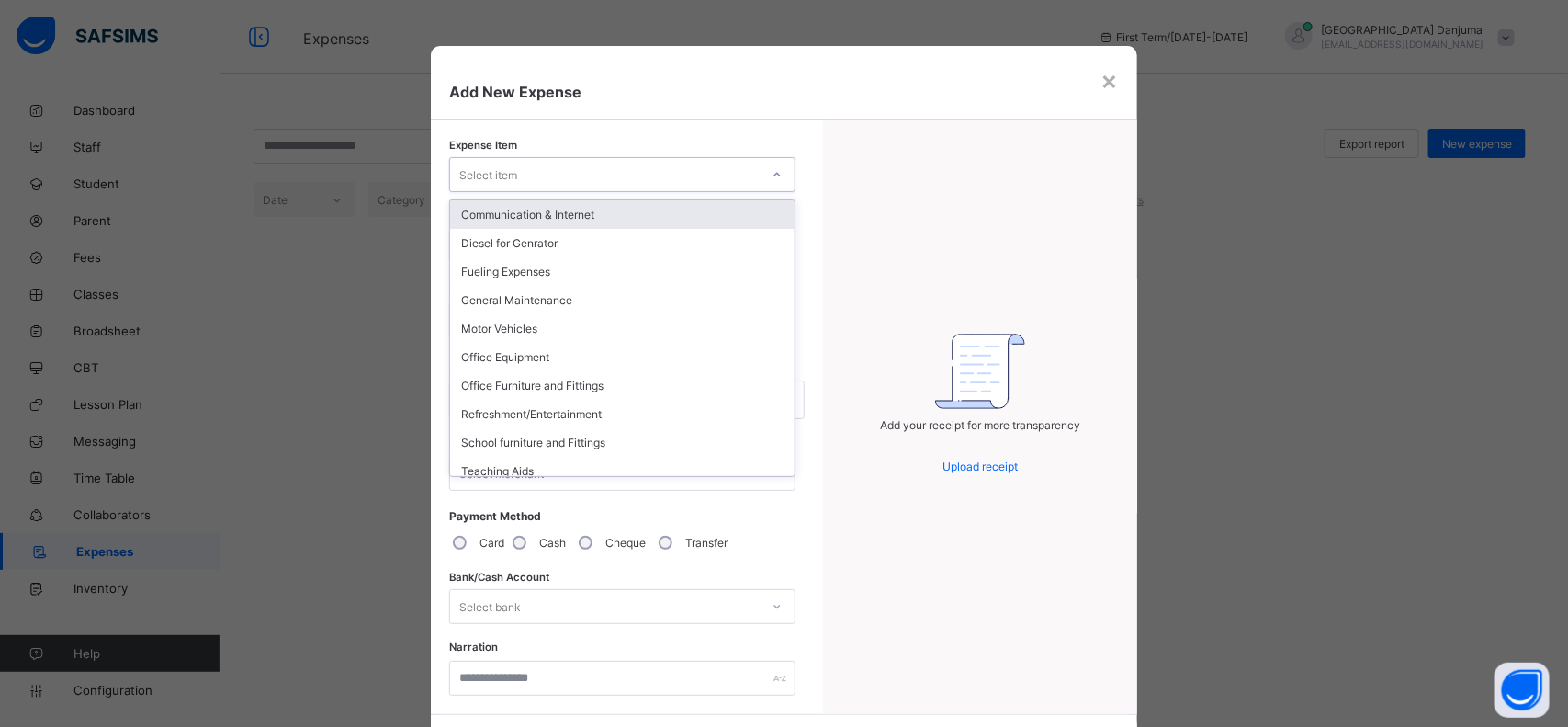
click at [721, 176] on div "Select item" at bounding box center [604, 175] width 310 height 26
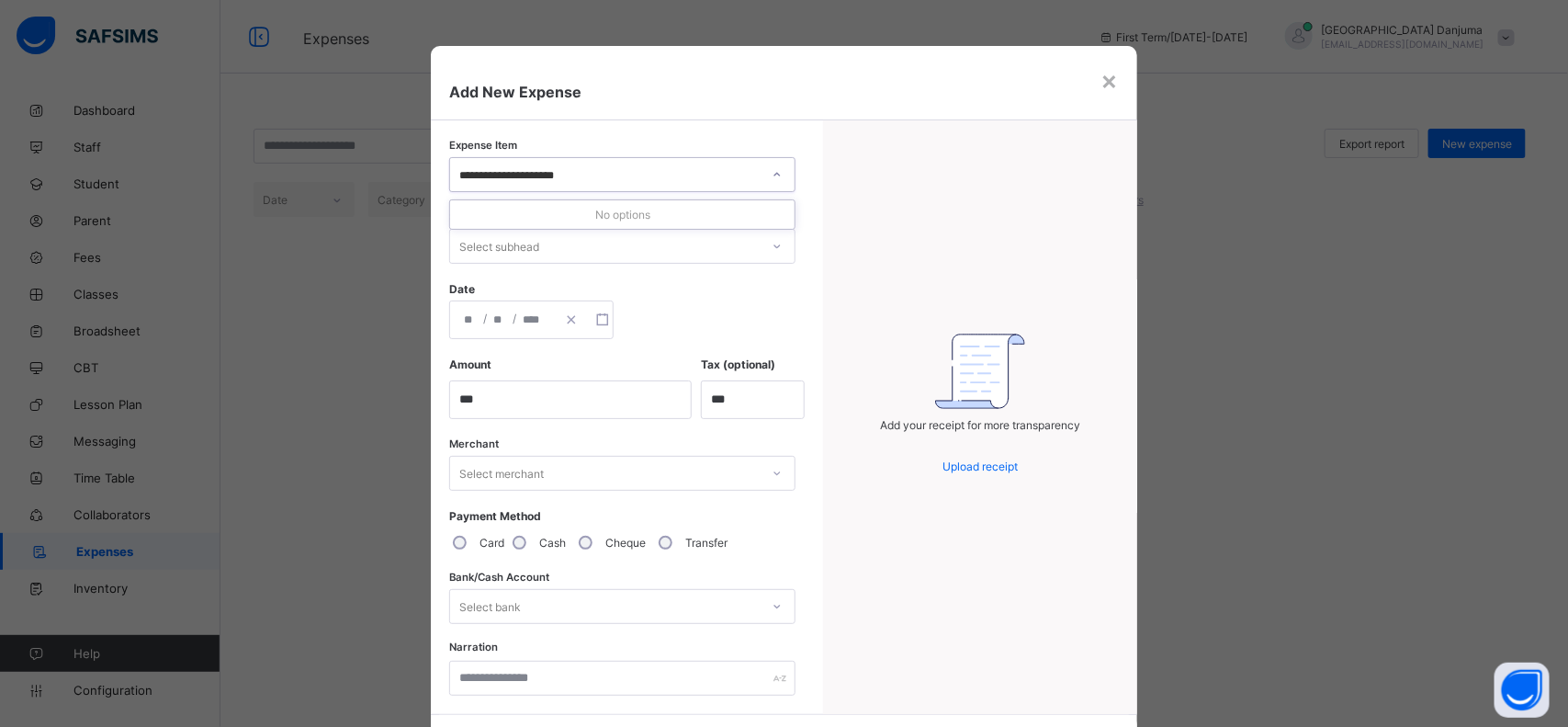
type input "**********"
click at [714, 168] on div "Select item" at bounding box center [604, 175] width 310 height 26
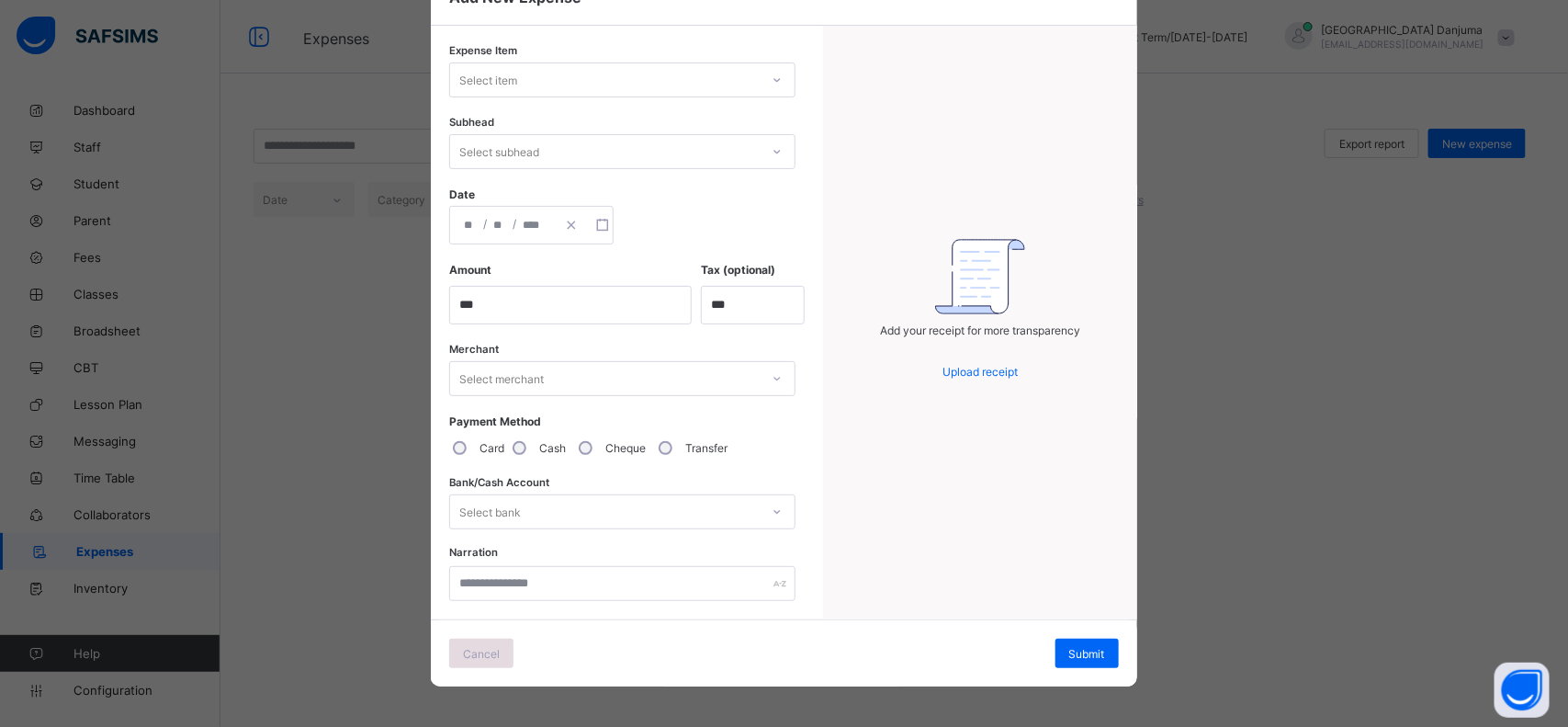
click at [482, 580] on span "Cancel" at bounding box center [481, 653] width 36 height 13
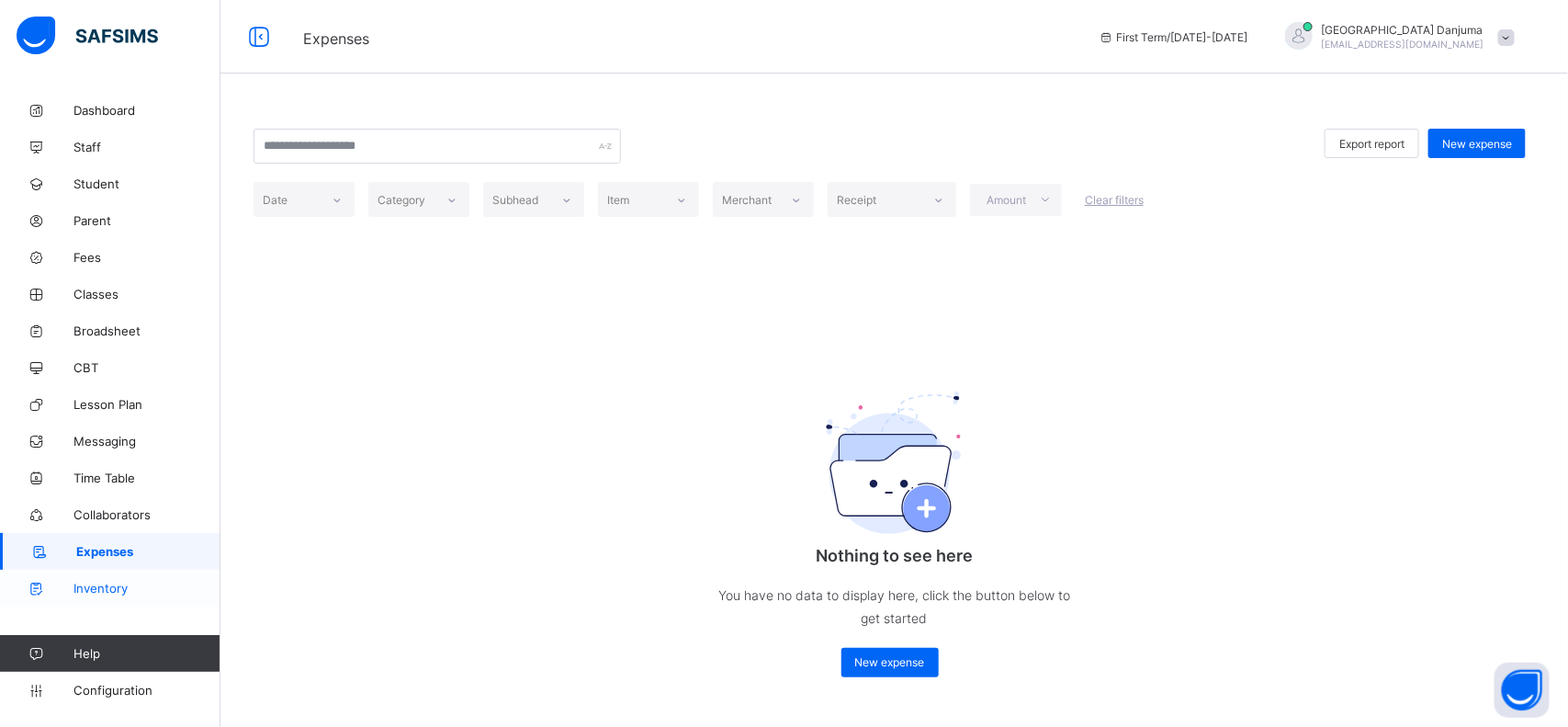
click at [116, 580] on span "Inventory" at bounding box center [147, 587] width 147 height 14
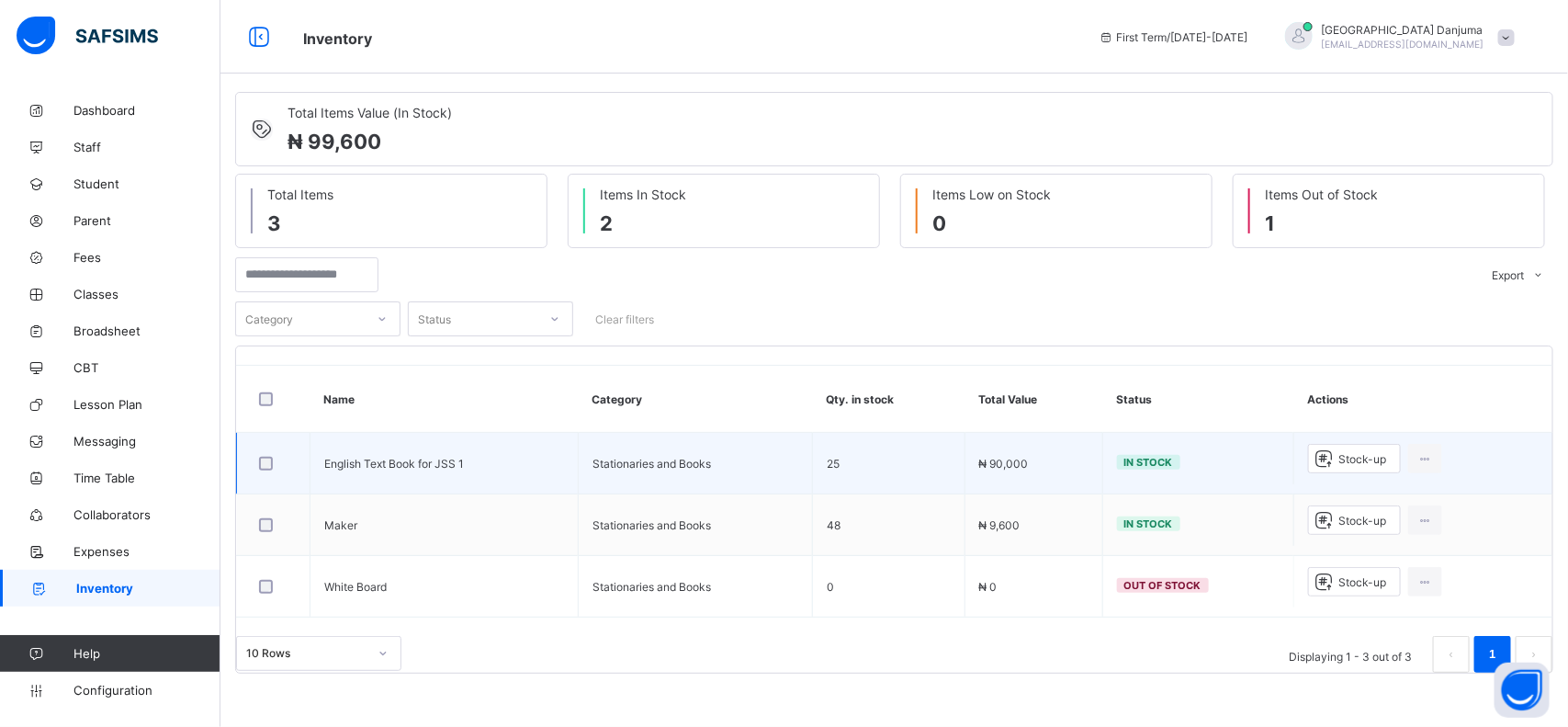
click at [272, 464] on div at bounding box center [272, 463] width 35 height 13
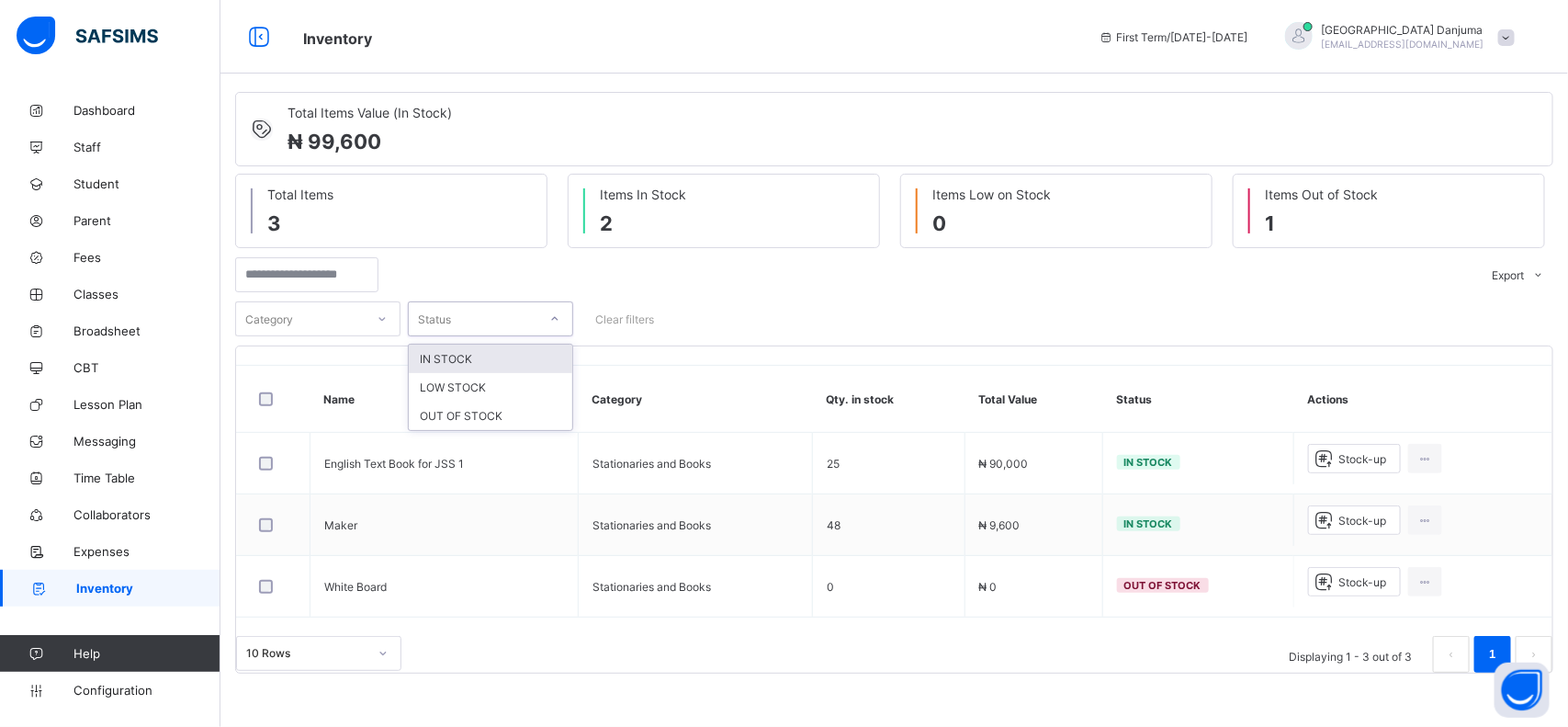
click at [543, 315] on div at bounding box center [554, 318] width 32 height 30
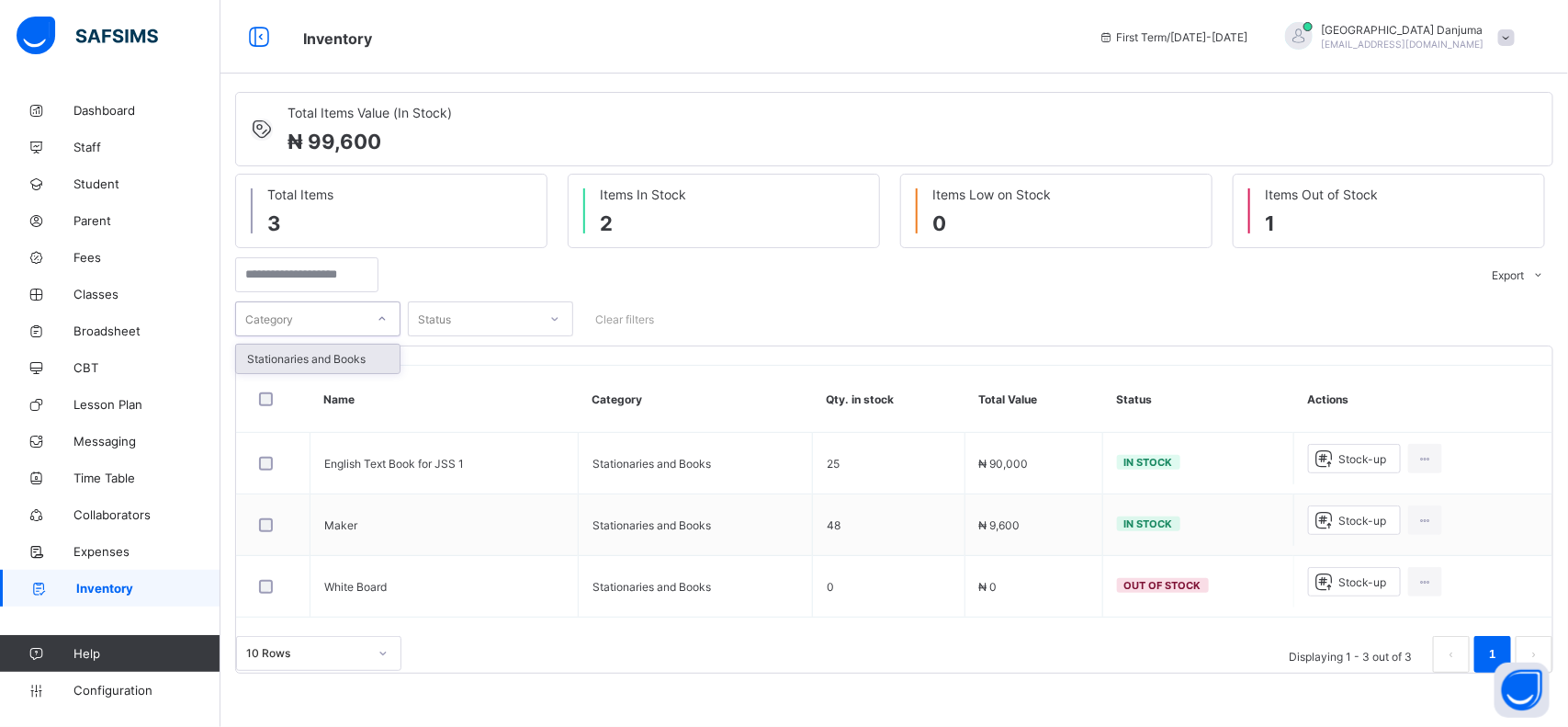
click at [311, 317] on div "Category" at bounding box center [300, 318] width 129 height 26
click at [1114, 308] on div "0 results available. Select is focused ,type to refine list, press Down to open…" at bounding box center [894, 318] width 1318 height 35
click at [104, 551] on span "Expenses" at bounding box center [147, 551] width 147 height 14
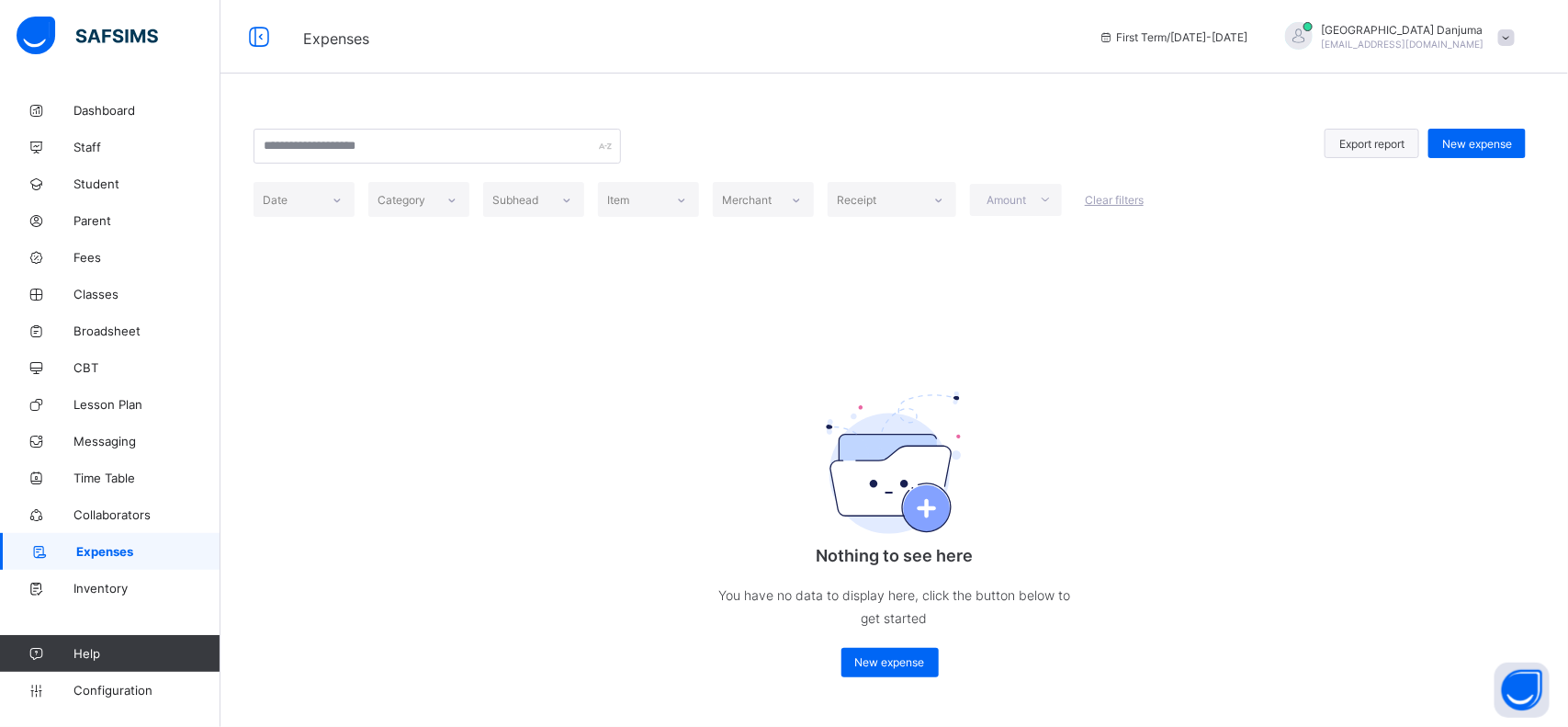
click at [1240, 134] on div "Export report" at bounding box center [1371, 143] width 95 height 30
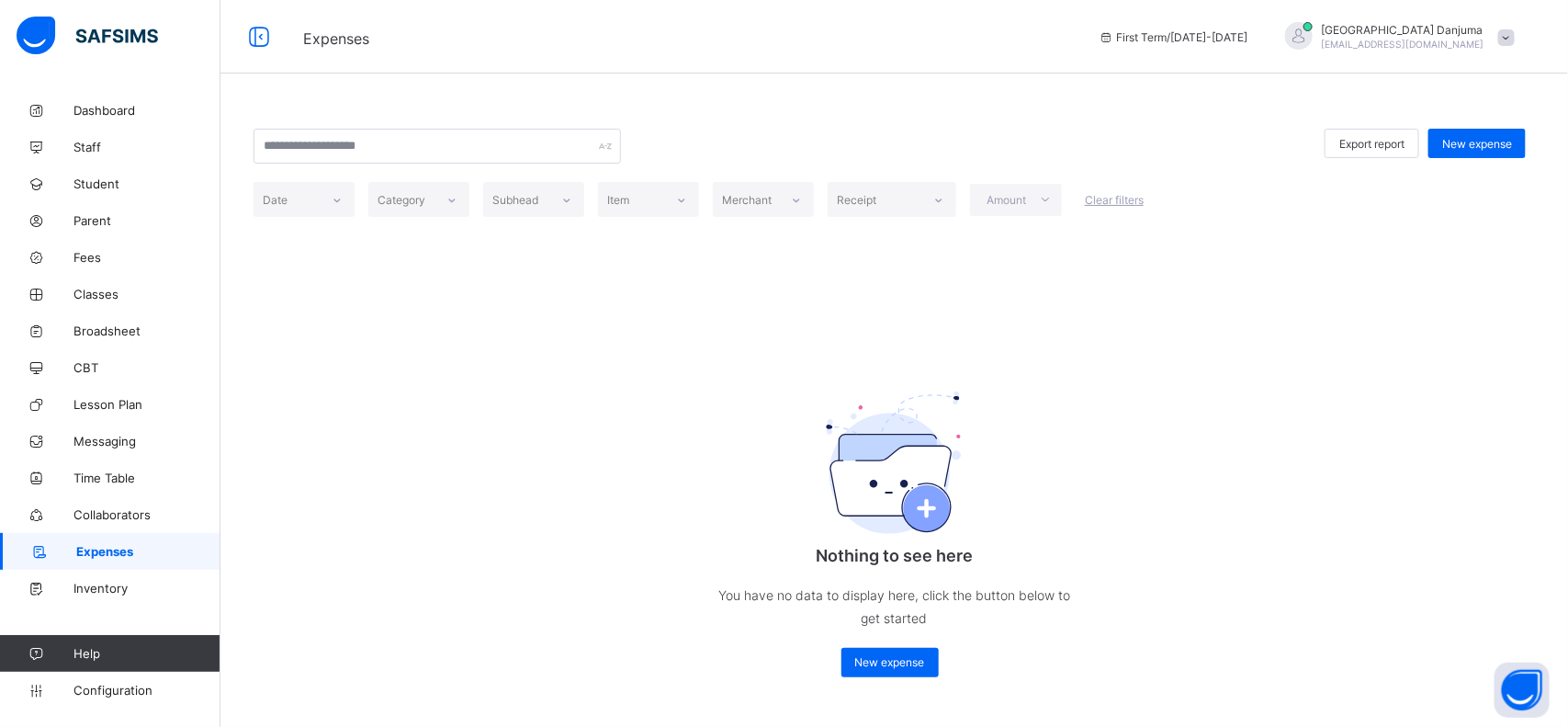
click at [1240, 346] on div "Export report New expense Date Category Subhead Item Merchant Receipt Amount Cl…" at bounding box center [894, 403] width 1347 height 621
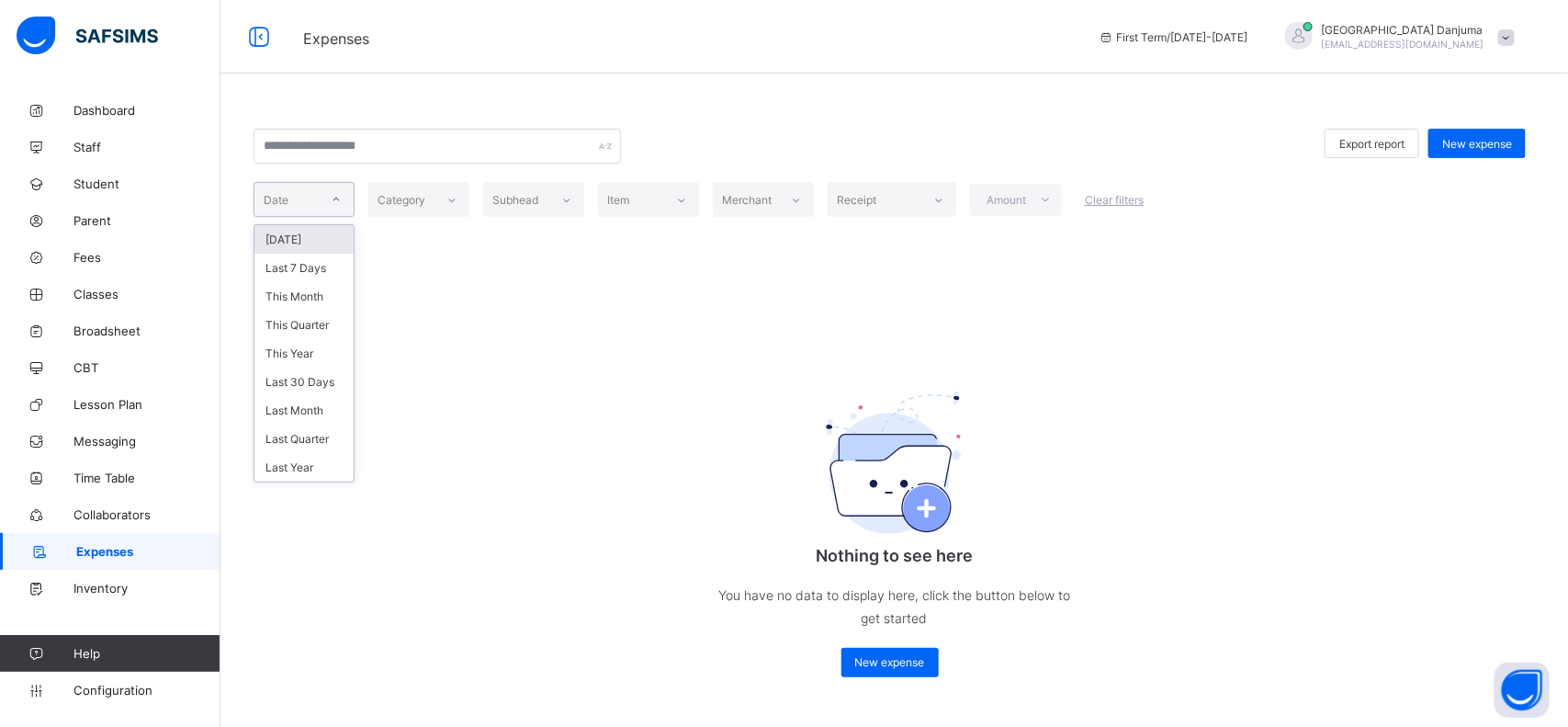
click at [303, 200] on div "Date" at bounding box center [286, 199] width 64 height 26
click at [291, 235] on div "Today" at bounding box center [303, 240] width 99 height 29
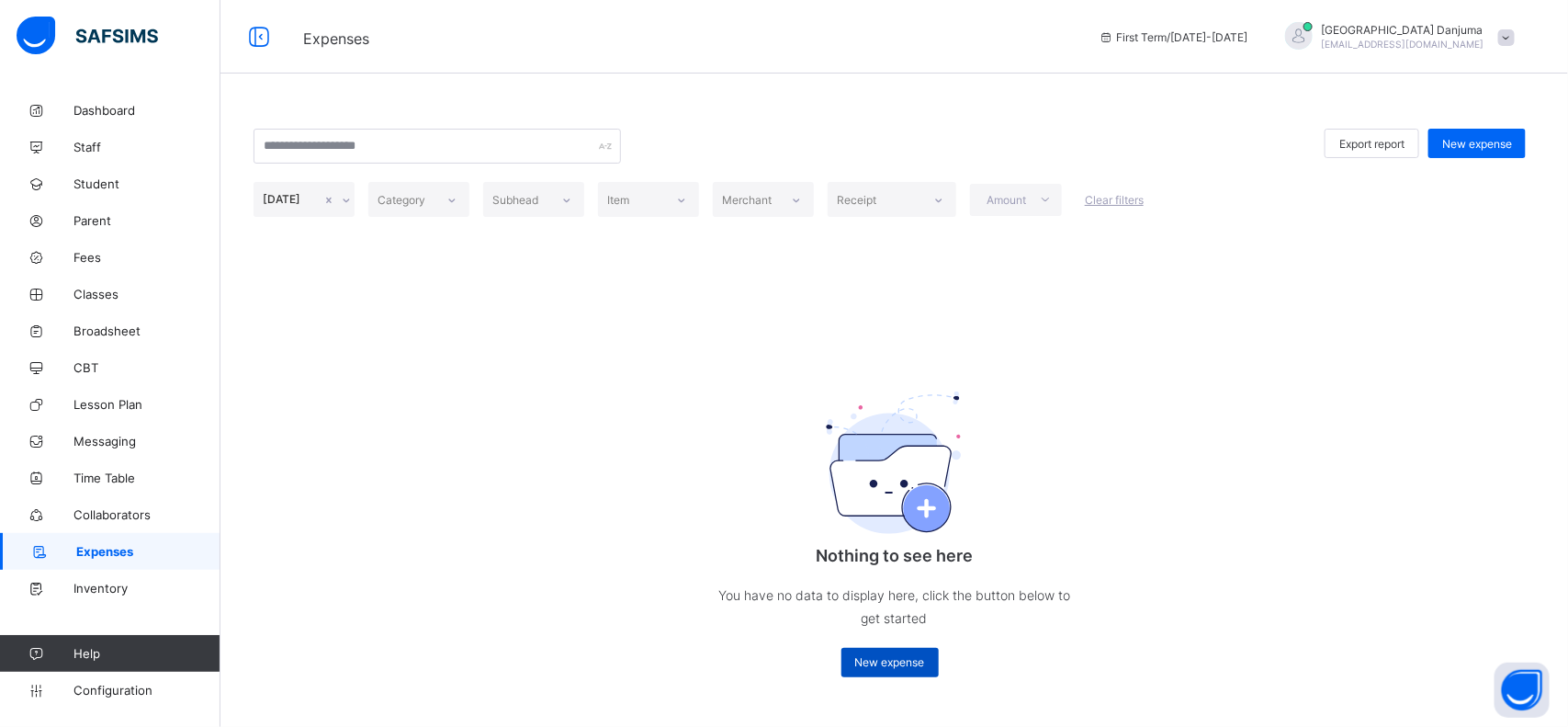
click at [892, 580] on div "New expense" at bounding box center [890, 662] width 98 height 30
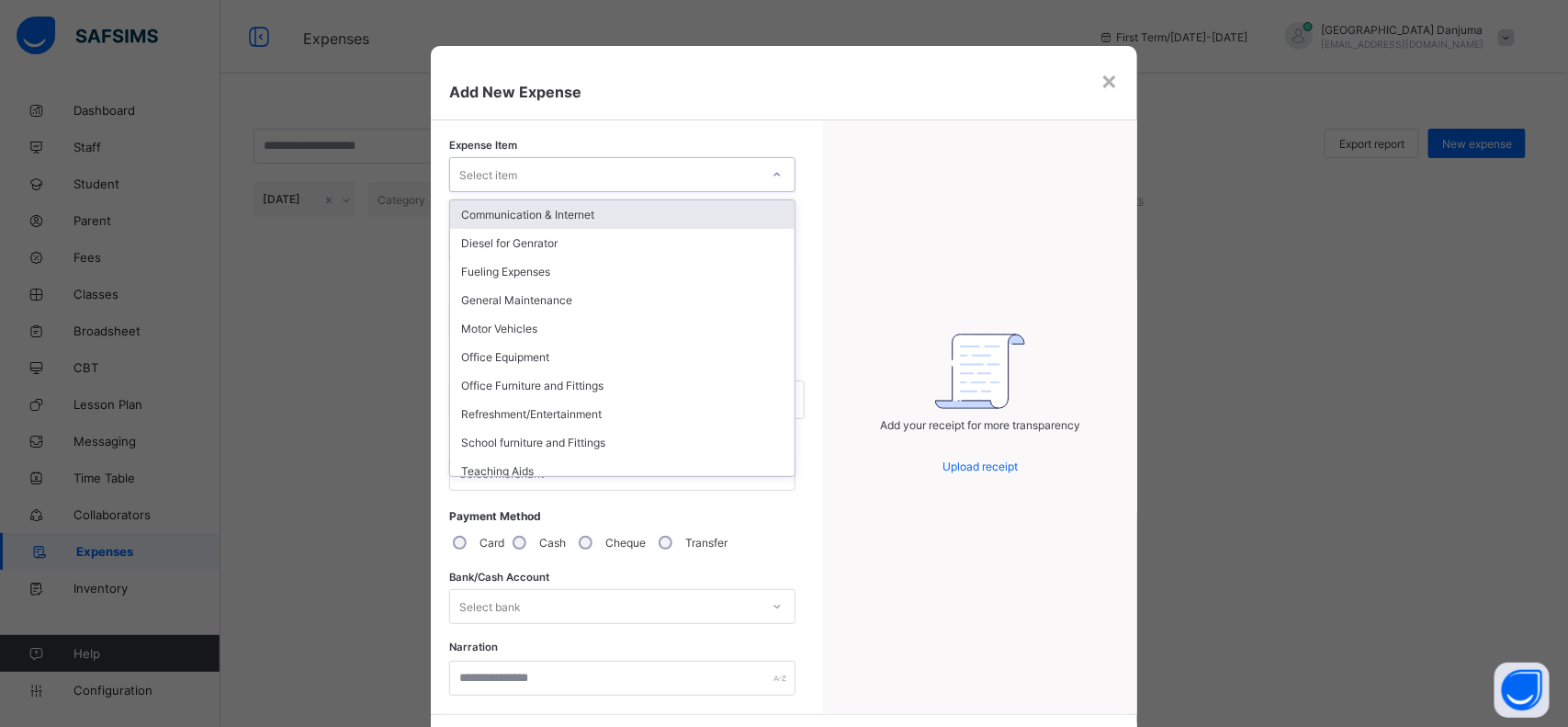
click at [563, 175] on div "Select item" at bounding box center [604, 175] width 310 height 26
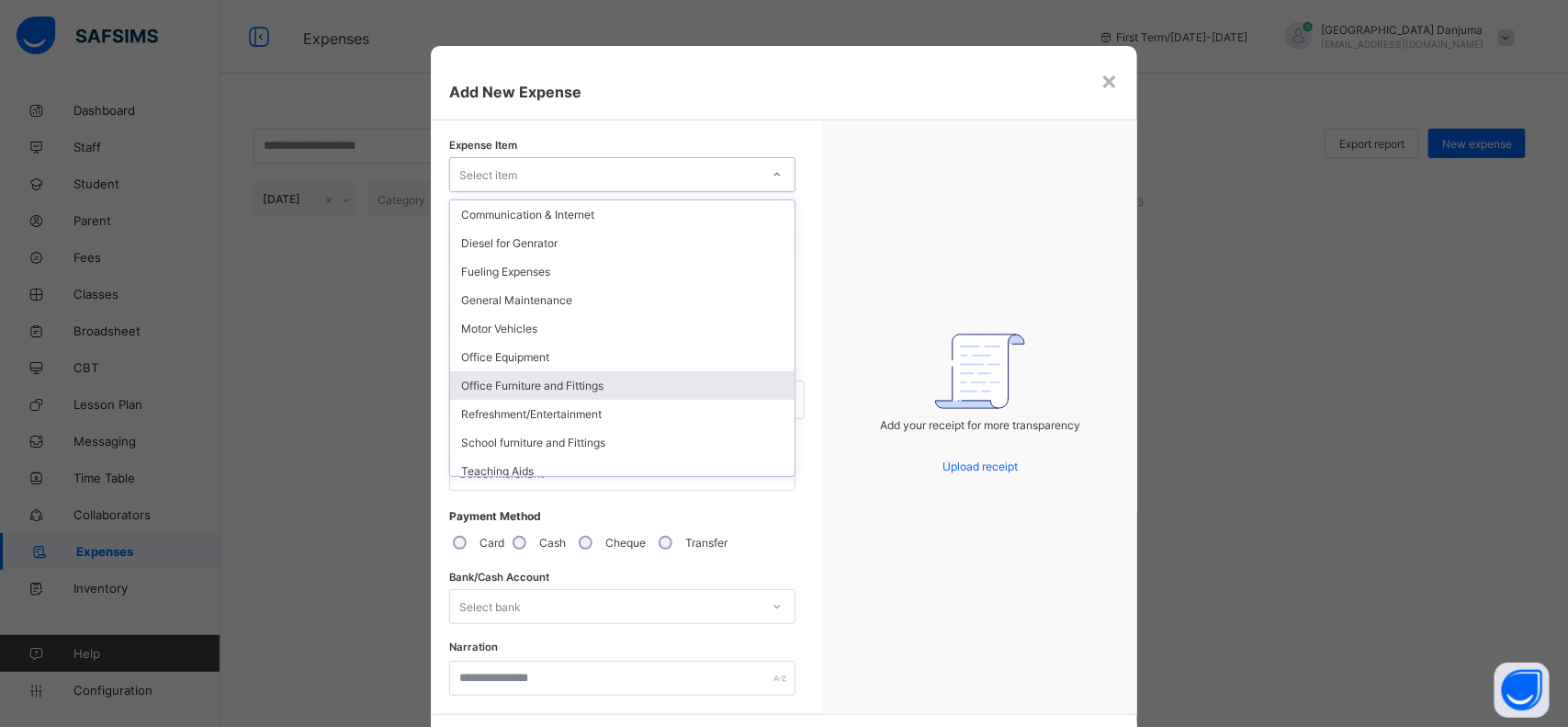
scroll to position [55, 0]
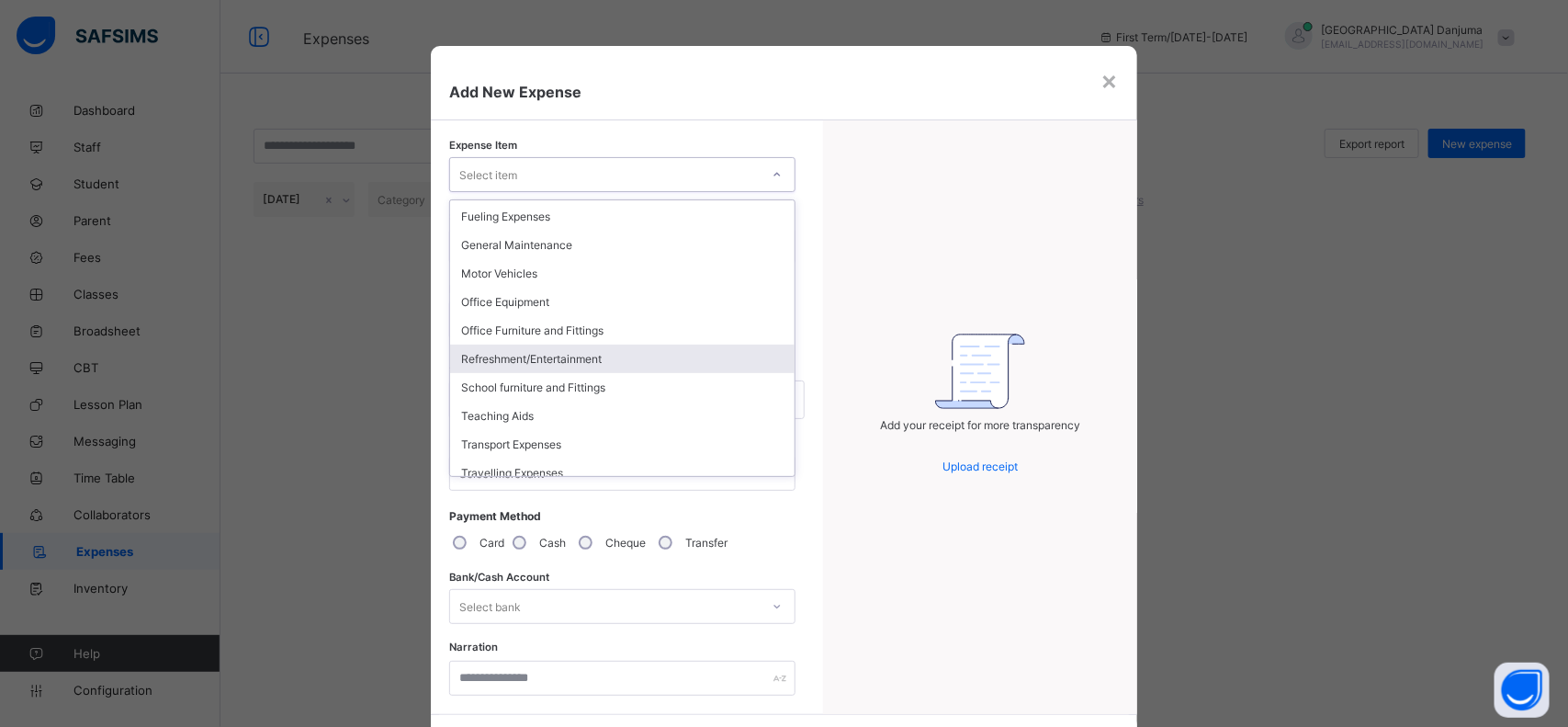
click at [557, 350] on div "Refreshment/Entertainment" at bounding box center [621, 359] width 344 height 29
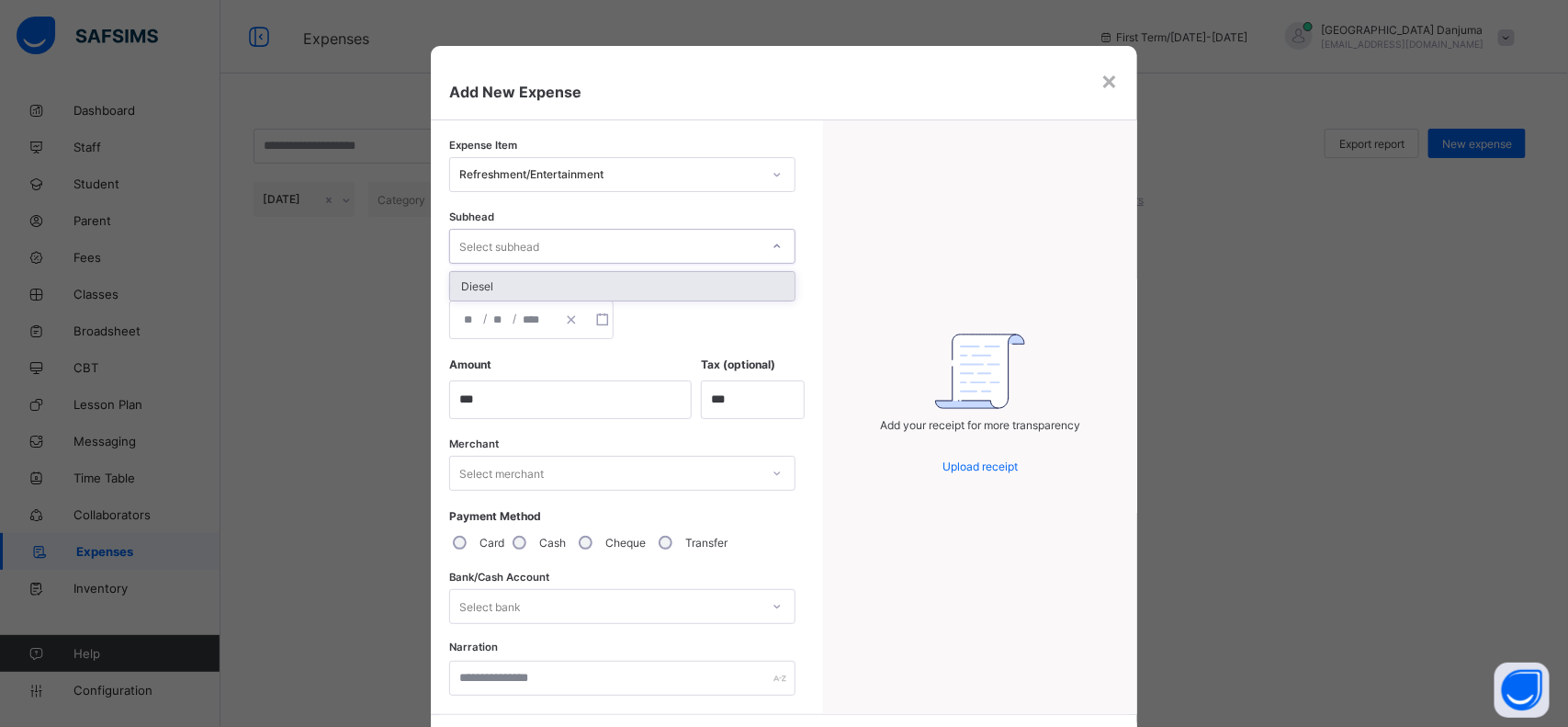
click at [505, 244] on div "Select subhead" at bounding box center [499, 246] width 80 height 35
click at [493, 292] on div "Diesel" at bounding box center [621, 286] width 344 height 29
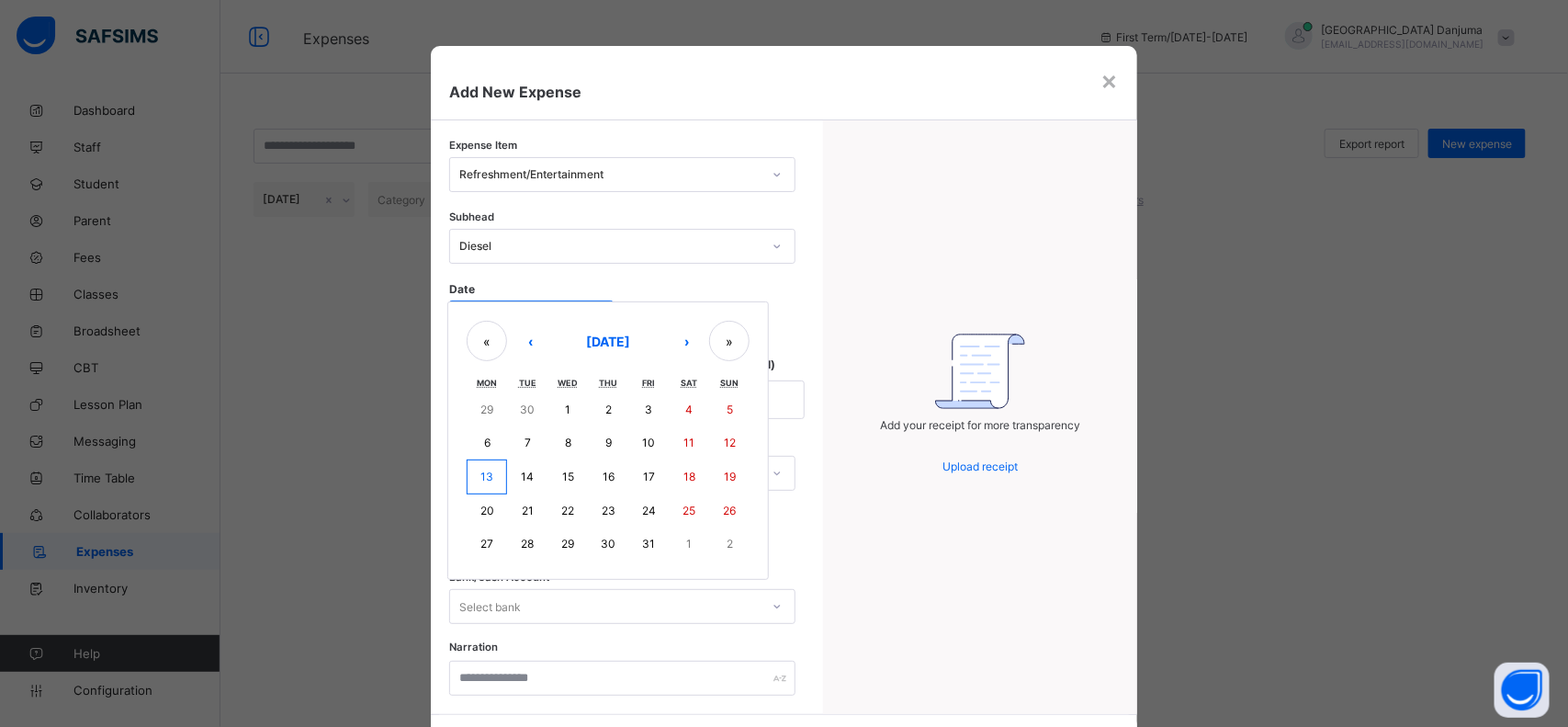
click at [470, 311] on div "/ / « ‹ October 2025 › » Mon Tue Wed Thu Fri Sat Sun 29 30 1 2 3 4 5 6 7 8 9 10…" at bounding box center [530, 319] width 163 height 38
click at [492, 469] on button "13" at bounding box center [486, 477] width 40 height 35
type input "**********"
type input "**"
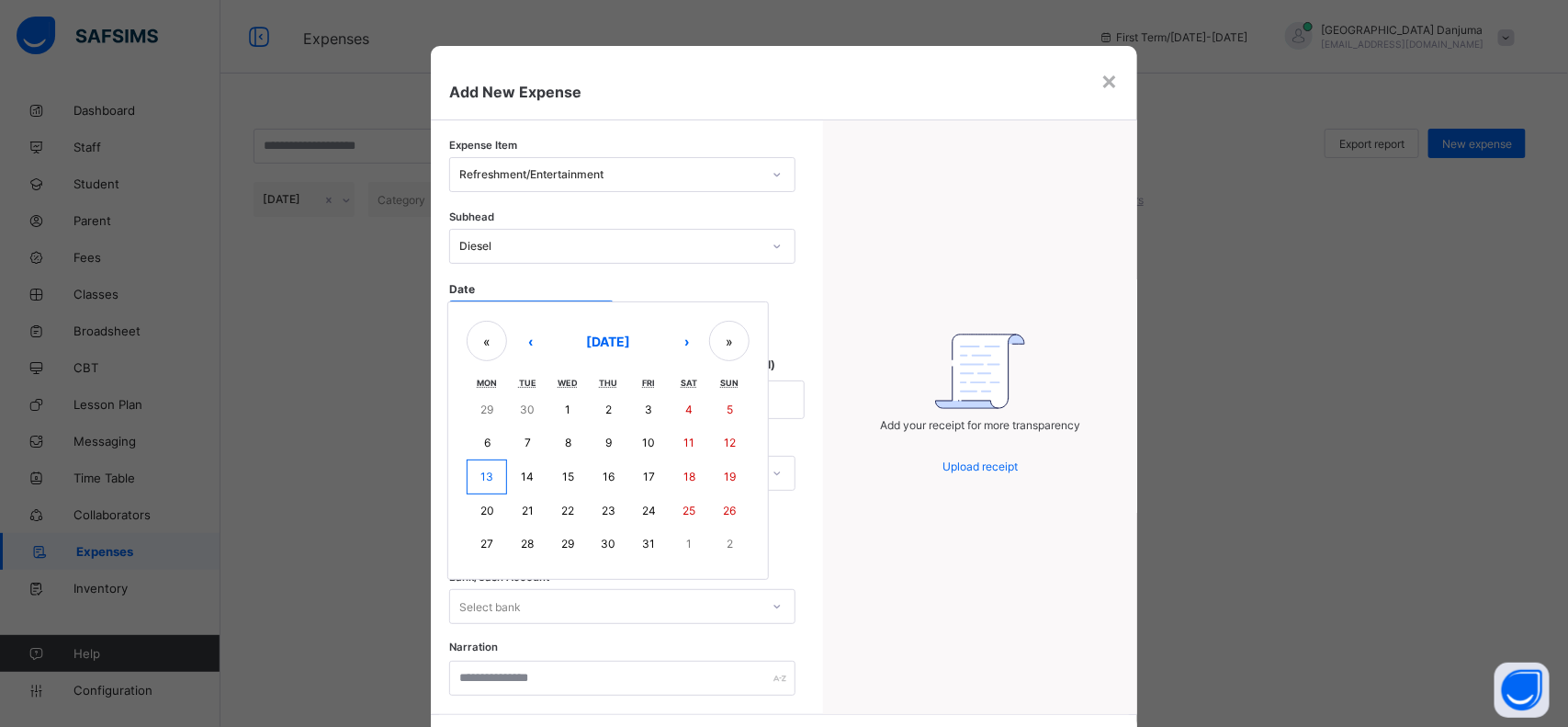
type input "****"
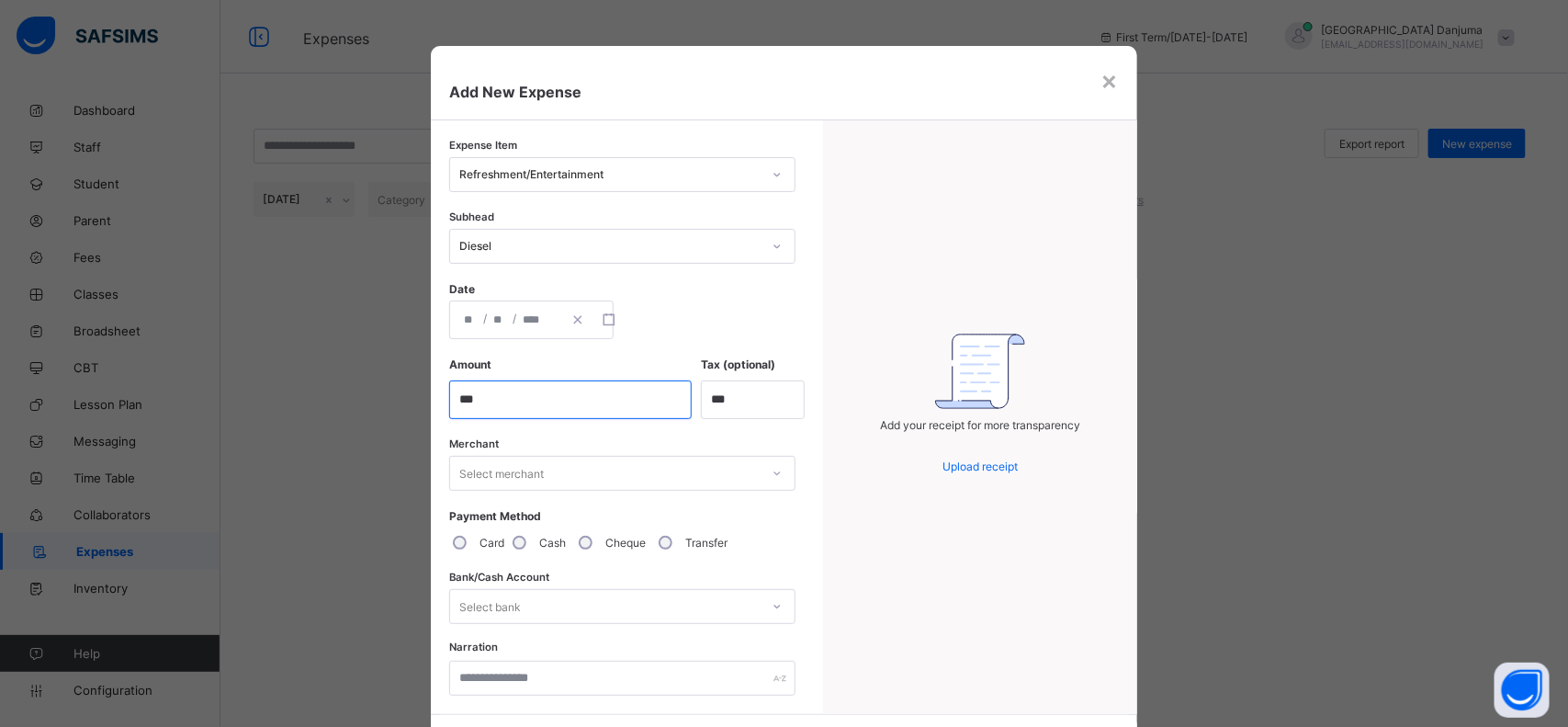
click at [540, 390] on input "currency" at bounding box center [570, 399] width 243 height 38
type input "*********"
click at [858, 468] on div "Add your receipt for more transparency Upload receipt" at bounding box center [979, 416] width 314 height 594
click at [677, 462] on div "Select merchant" at bounding box center [604, 473] width 310 height 26
click at [539, 507] on div "Zamani Bookshop" at bounding box center [621, 513] width 344 height 29
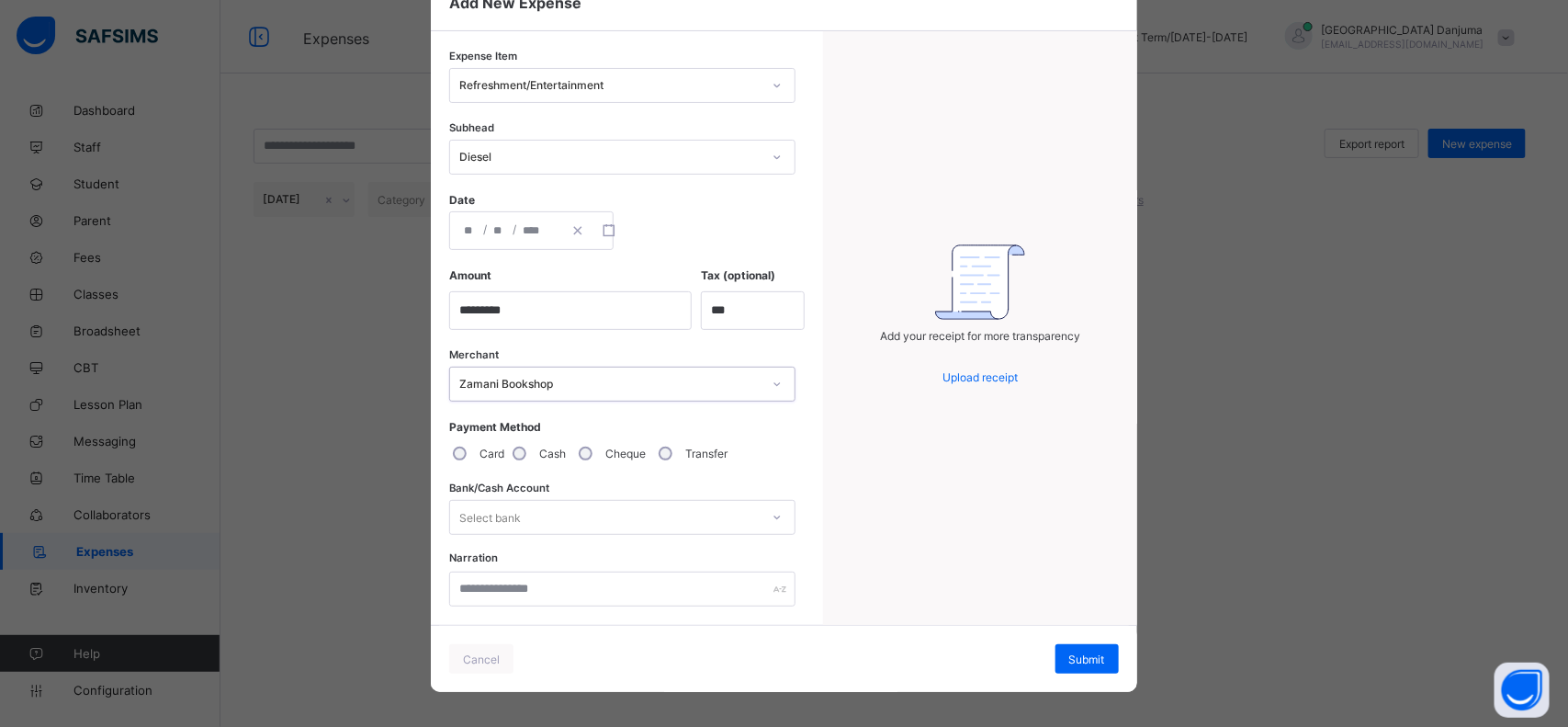
scroll to position [95, 0]
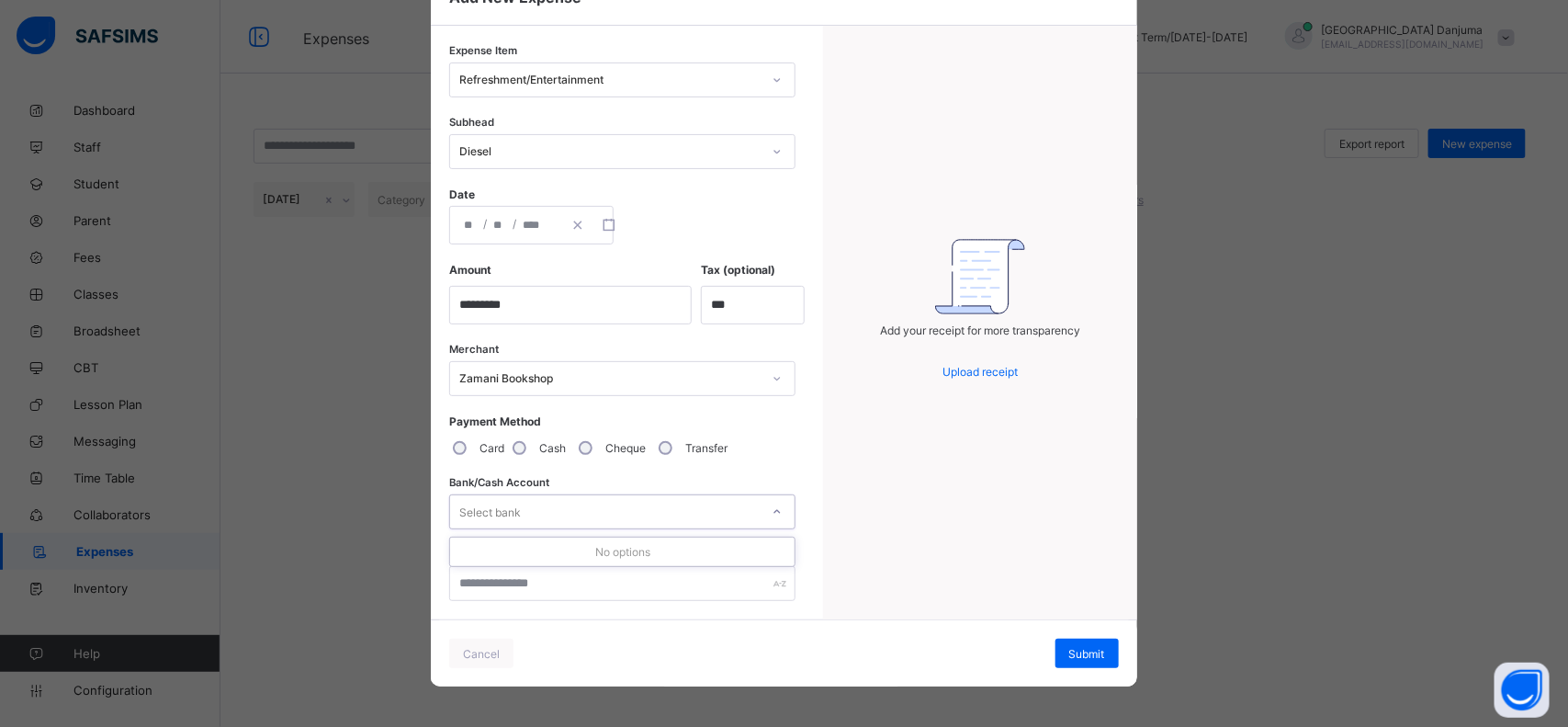
click at [644, 505] on div "Select bank" at bounding box center [604, 511] width 310 height 26
click at [532, 548] on div "Narration" at bounding box center [621, 583] width 346 height 72
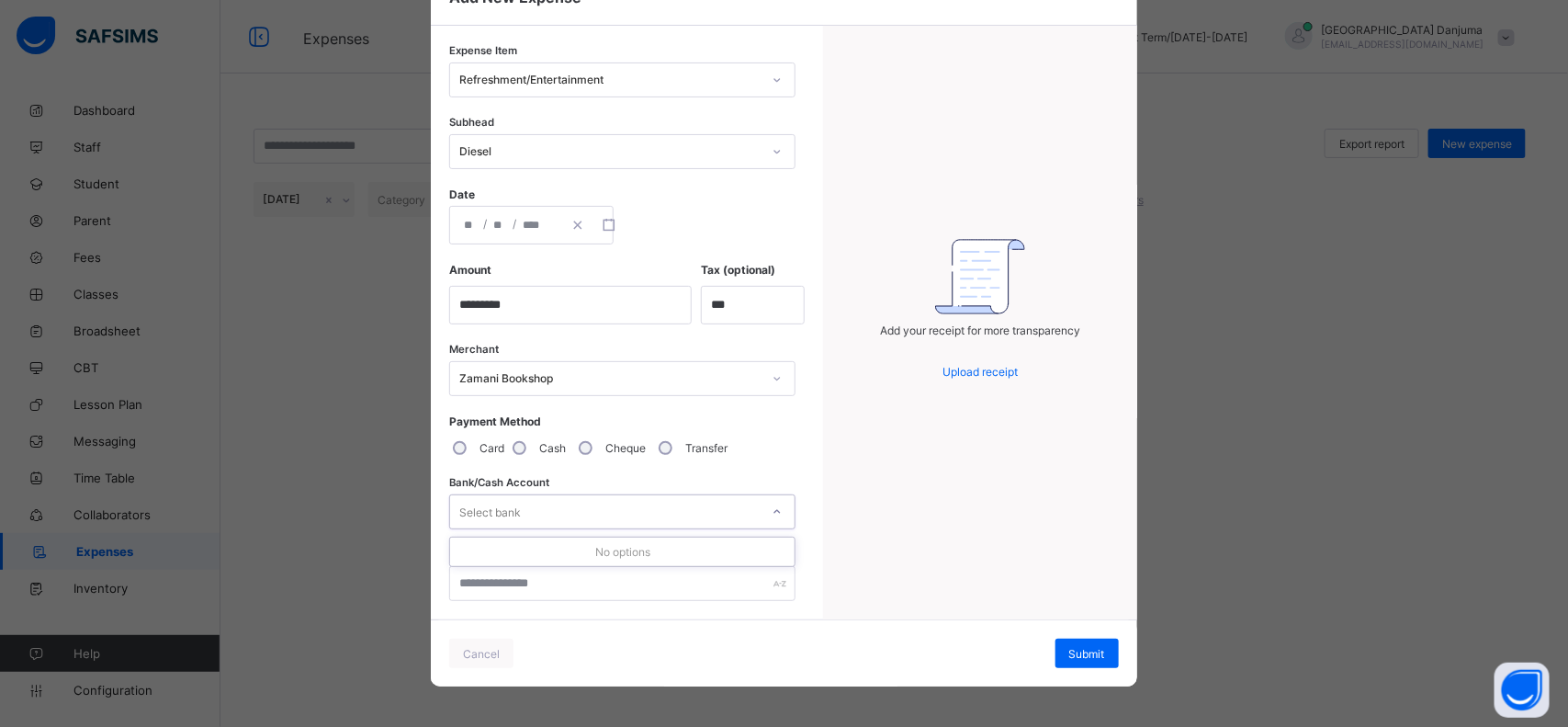
click at [595, 502] on div "Select bank" at bounding box center [604, 511] width 310 height 26
click at [469, 580] on span "Cancel" at bounding box center [481, 653] width 36 height 13
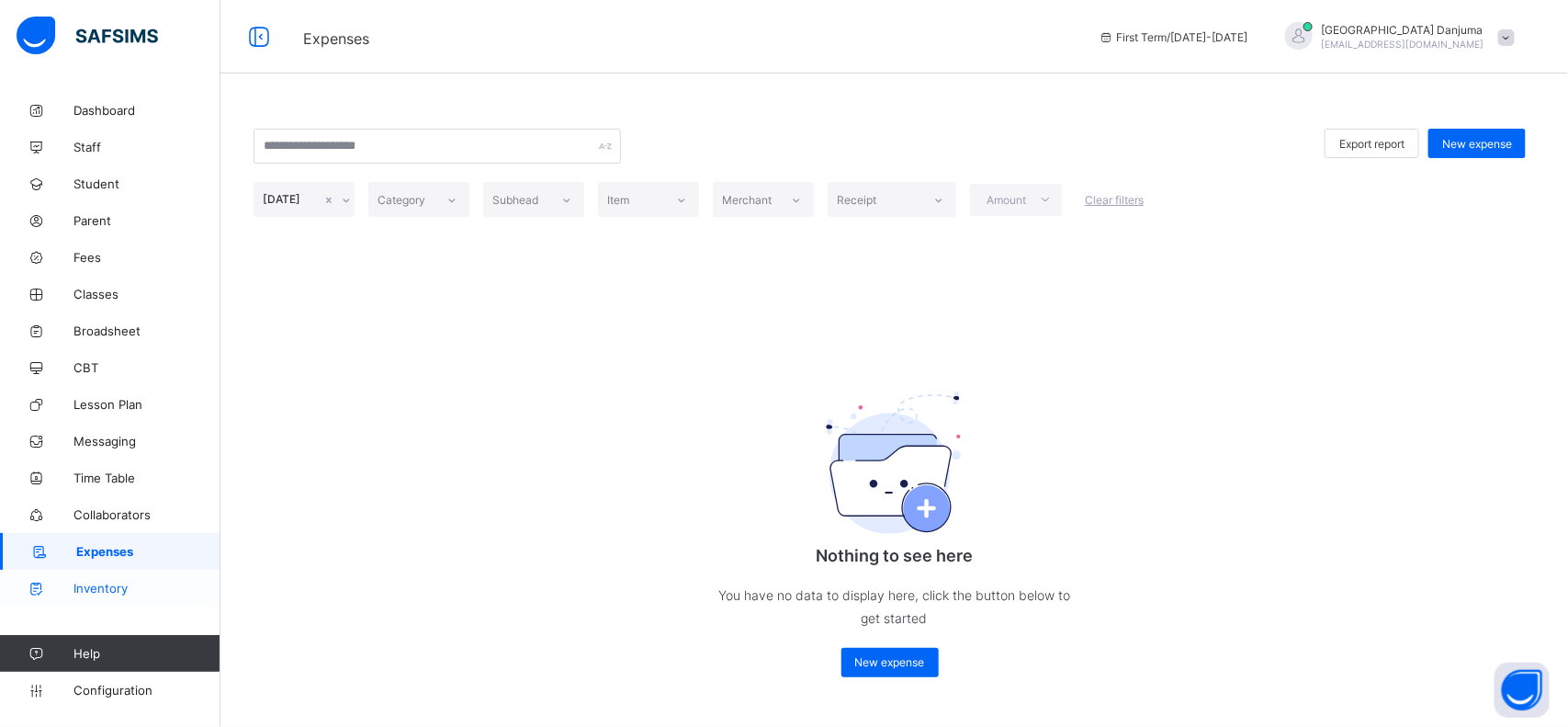
click at [94, 580] on span "Inventory" at bounding box center [147, 587] width 147 height 14
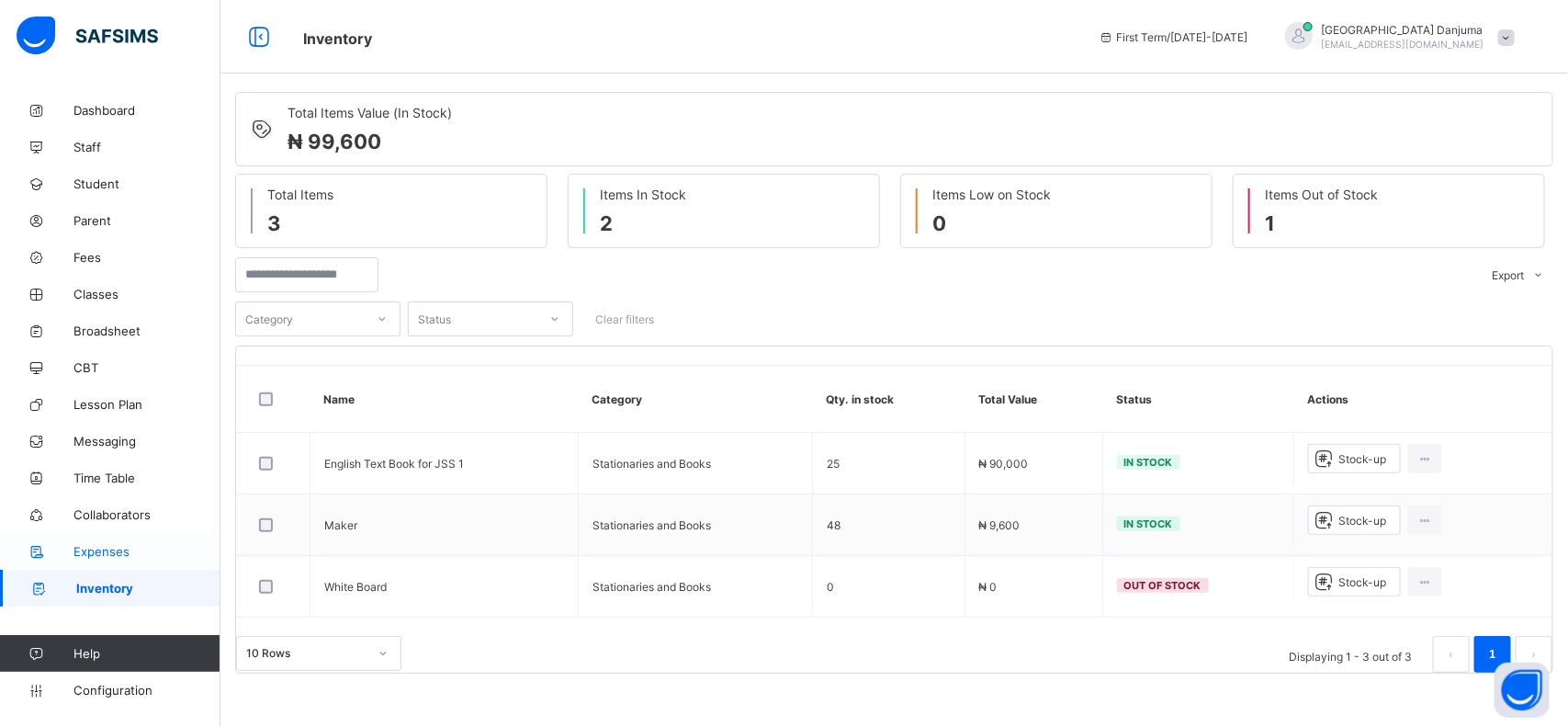
click at [107, 548] on span "Expenses" at bounding box center [147, 551] width 147 height 14
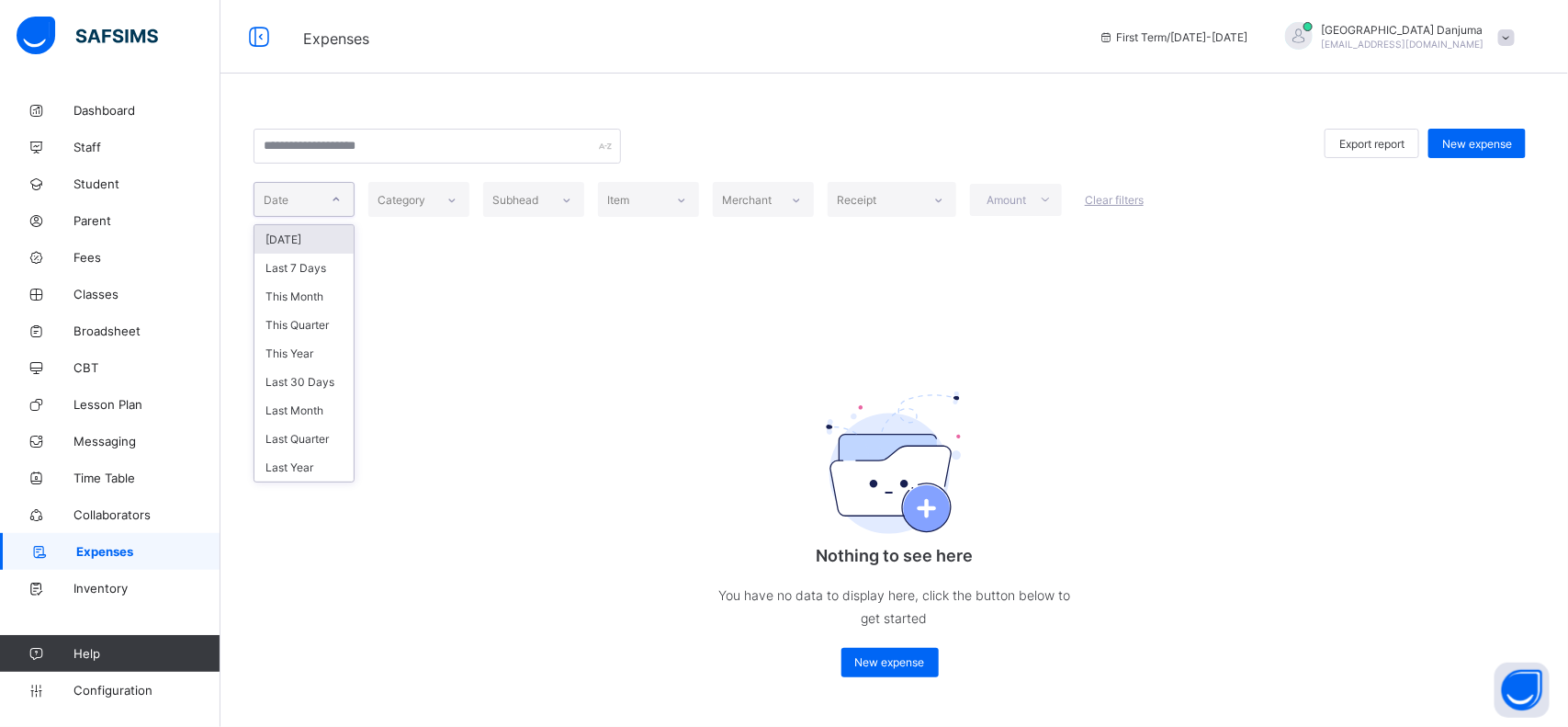
click at [337, 204] on icon at bounding box center [336, 199] width 11 height 18
click at [305, 349] on div "This Year" at bounding box center [303, 353] width 99 height 29
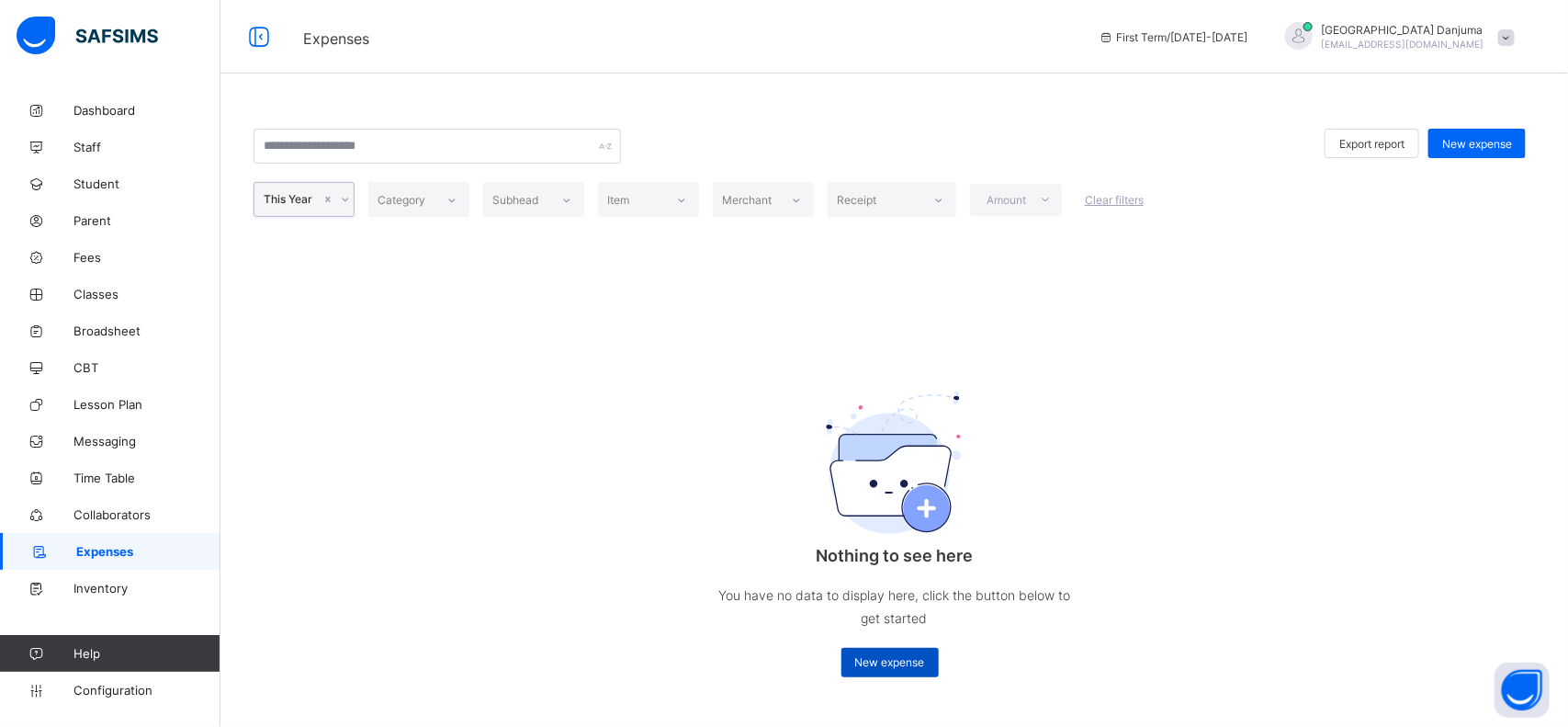
click at [905, 580] on span "New expense" at bounding box center [890, 662] width 70 height 13
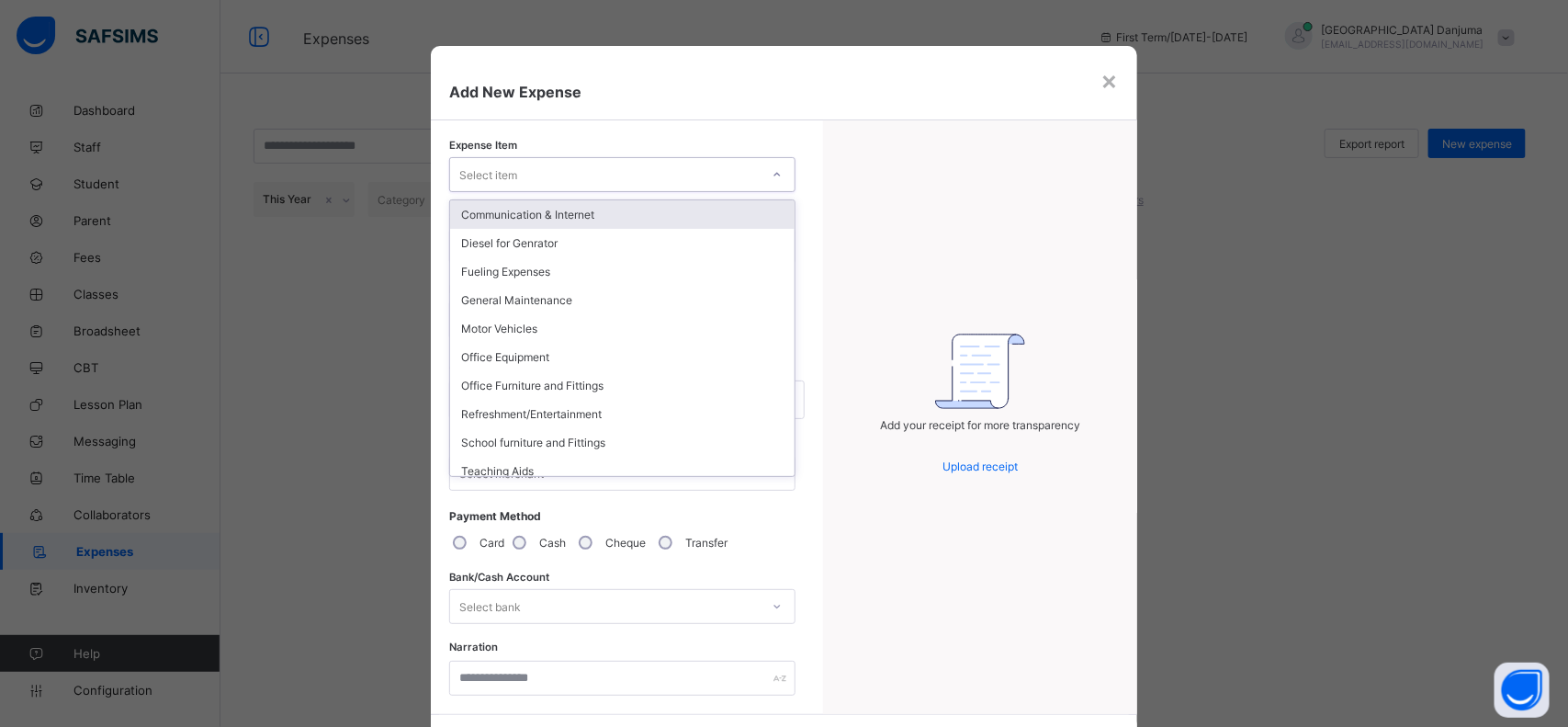
click at [567, 185] on div "Select item" at bounding box center [621, 175] width 346 height 35
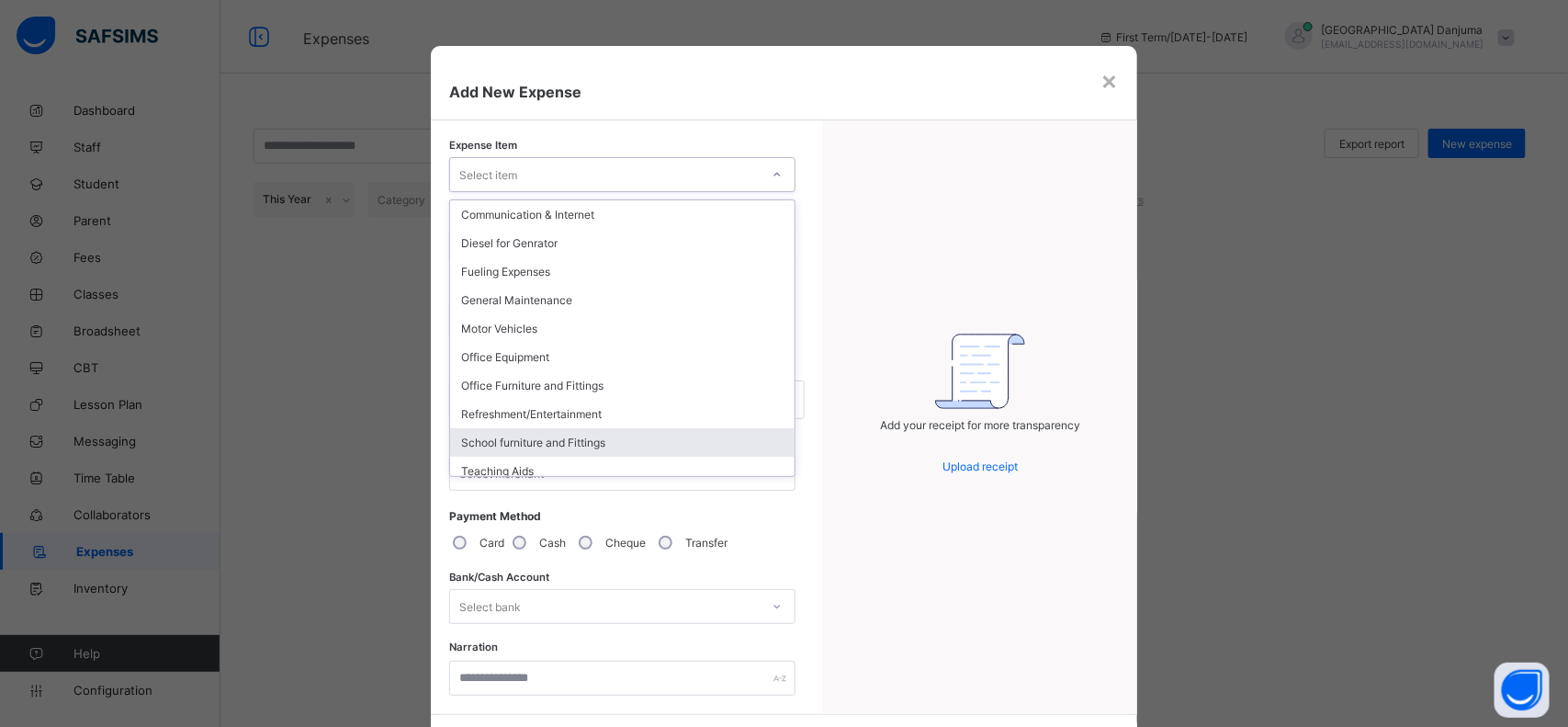
click at [551, 434] on div "School furniture and Fittings" at bounding box center [621, 442] width 344 height 29
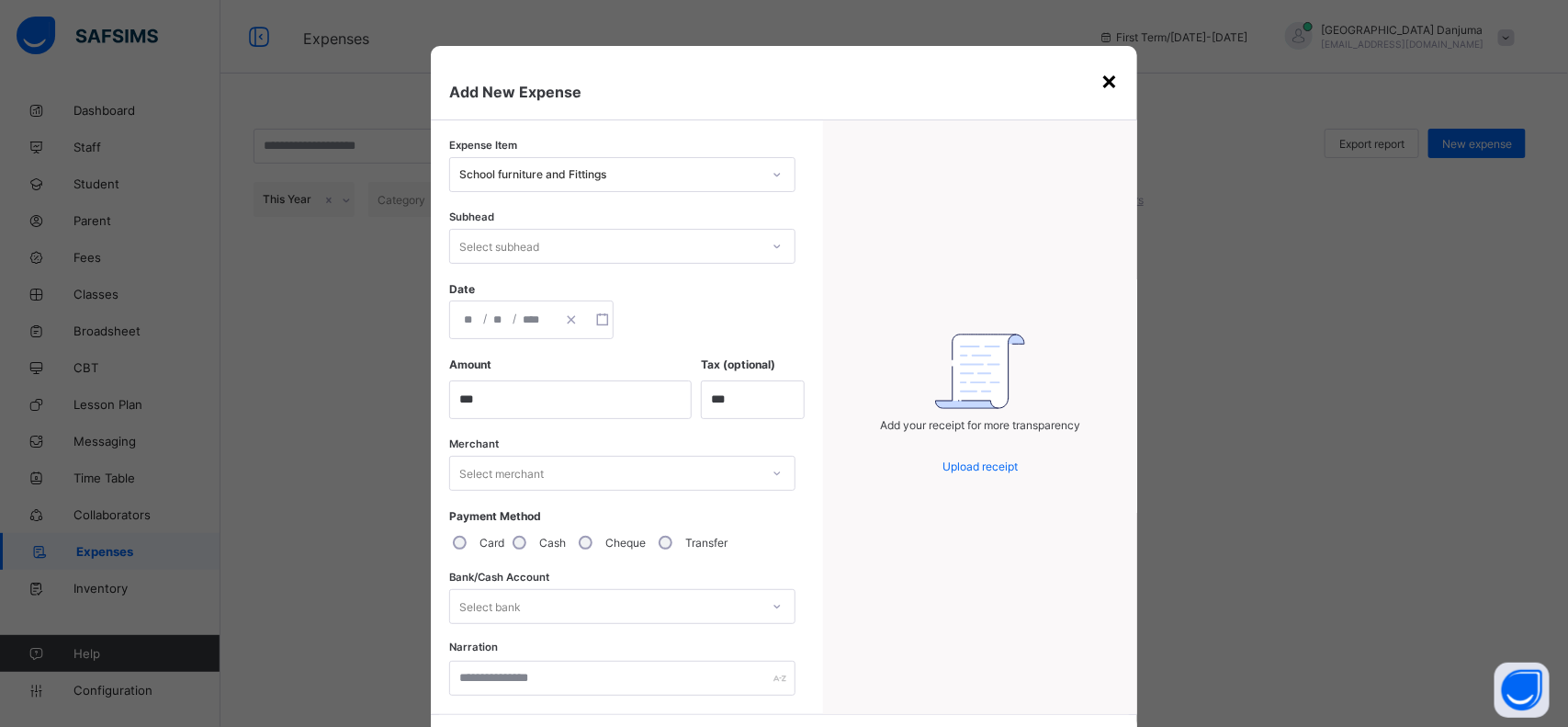
click at [1101, 87] on div "×" at bounding box center [1110, 80] width 17 height 32
